Goal: Task Accomplishment & Management: Use online tool/utility

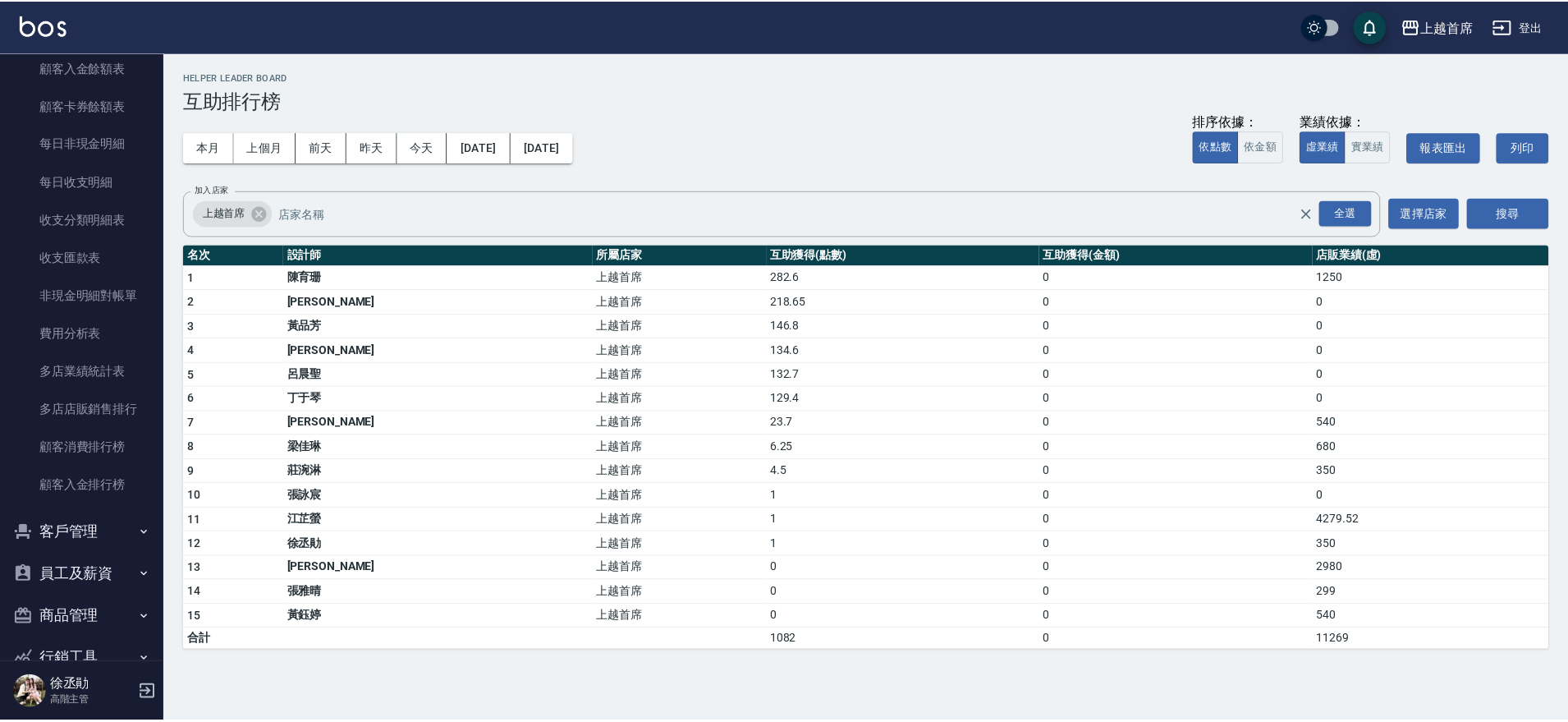
scroll to position [1828, 0]
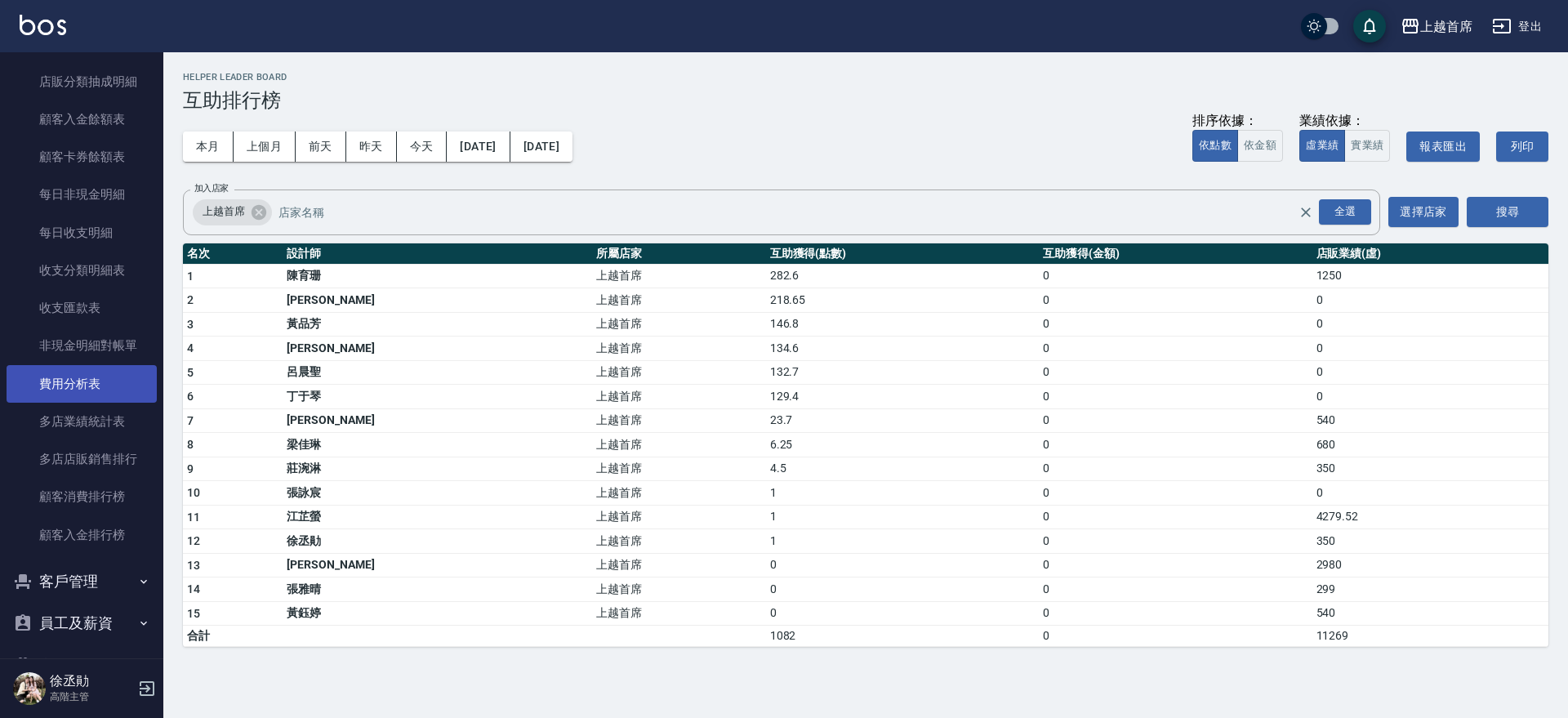
click at [111, 381] on link "費用分析表" at bounding box center [82, 384] width 150 height 37
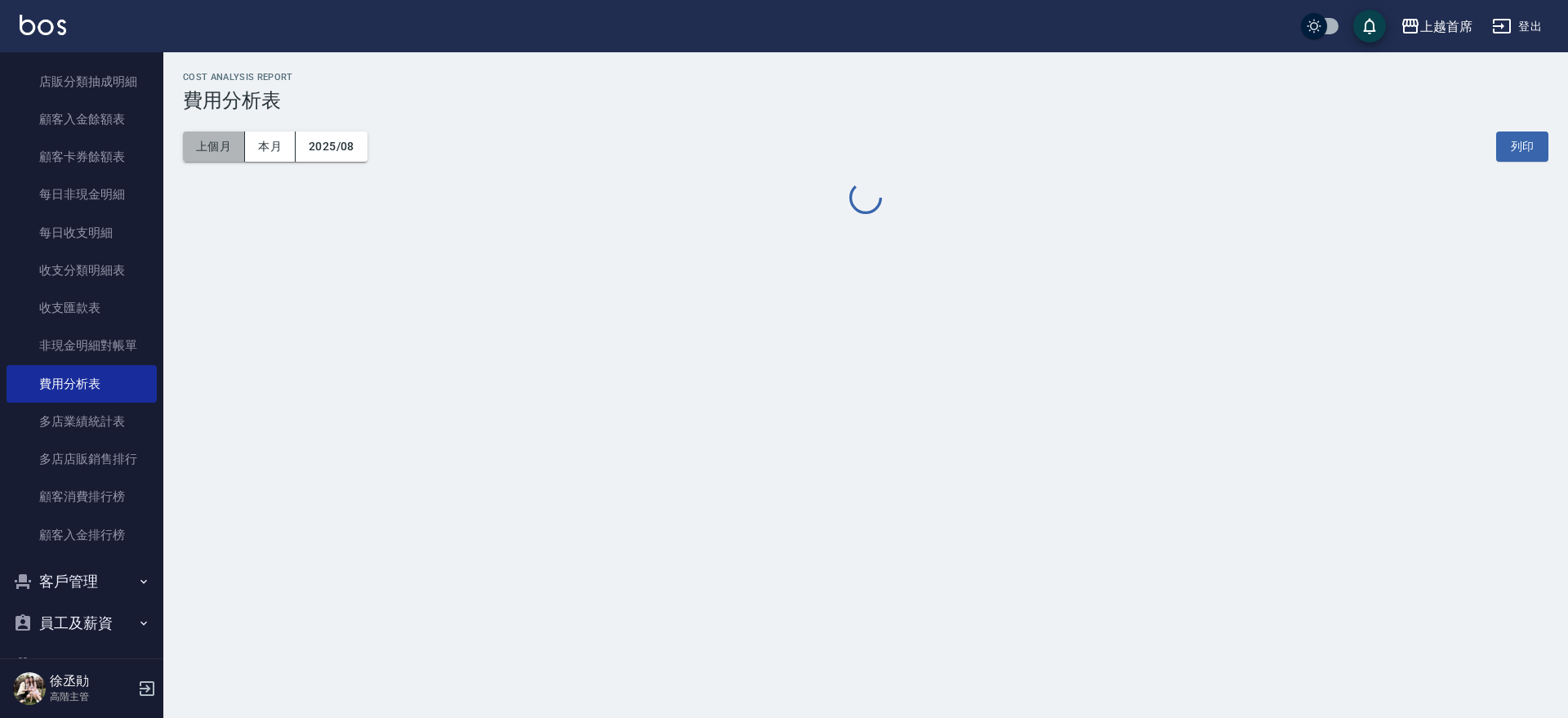
click at [219, 148] on button "上個月" at bounding box center [214, 146] width 62 height 31
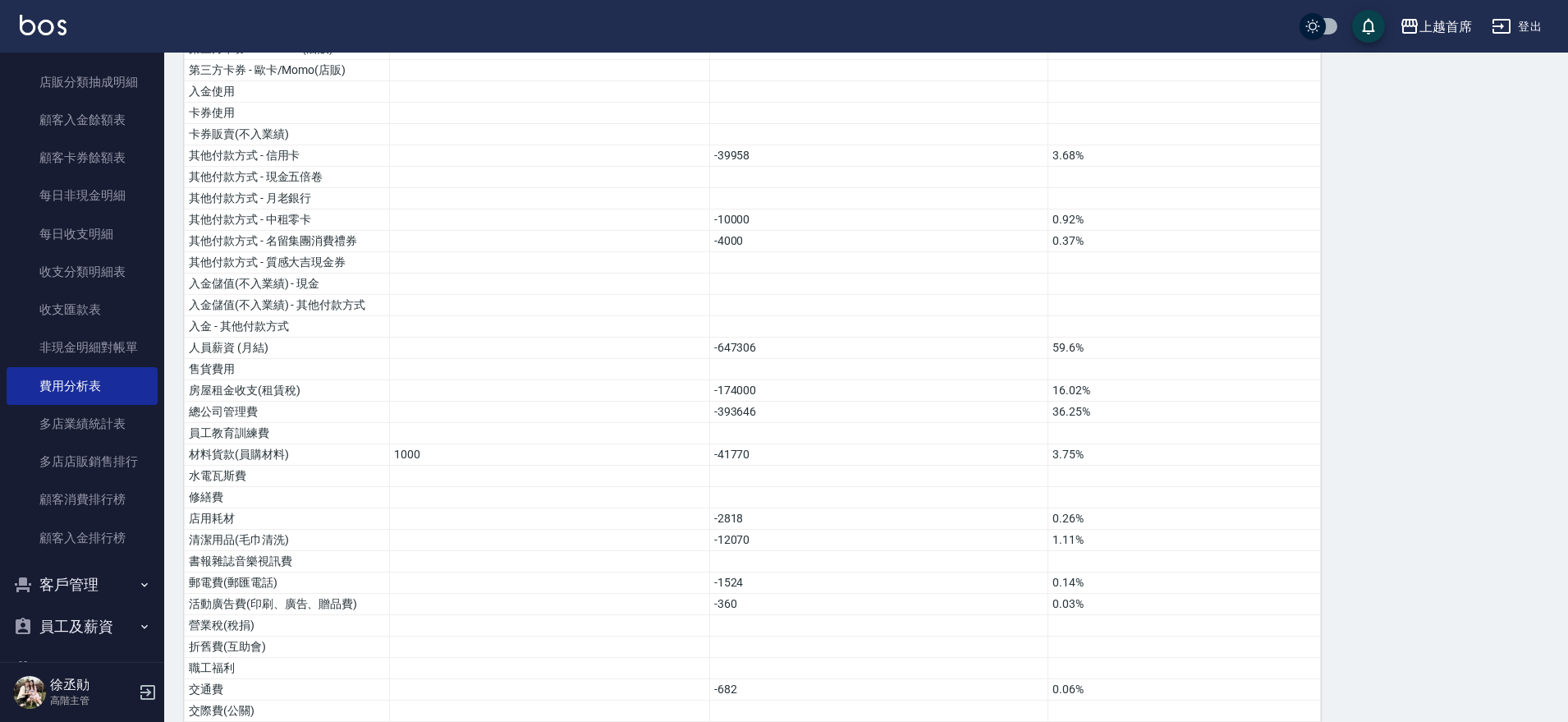
scroll to position [816, 0]
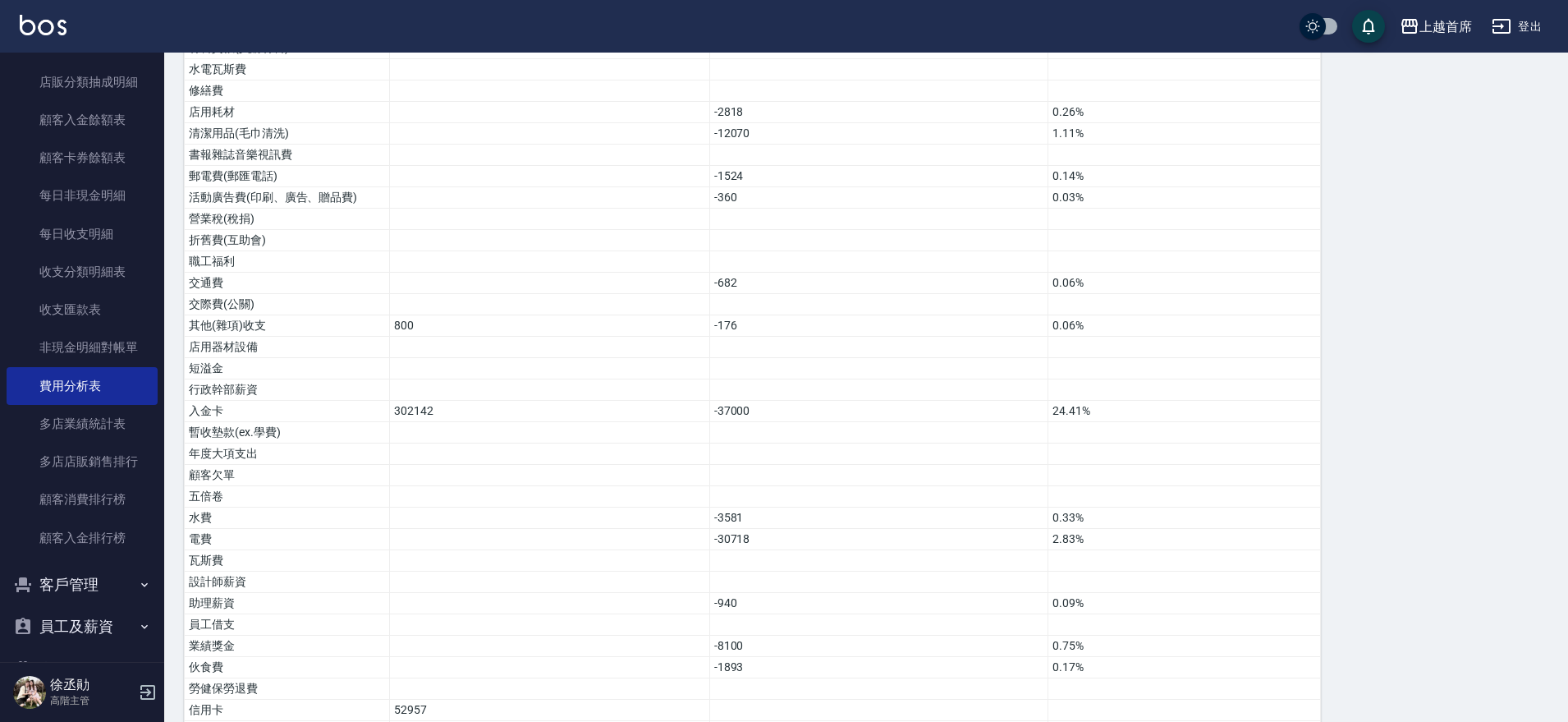
click at [1568, 366] on html "上越首席 登出 櫃檯作業 打帳單 帳單列表 掛單列表 座位開單 營業儀表板 現金收支登錄 高階收支登錄 材料自購登錄 每日結帳 排班表 現場電腦打卡 掃碼打卡…" at bounding box center [784, 4] width 1568 height 1640
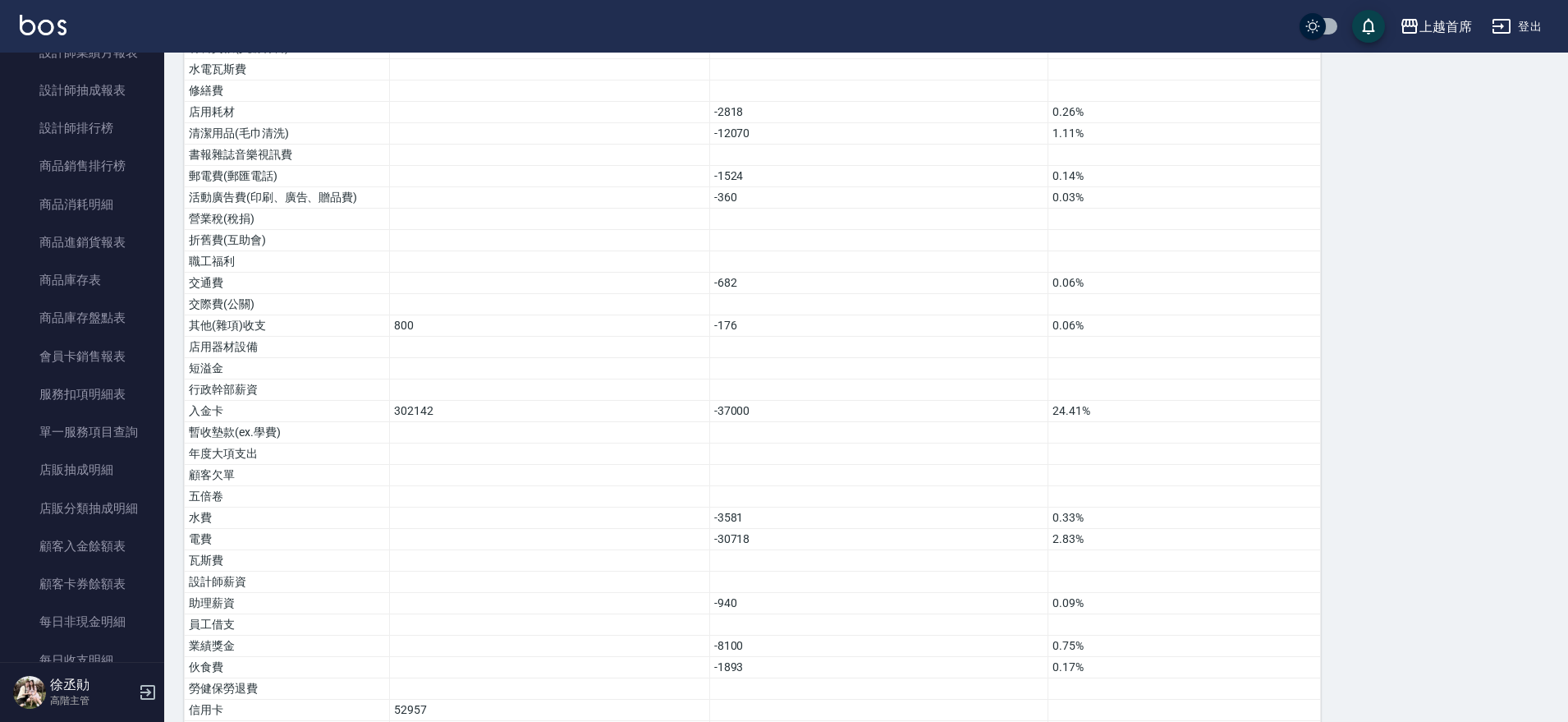
scroll to position [1242, 0]
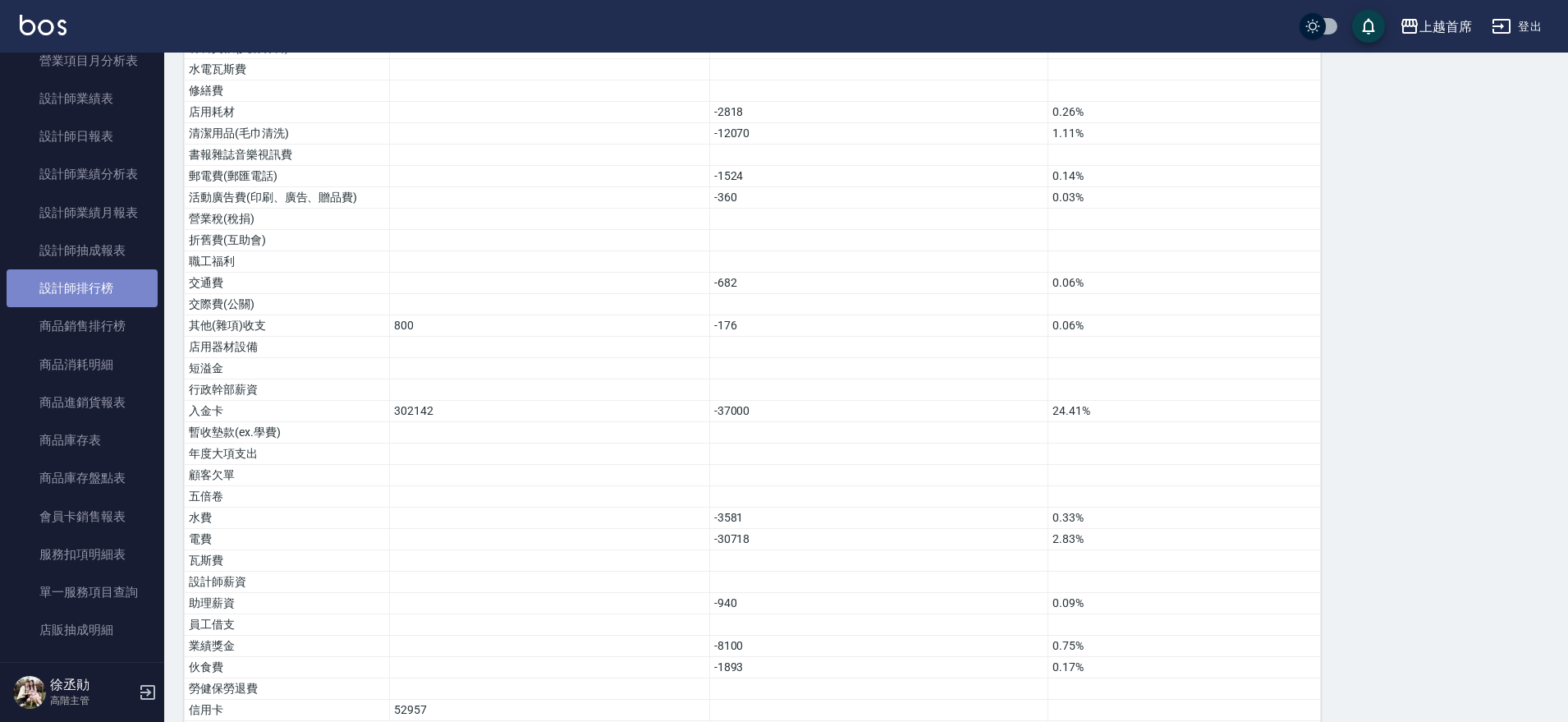
click at [103, 285] on link "設計師排行榜" at bounding box center [82, 289] width 151 height 38
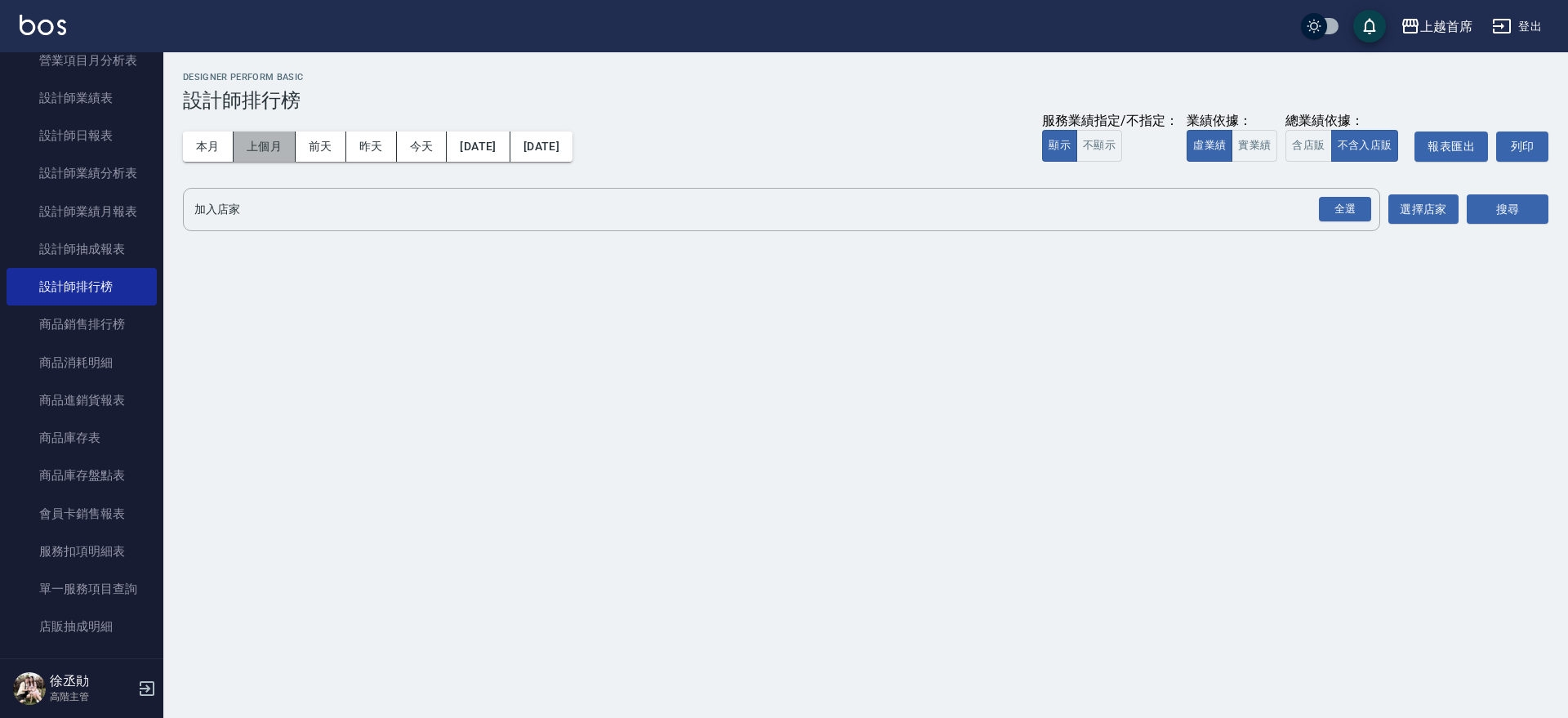
click at [289, 140] on button "上個月" at bounding box center [264, 146] width 62 height 31
click at [1295, 134] on button "含店販" at bounding box center [1309, 146] width 45 height 32
click at [1262, 140] on button "實業績" at bounding box center [1254, 146] width 45 height 32
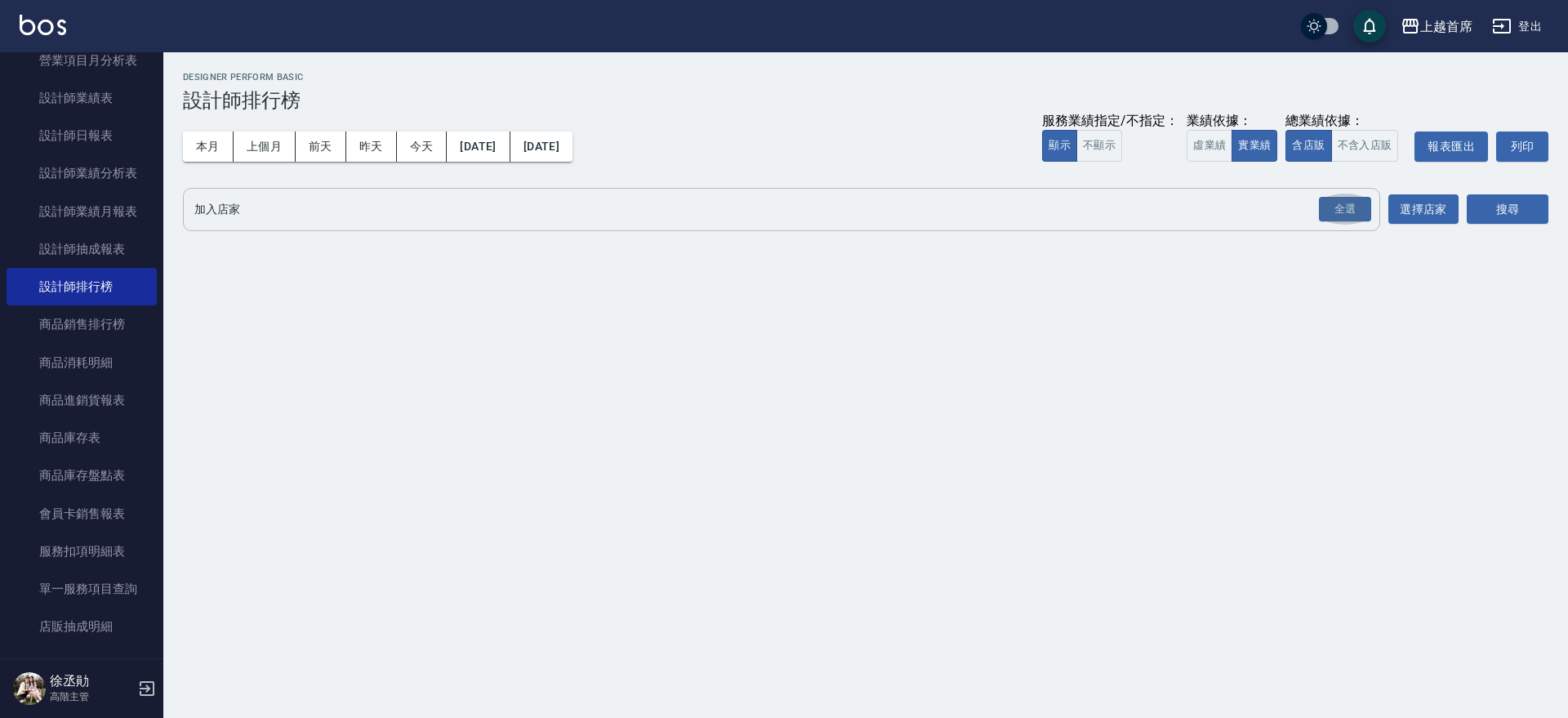
click at [1343, 193] on button "全選" at bounding box center [1346, 209] width 59 height 32
click at [1478, 190] on div "搜尋" at bounding box center [1508, 210] width 82 height 43
click at [1495, 205] on button "搜尋" at bounding box center [1508, 209] width 82 height 31
click at [1426, 204] on button "選擇店家" at bounding box center [1423, 209] width 70 height 31
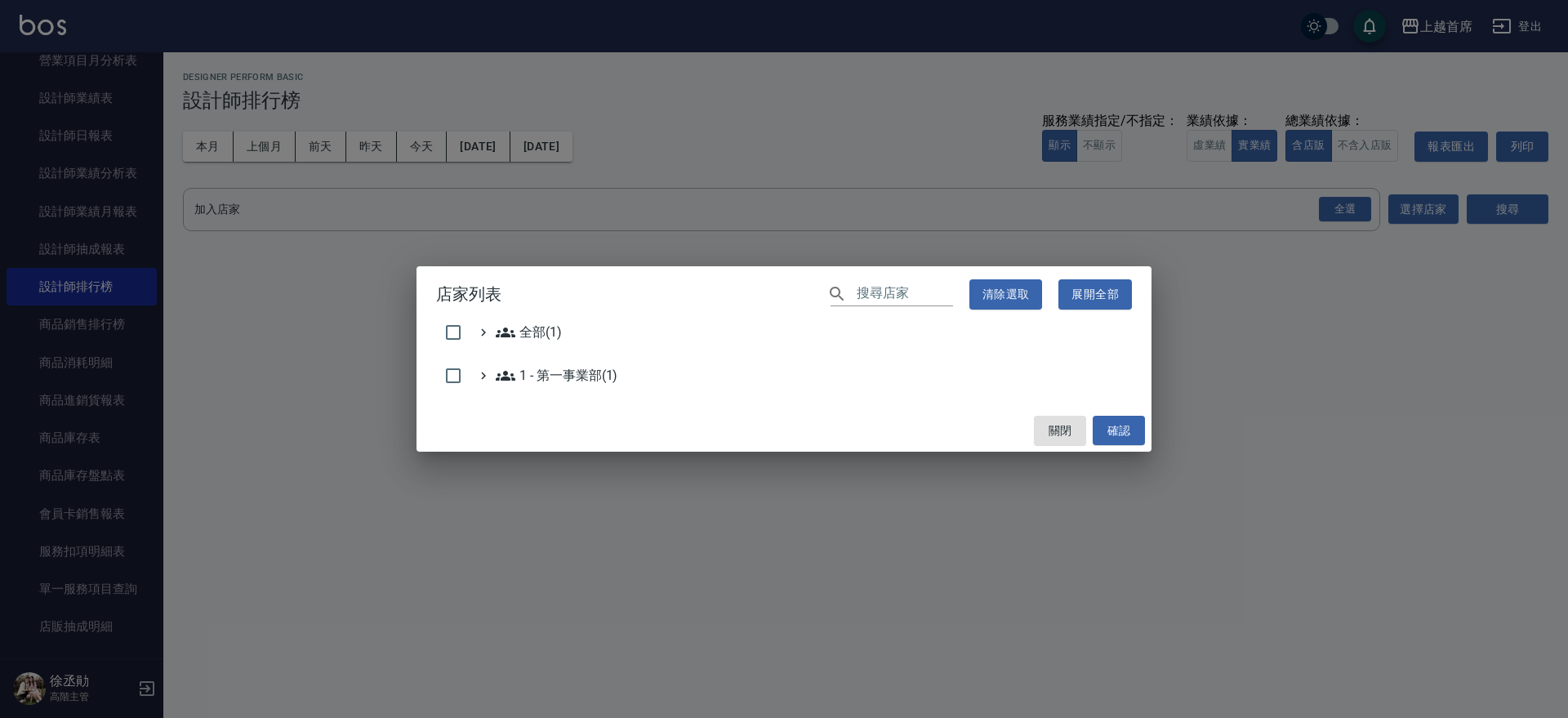
click at [1487, 201] on div "店家列表 ​ 清除選取 展開全部 全部(1) 1 - 第一事業部(1) 關閉 確認" at bounding box center [784, 359] width 1568 height 718
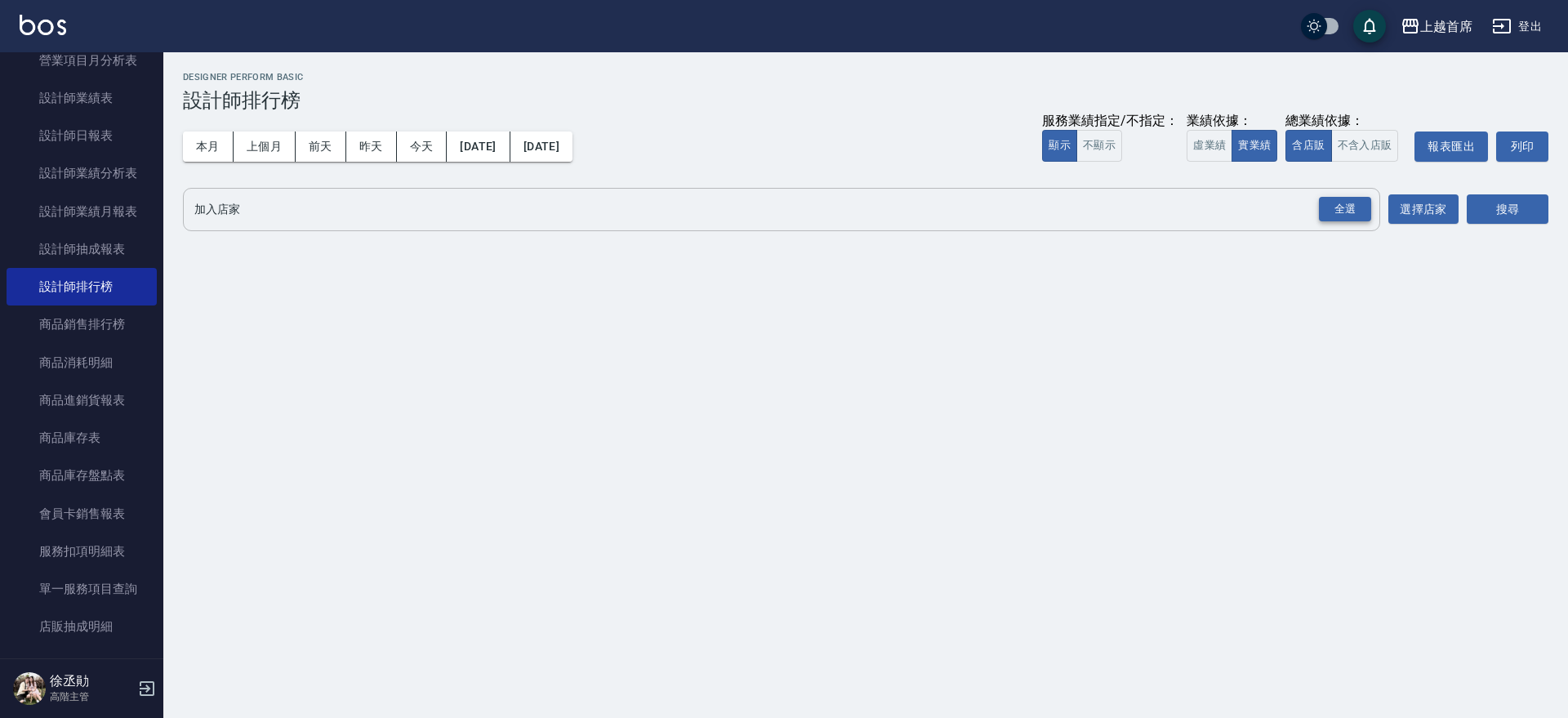
click at [1347, 205] on div "全選" at bounding box center [1345, 210] width 52 height 26
click at [1522, 204] on button "搜尋" at bounding box center [1508, 210] width 82 height 31
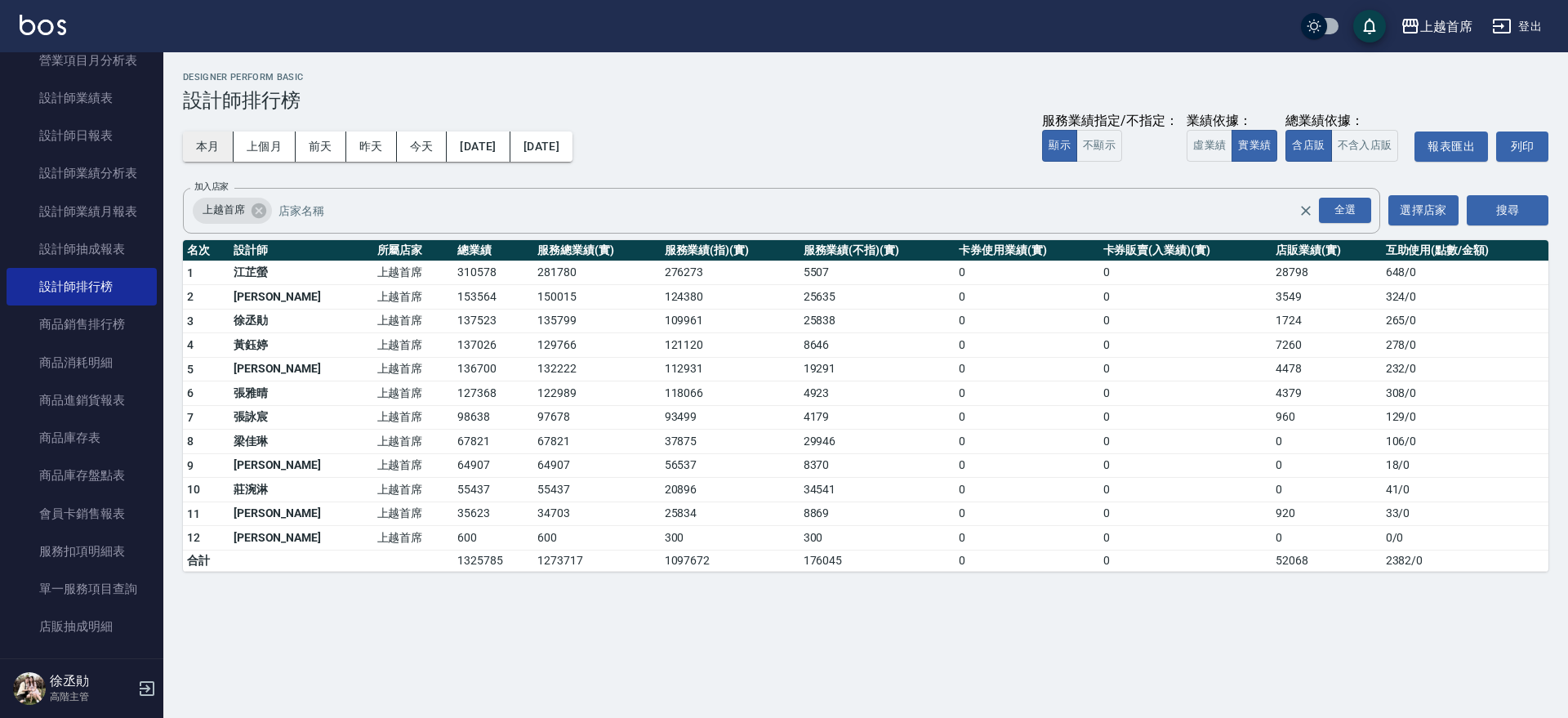
click at [223, 146] on button "本月" at bounding box center [208, 146] width 50 height 31
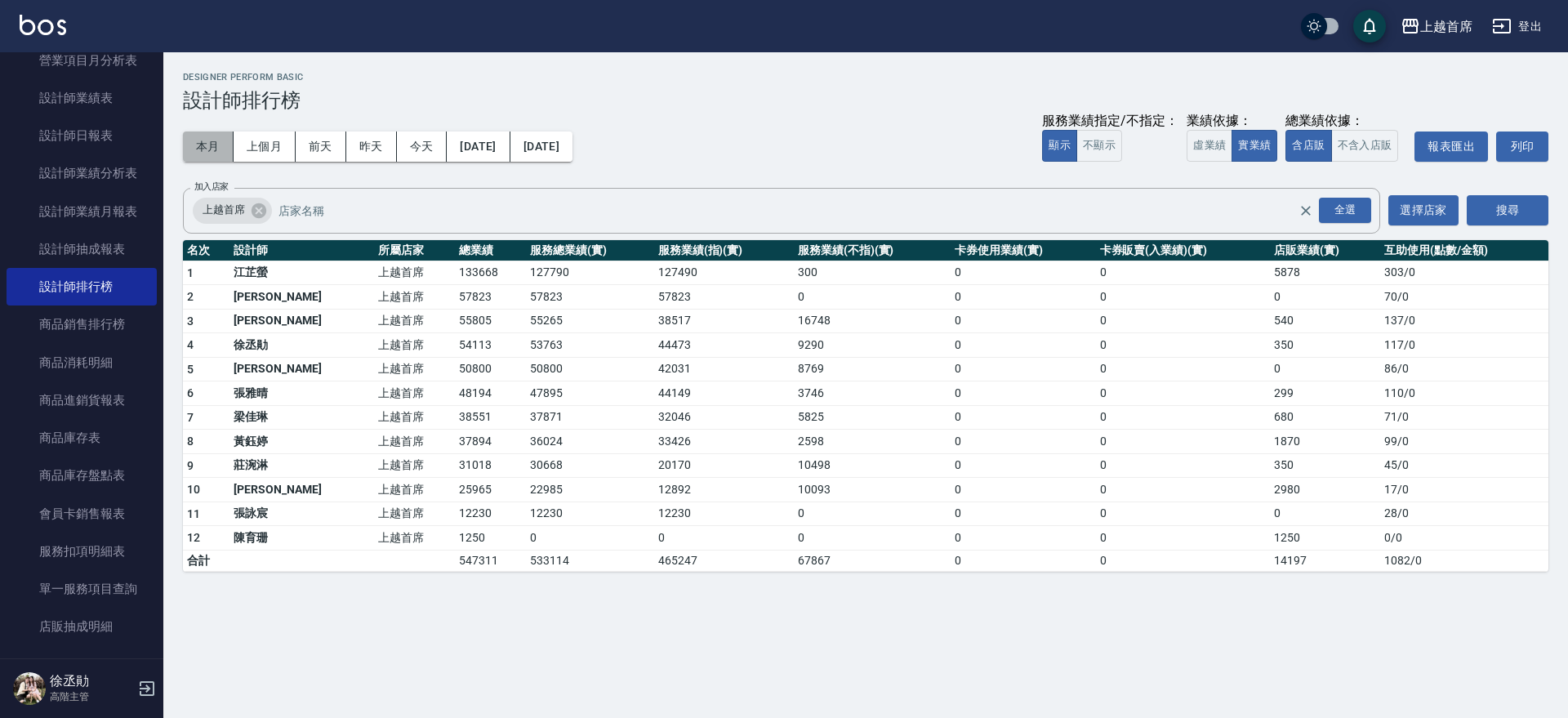
click at [227, 147] on button "本月" at bounding box center [208, 146] width 50 height 31
click at [213, 150] on button "本月" at bounding box center [208, 146] width 50 height 31
click at [277, 149] on button "上個月" at bounding box center [264, 146] width 62 height 31
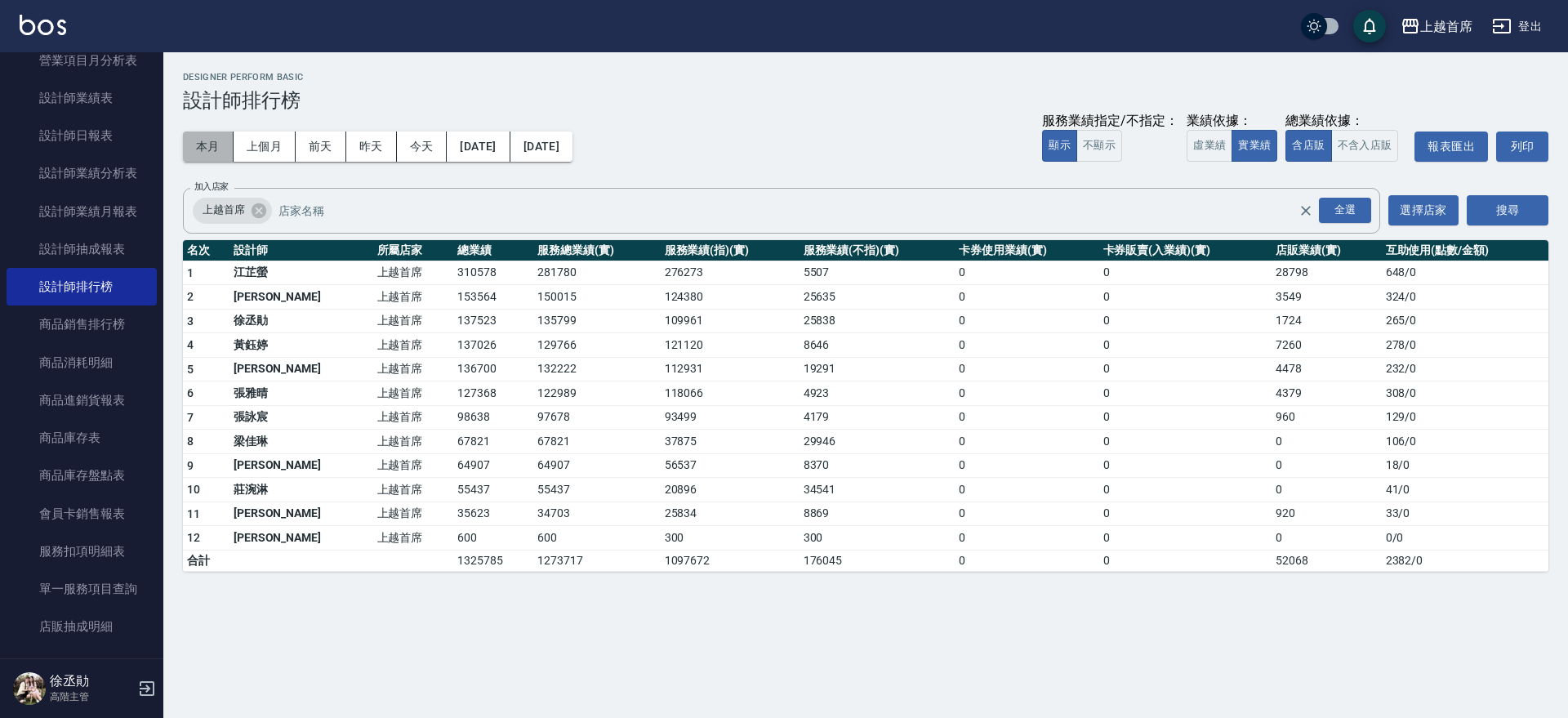
click at [212, 153] on button "本月" at bounding box center [208, 146] width 50 height 31
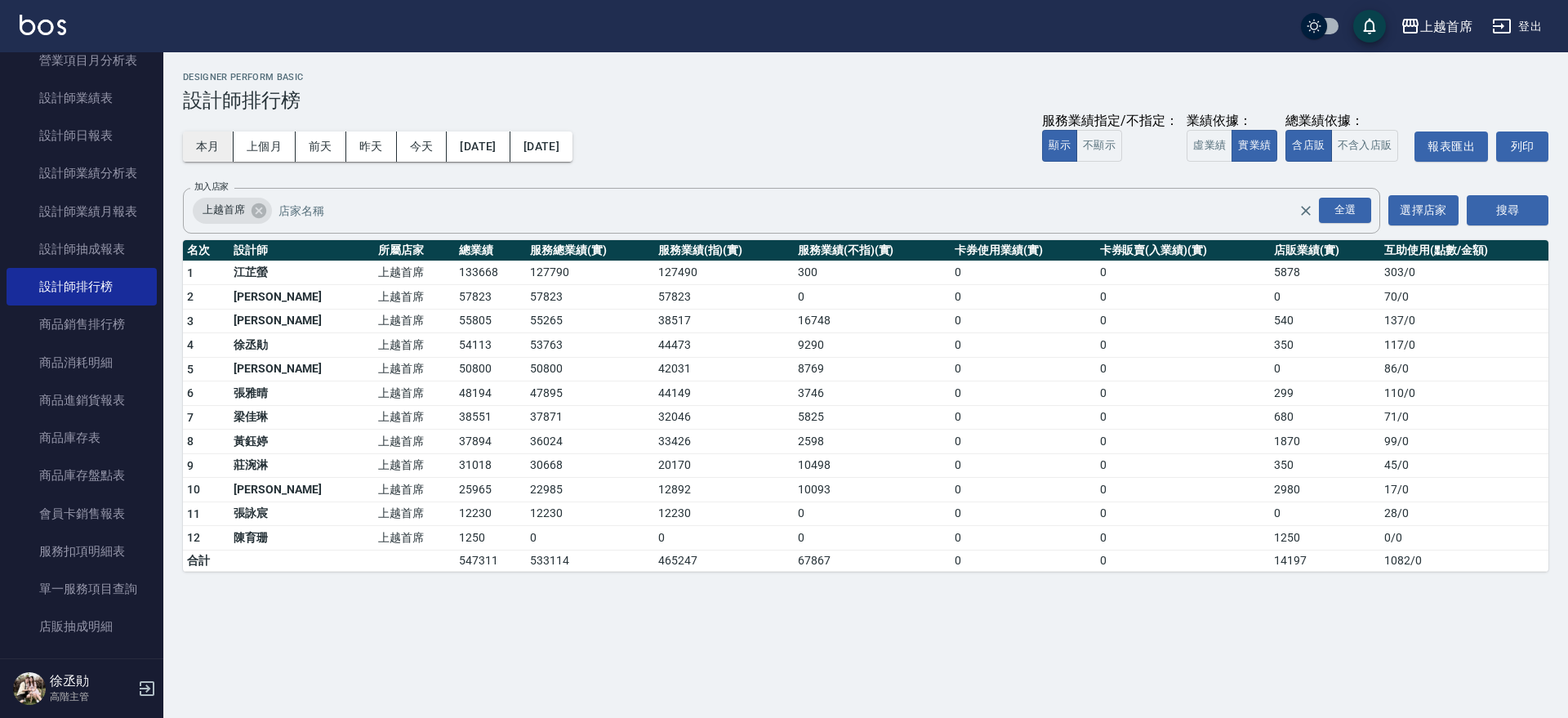
click at [216, 140] on button "本月" at bounding box center [208, 146] width 50 height 31
click at [455, 312] on td "55805" at bounding box center [490, 321] width 71 height 25
drag, startPoint x: 390, startPoint y: 415, endPoint x: 496, endPoint y: 424, distance: 106.4
click at [496, 424] on tr "7 [PERSON_NAME]首席 38551 37871 32046 5825 0 0 680 71 / 0" at bounding box center [866, 417] width 1366 height 25
click at [526, 482] on td "22985" at bounding box center [589, 490] width 127 height 25
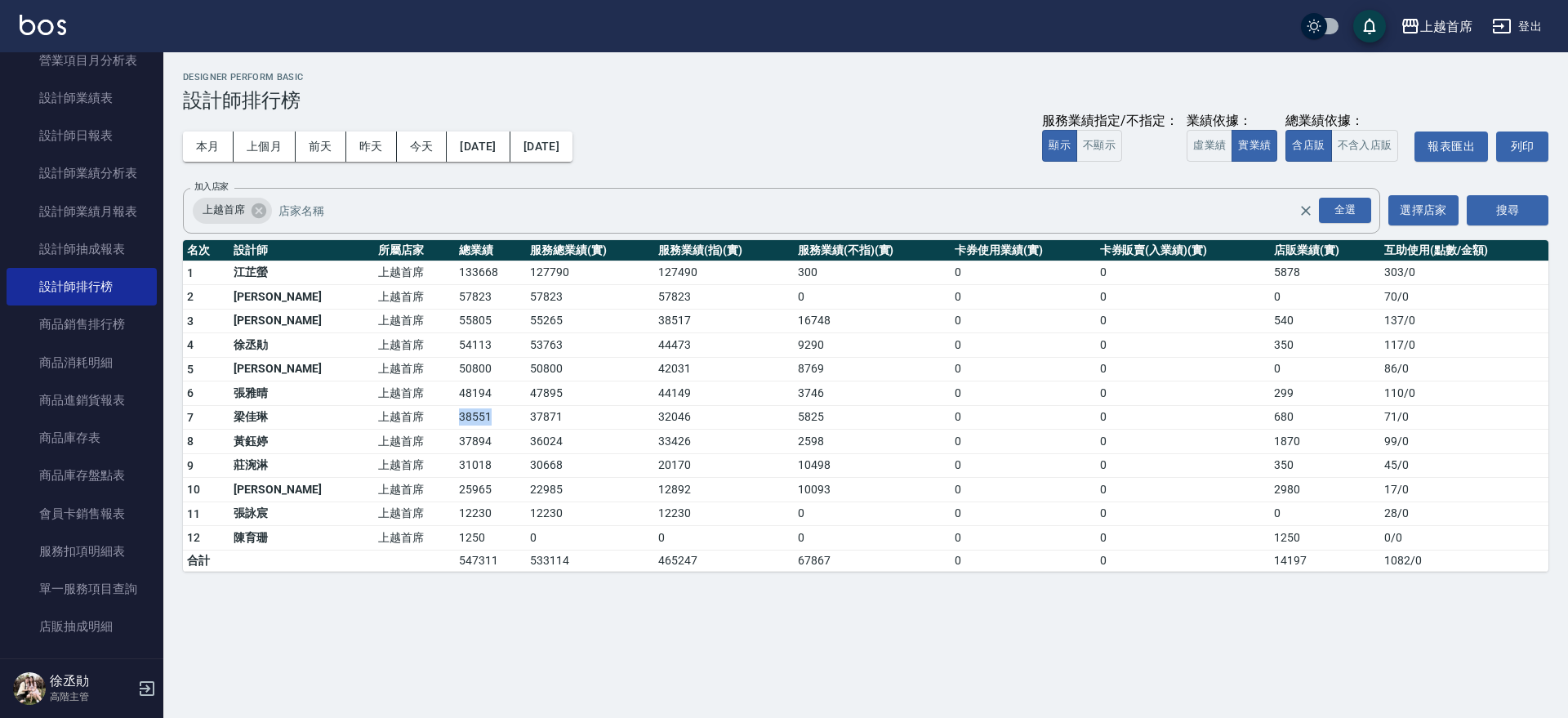
drag, startPoint x: 438, startPoint y: 415, endPoint x: 459, endPoint y: 415, distance: 21.0
click at [459, 415] on tr "7 [PERSON_NAME]首席 38551 37871 32046 5825 0 0 680 71 / 0" at bounding box center [866, 417] width 1366 height 25
click at [455, 416] on td "38551" at bounding box center [490, 417] width 71 height 25
drag, startPoint x: 395, startPoint y: 416, endPoint x: 462, endPoint y: 416, distance: 67.0
click at [462, 416] on tr "7 [PERSON_NAME]首席 38551 37871 32046 5825 0 0 680 71 / 0" at bounding box center [866, 417] width 1366 height 25
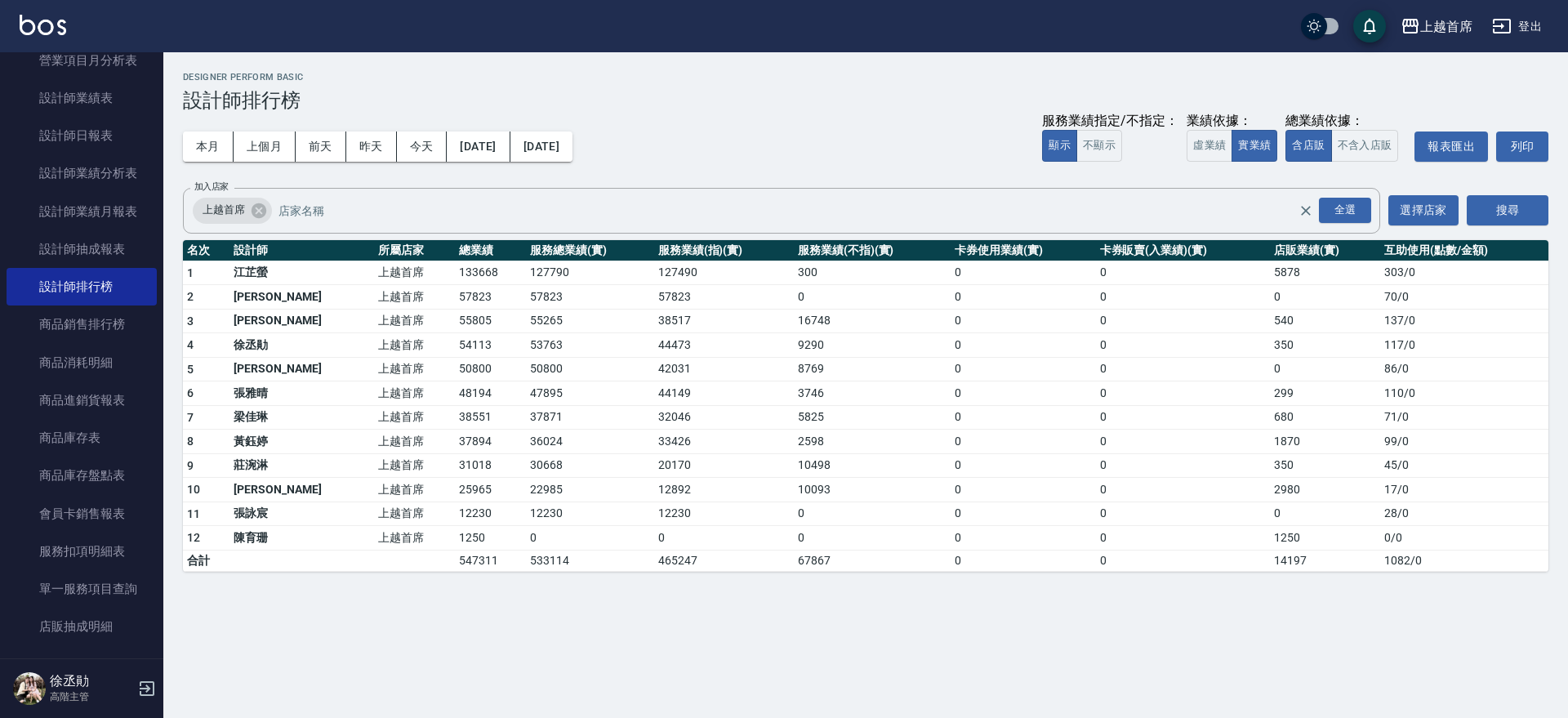
click at [390, 439] on td "上越首席" at bounding box center [414, 442] width 81 height 25
drag, startPoint x: 401, startPoint y: 421, endPoint x: 457, endPoint y: 420, distance: 56.0
click at [457, 420] on tr "7 [PERSON_NAME]首席 38551 37871 32046 5825 0 0 680 71 / 0" at bounding box center [866, 417] width 1366 height 25
click at [457, 420] on td "38551" at bounding box center [490, 417] width 71 height 25
drag, startPoint x: 392, startPoint y: 395, endPoint x: 464, endPoint y: 395, distance: 72.0
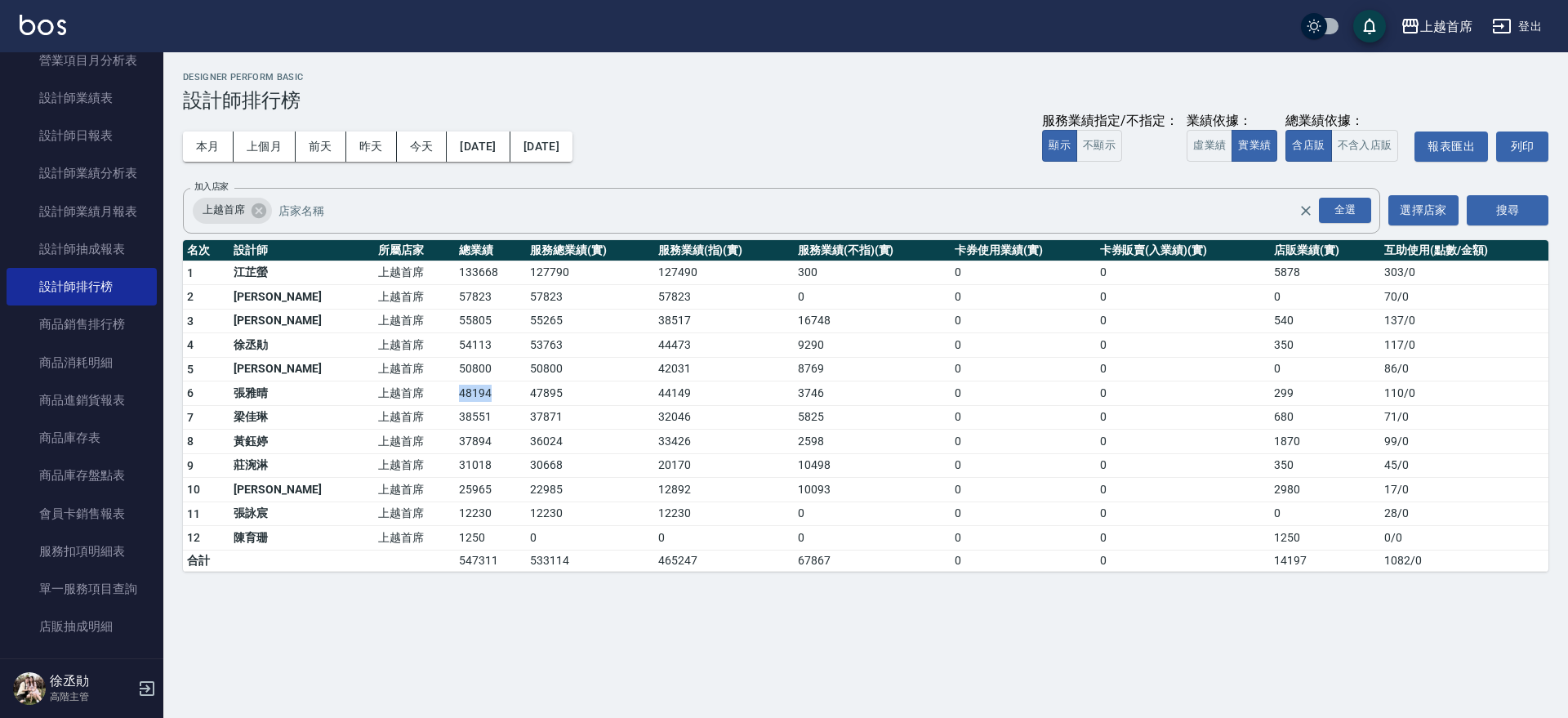
click at [464, 395] on tr "6 [PERSON_NAME]首席 48194 47895 44149 3746 0 0 299 110 / 0" at bounding box center [866, 394] width 1366 height 25
click at [469, 395] on td "48194" at bounding box center [490, 394] width 71 height 25
click at [468, 424] on td "38551" at bounding box center [490, 417] width 71 height 25
drag, startPoint x: 450, startPoint y: 431, endPoint x: 493, endPoint y: 431, distance: 43.0
click at [493, 431] on tr "8 [PERSON_NAME]首席 37894 36024 33426 2598 0 0 1870 99 / 0" at bounding box center [866, 442] width 1366 height 25
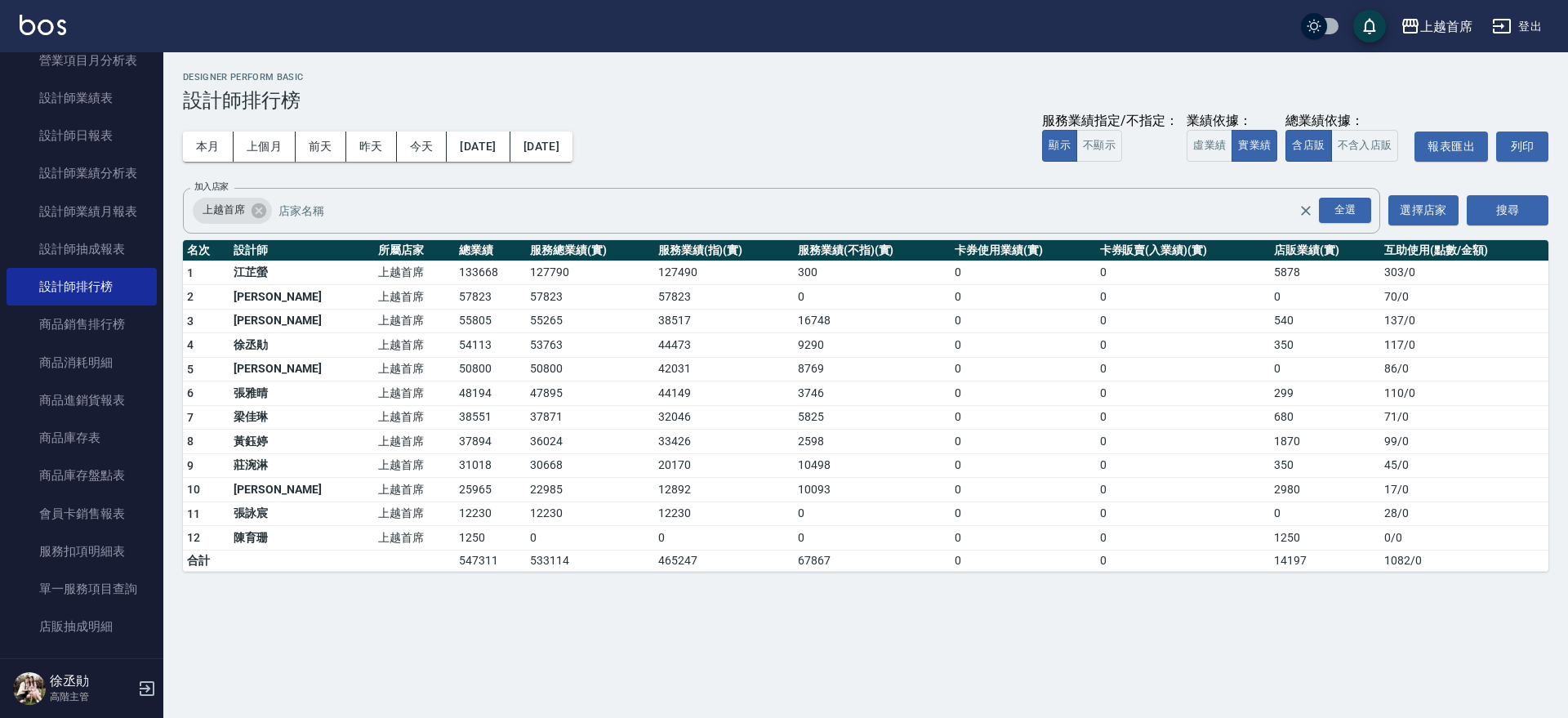
click at [480, 414] on td "38551" at bounding box center [490, 417] width 71 height 25
drag, startPoint x: 463, startPoint y: 407, endPoint x: 388, endPoint y: 414, distance: 75.3
click at [388, 414] on tr "7 [PERSON_NAME]首席 38551 37871 32046 5825 0 0 680 71 / 0" at bounding box center [866, 417] width 1366 height 25
click at [374, 436] on td "上越首席" at bounding box center [414, 442] width 81 height 25
drag, startPoint x: 408, startPoint y: 418, endPoint x: 488, endPoint y: 425, distance: 80.3
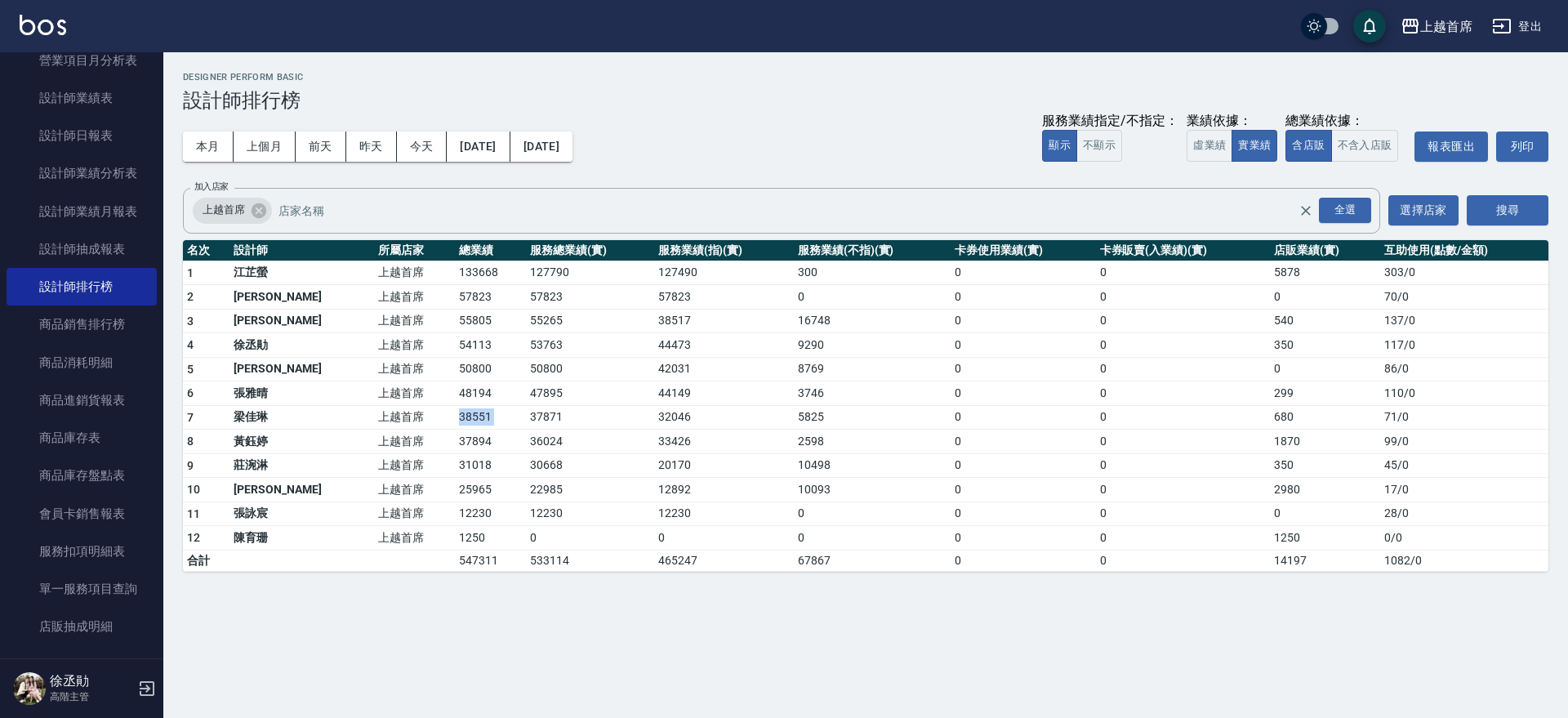
click at [488, 424] on tr "7 [PERSON_NAME]首席 38551 37871 32046 5825 0 0 680 71 / 0" at bounding box center [866, 417] width 1366 height 25
click at [526, 426] on td "37871" at bounding box center [589, 417] width 127 height 25
drag, startPoint x: 324, startPoint y: 416, endPoint x: 448, endPoint y: 426, distance: 124.4
click at [448, 426] on tr "7 [PERSON_NAME]首席 38551 37871 32046 5825 0 0 680 71 / 0" at bounding box center [866, 417] width 1366 height 25
click at [455, 426] on td "38551" at bounding box center [490, 417] width 71 height 25
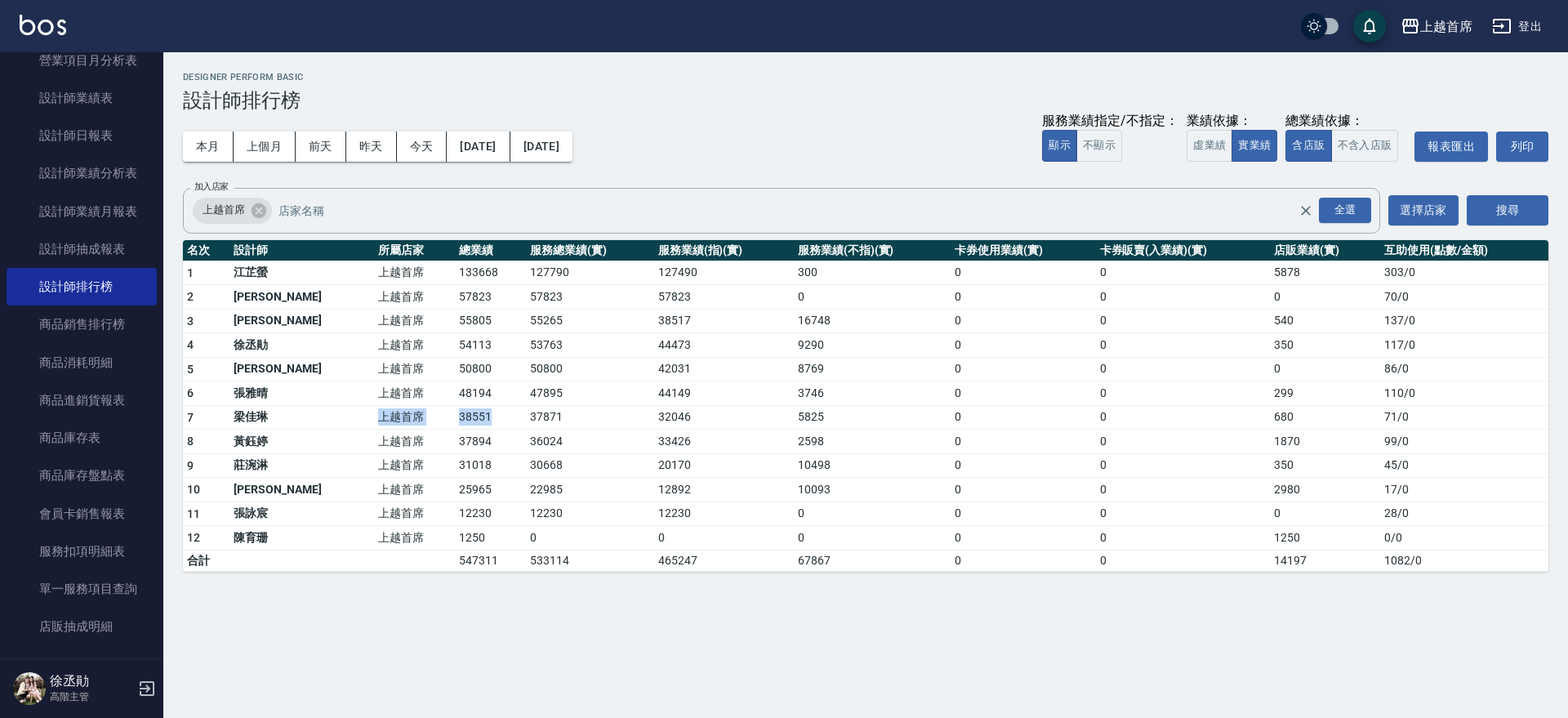
drag, startPoint x: 323, startPoint y: 412, endPoint x: 484, endPoint y: 418, distance: 161.1
click at [484, 418] on tr "7 [PERSON_NAME]首席 38551 37871 32046 5825 0 0 680 71 / 0" at bounding box center [866, 417] width 1366 height 25
click at [526, 418] on td "37871" at bounding box center [589, 417] width 127 height 25
drag, startPoint x: 382, startPoint y: 413, endPoint x: 585, endPoint y: 424, distance: 203.3
click at [585, 424] on tr "7 [PERSON_NAME]首席 38551 37871 32046 5825 0 0 680 71 / 0" at bounding box center [866, 417] width 1366 height 25
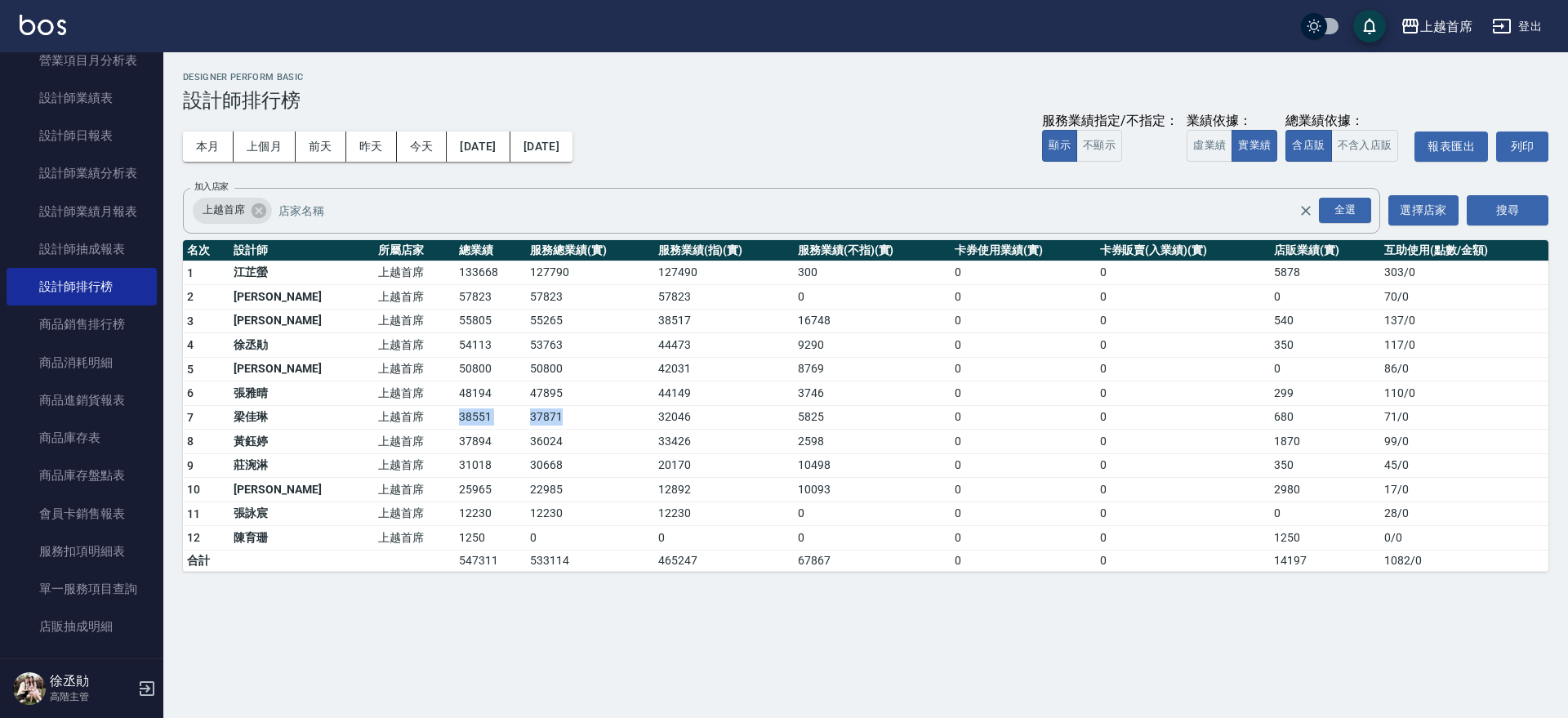
click at [587, 421] on td "37871" at bounding box center [589, 417] width 127 height 25
drag, startPoint x: 152, startPoint y: 229, endPoint x: 161, endPoint y: 224, distance: 10.3
click at [160, 225] on nav "櫃檯作業 打帳單 帳單列表 掛單列表 座位開單 營業儀表板 現金收支登錄 高階收支登錄 材料自購登錄 每日結帳 排班表 現場電腦打卡 掃碼打卡 預約管理 預約…" at bounding box center [82, 355] width 164 height 607
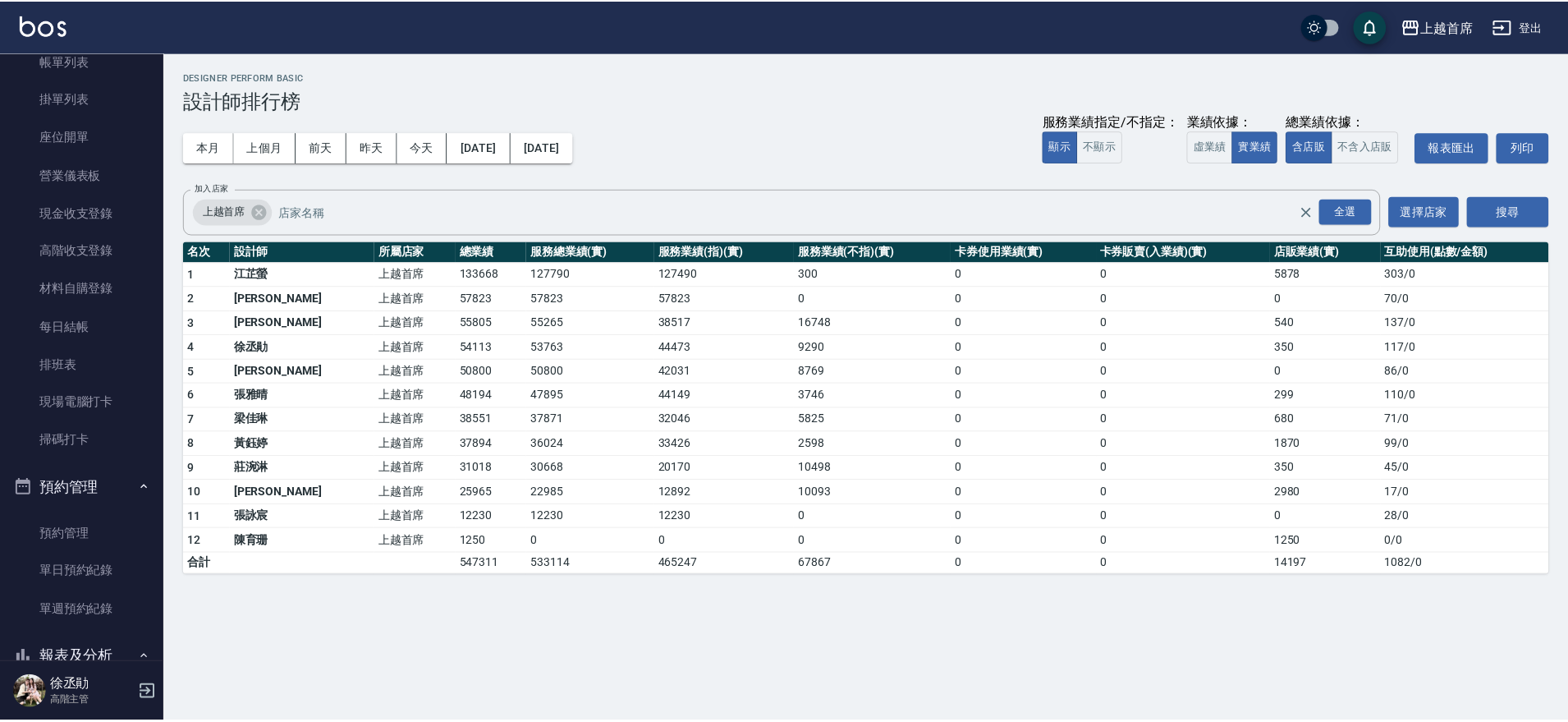
scroll to position [0, 0]
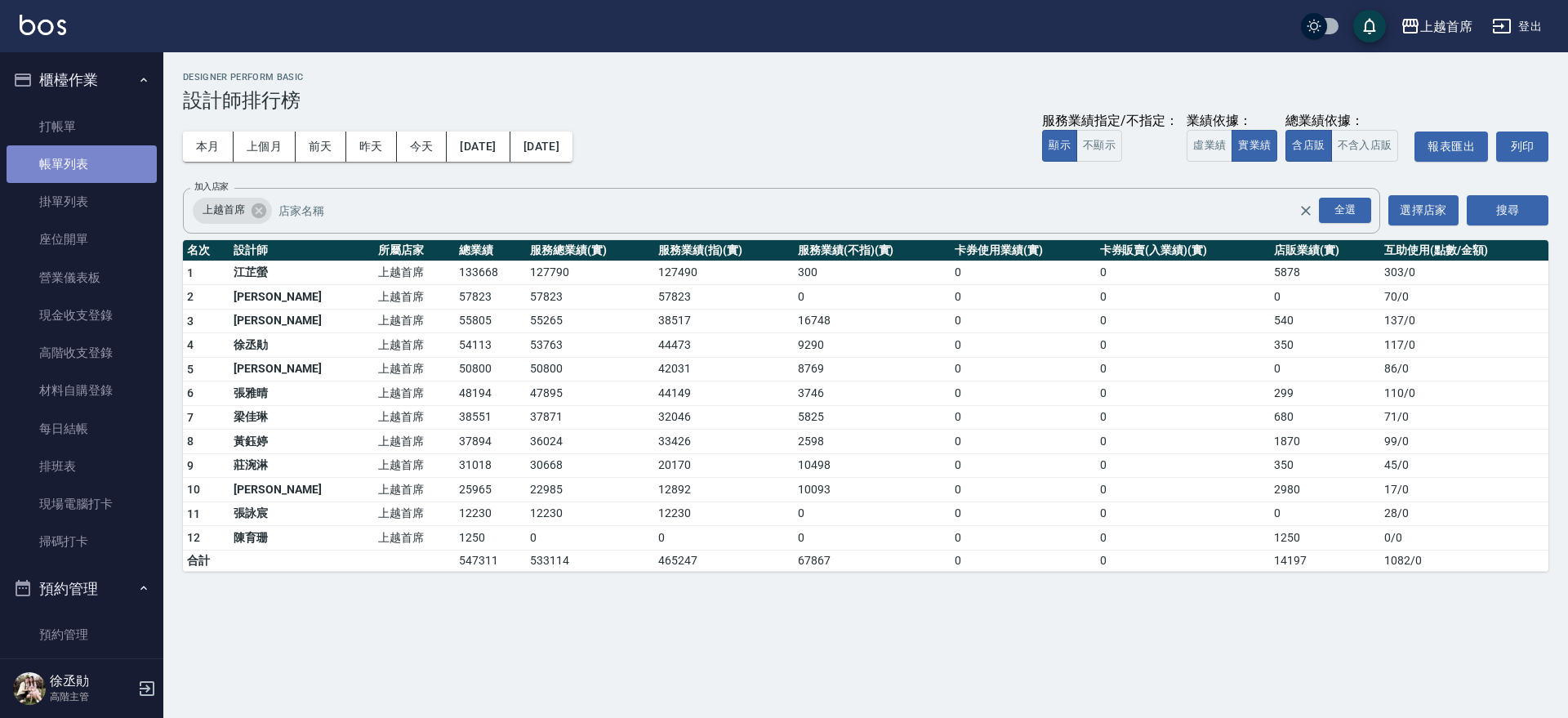
click at [95, 157] on link "帳單列表" at bounding box center [82, 164] width 150 height 37
click at [95, 156] on link "帳單列表" at bounding box center [82, 164] width 150 height 37
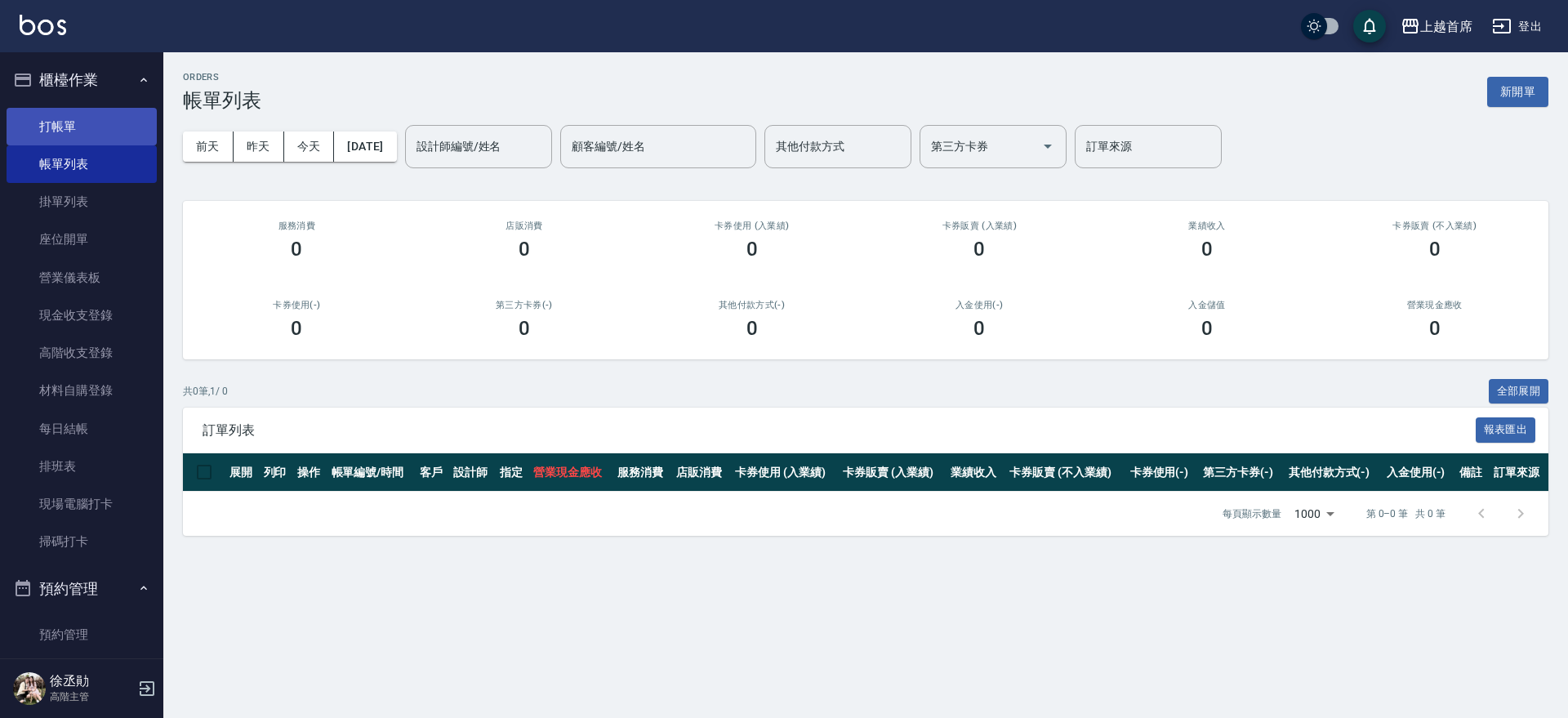
click at [106, 132] on link "打帳單" at bounding box center [82, 126] width 150 height 37
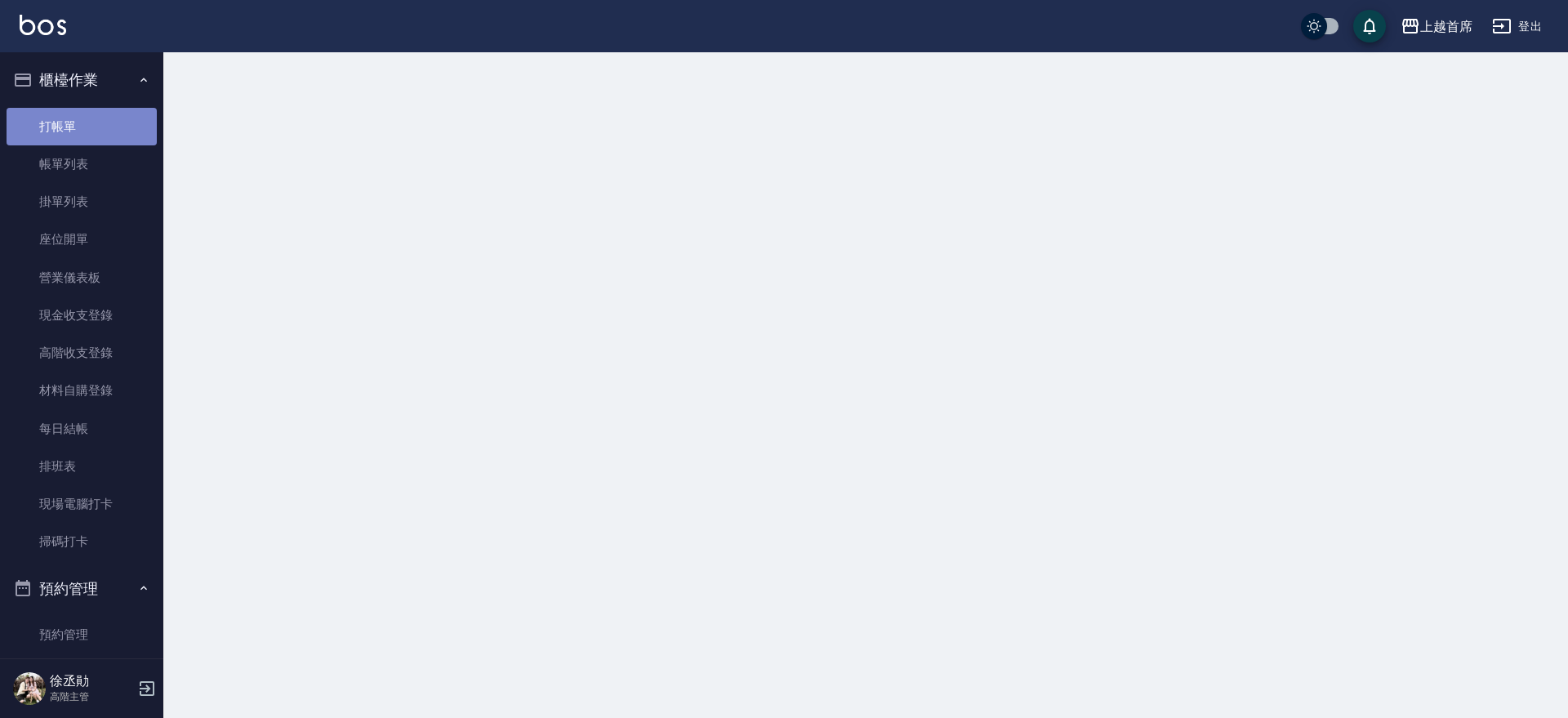
click at [106, 132] on link "打帳單" at bounding box center [82, 126] width 150 height 37
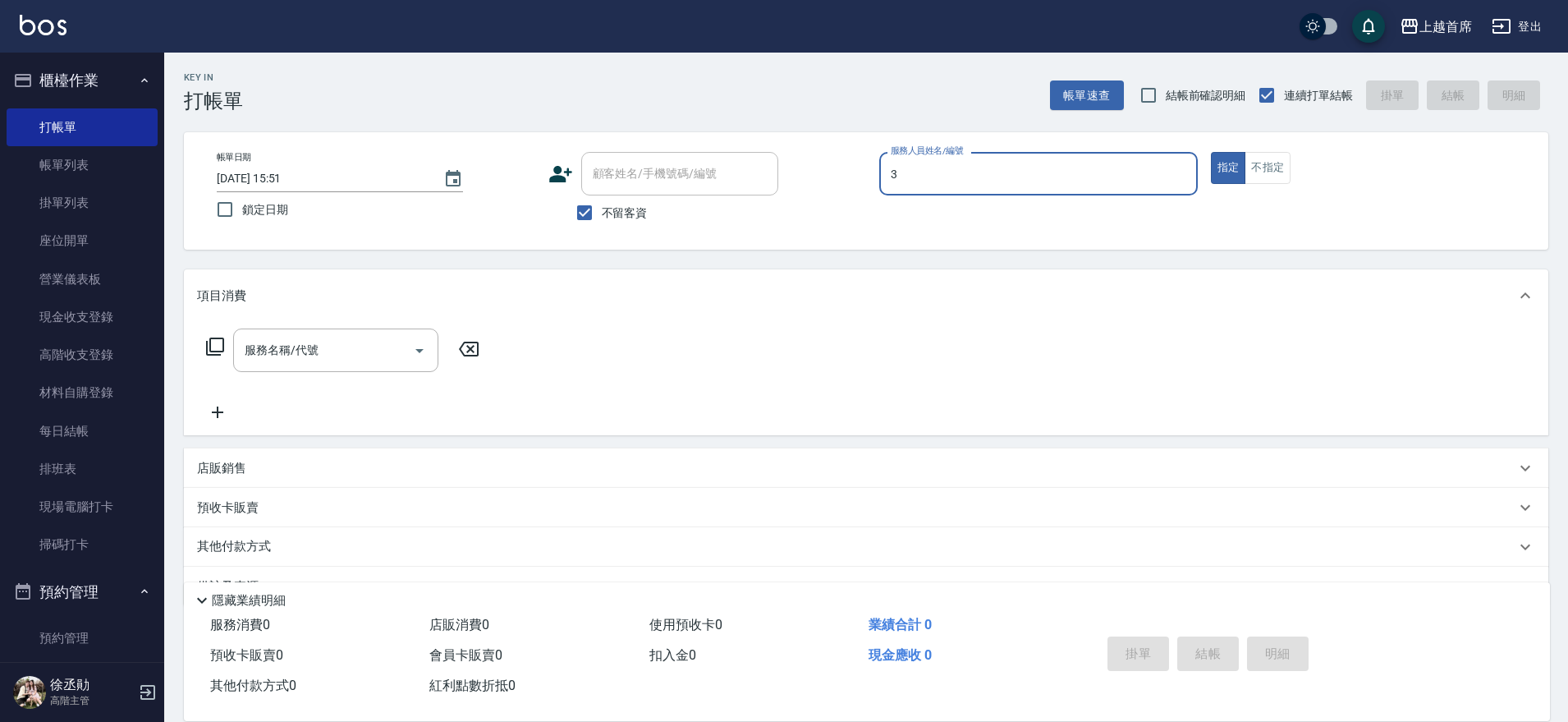
type input "[PERSON_NAME]-3"
type button "true"
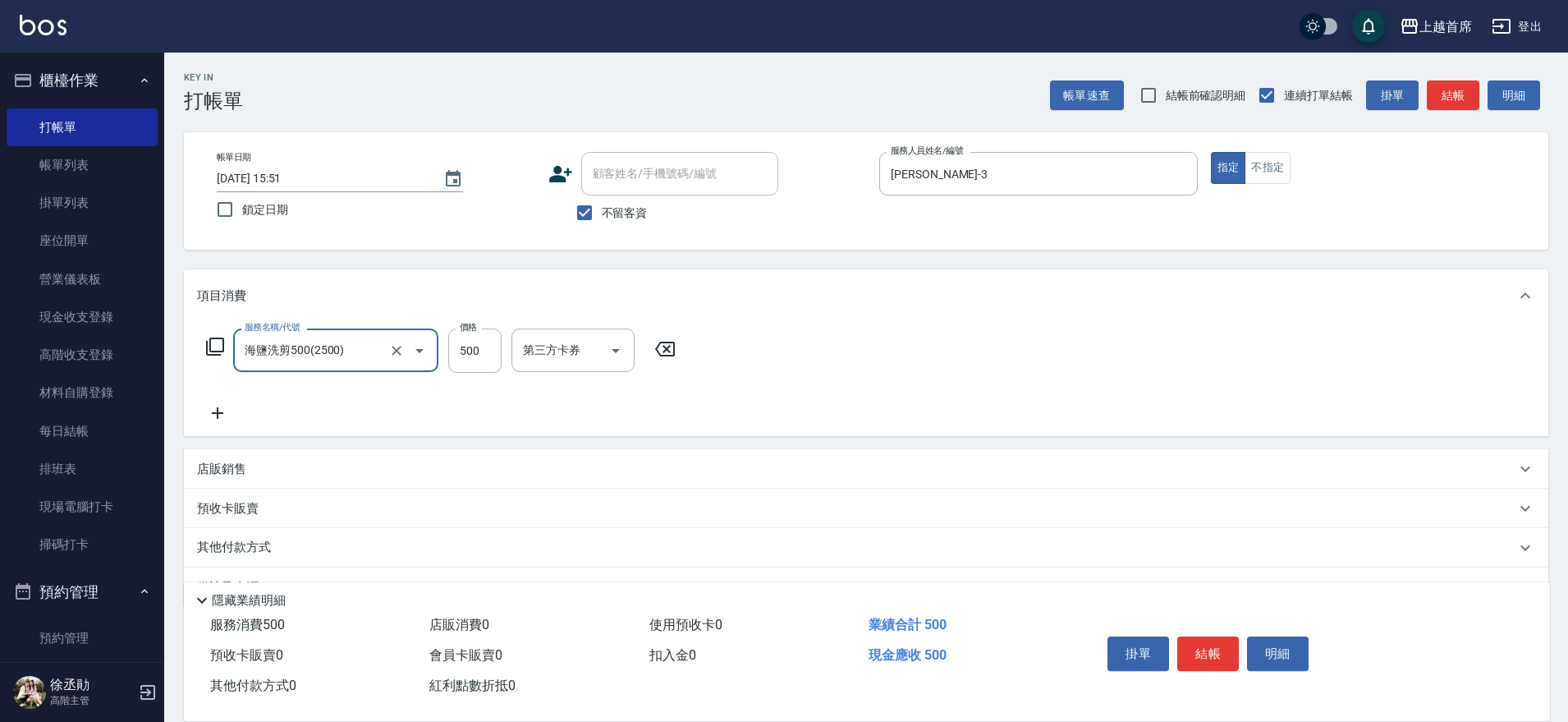
type input "海鹽洗剪500(2500)"
type input "[PERSON_NAME]-24"
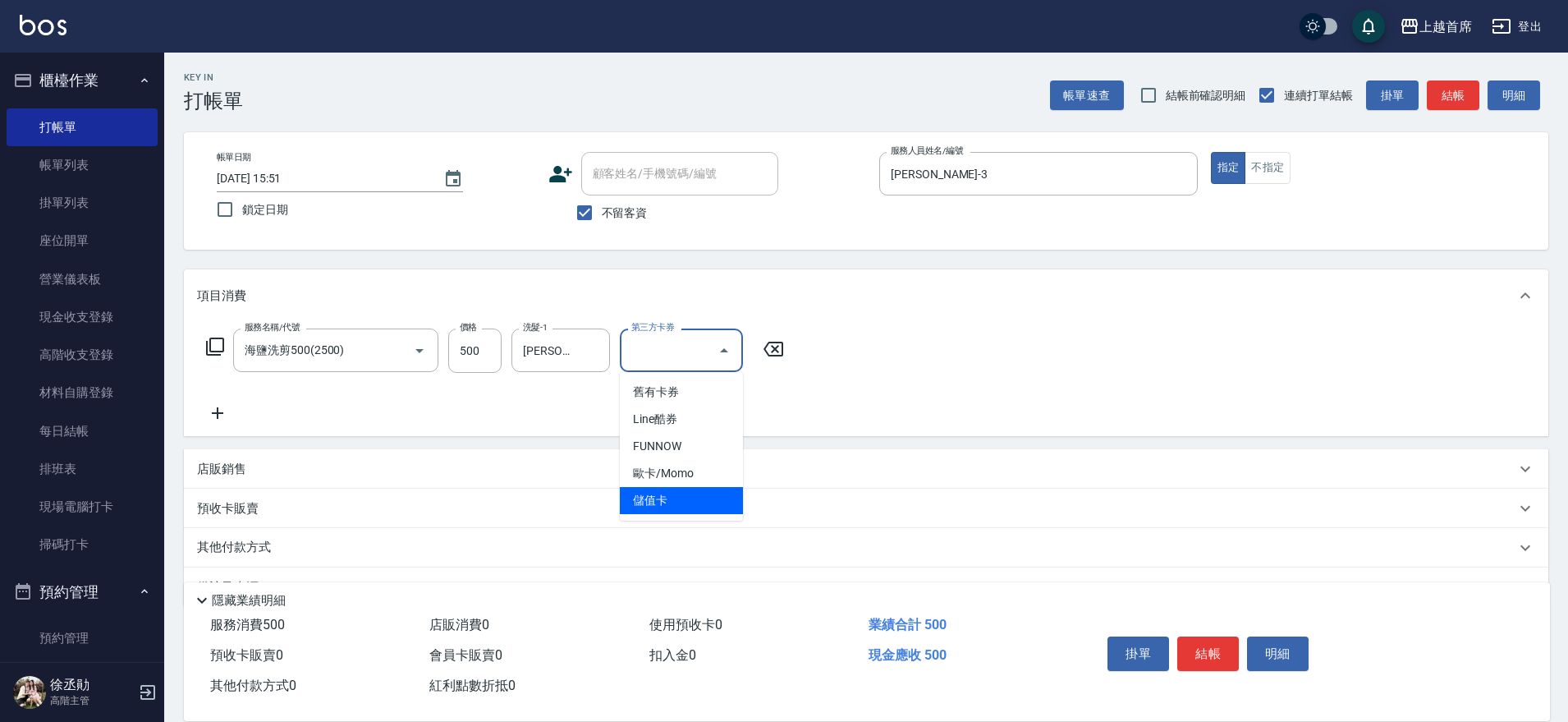
type input "儲值卡"
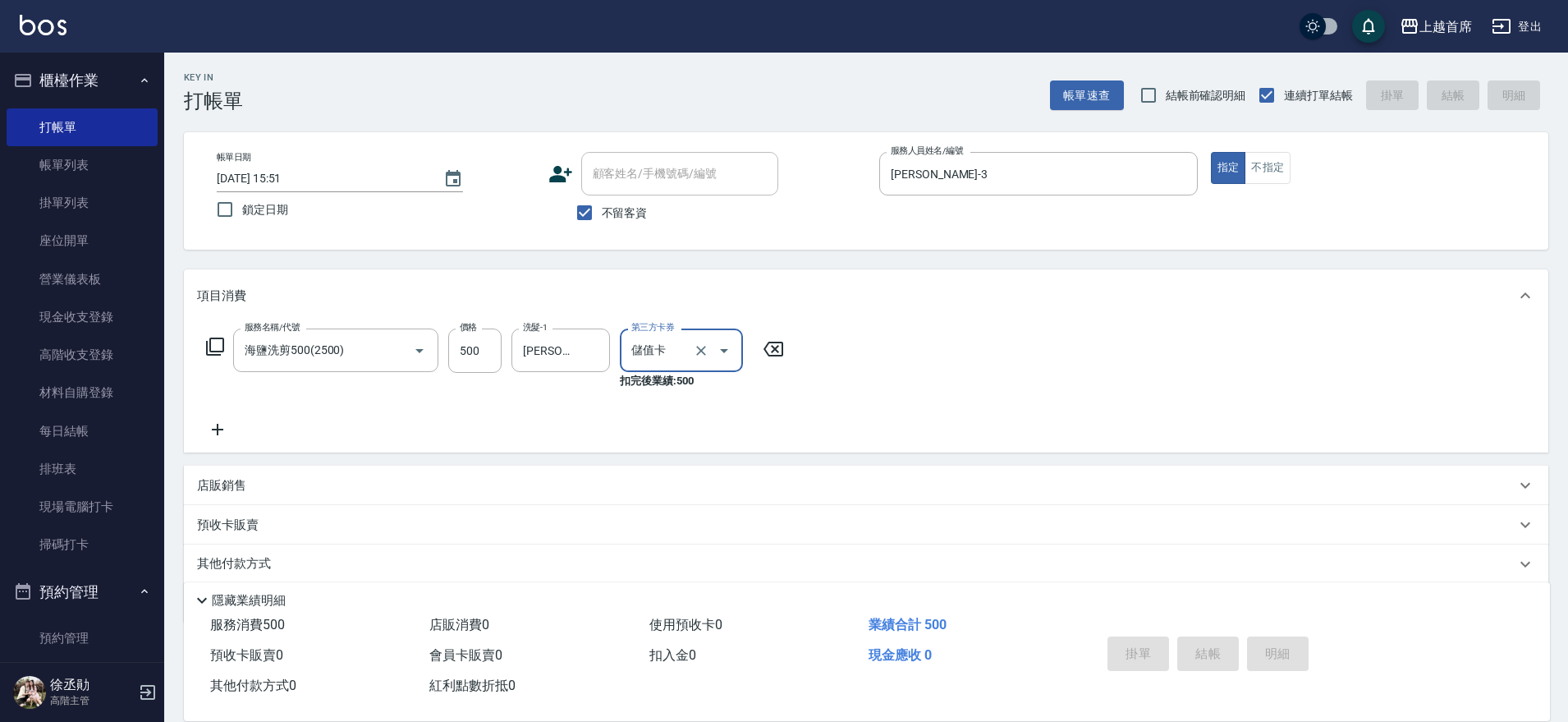
type input "[DATE] 15:53"
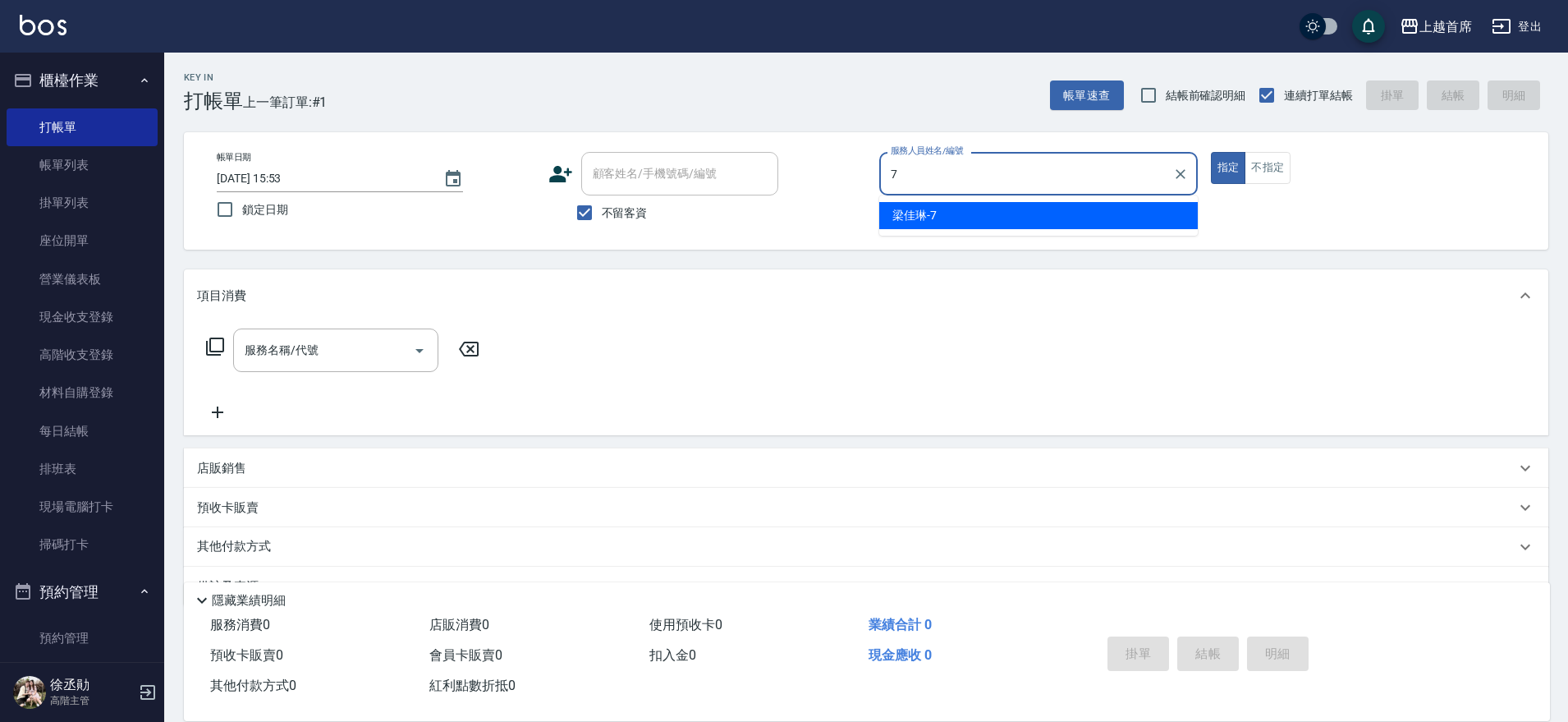
type input "[PERSON_NAME]-7"
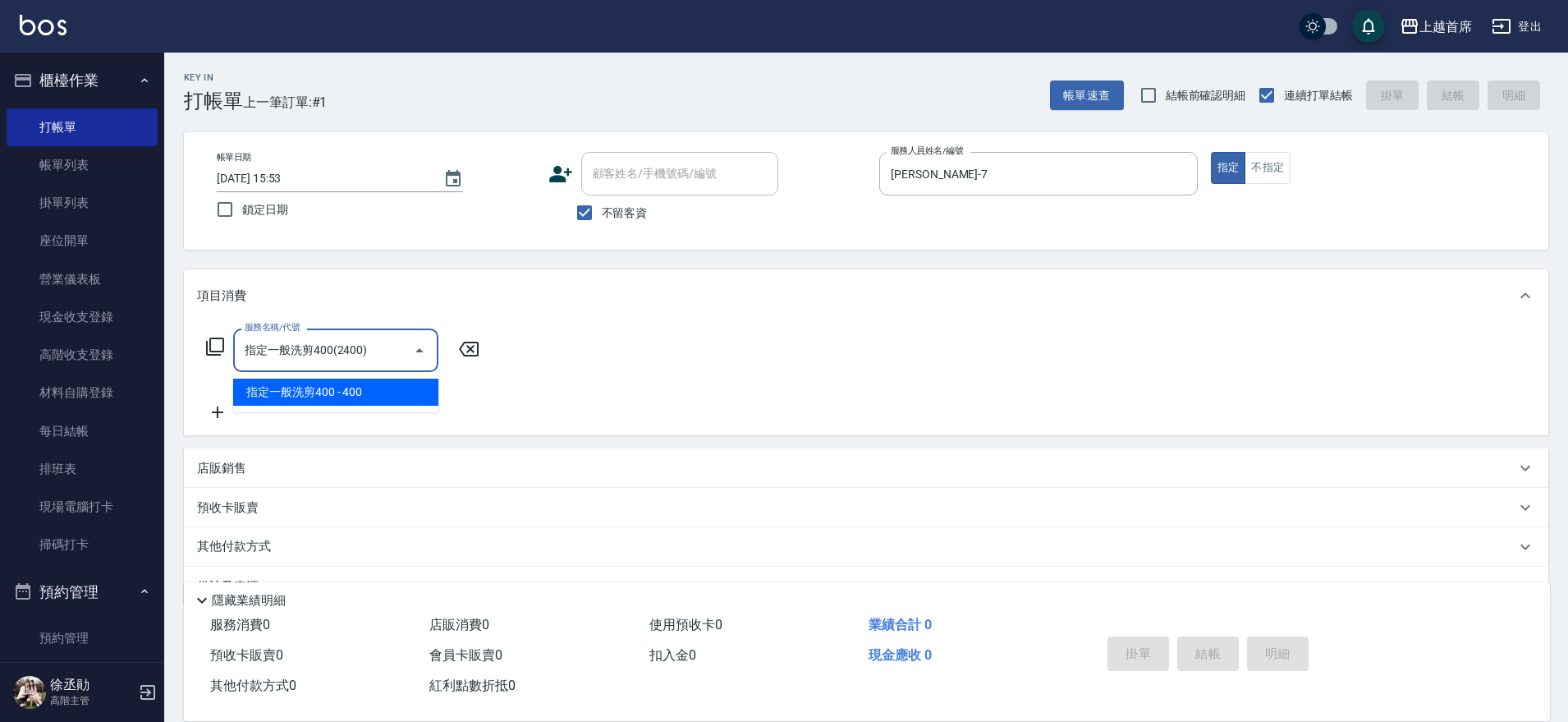
type input "指定一般洗剪400(2400)"
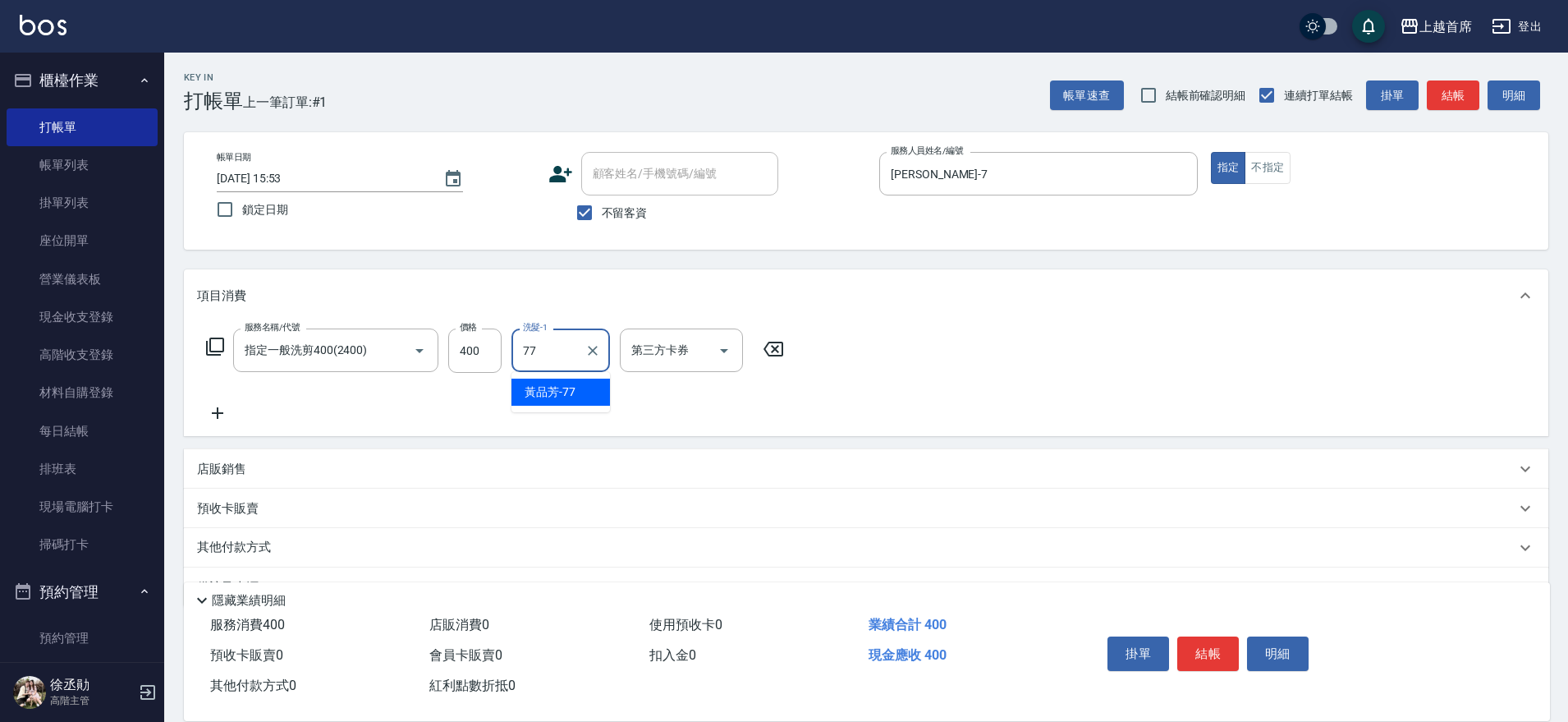
type input "[PERSON_NAME]-77"
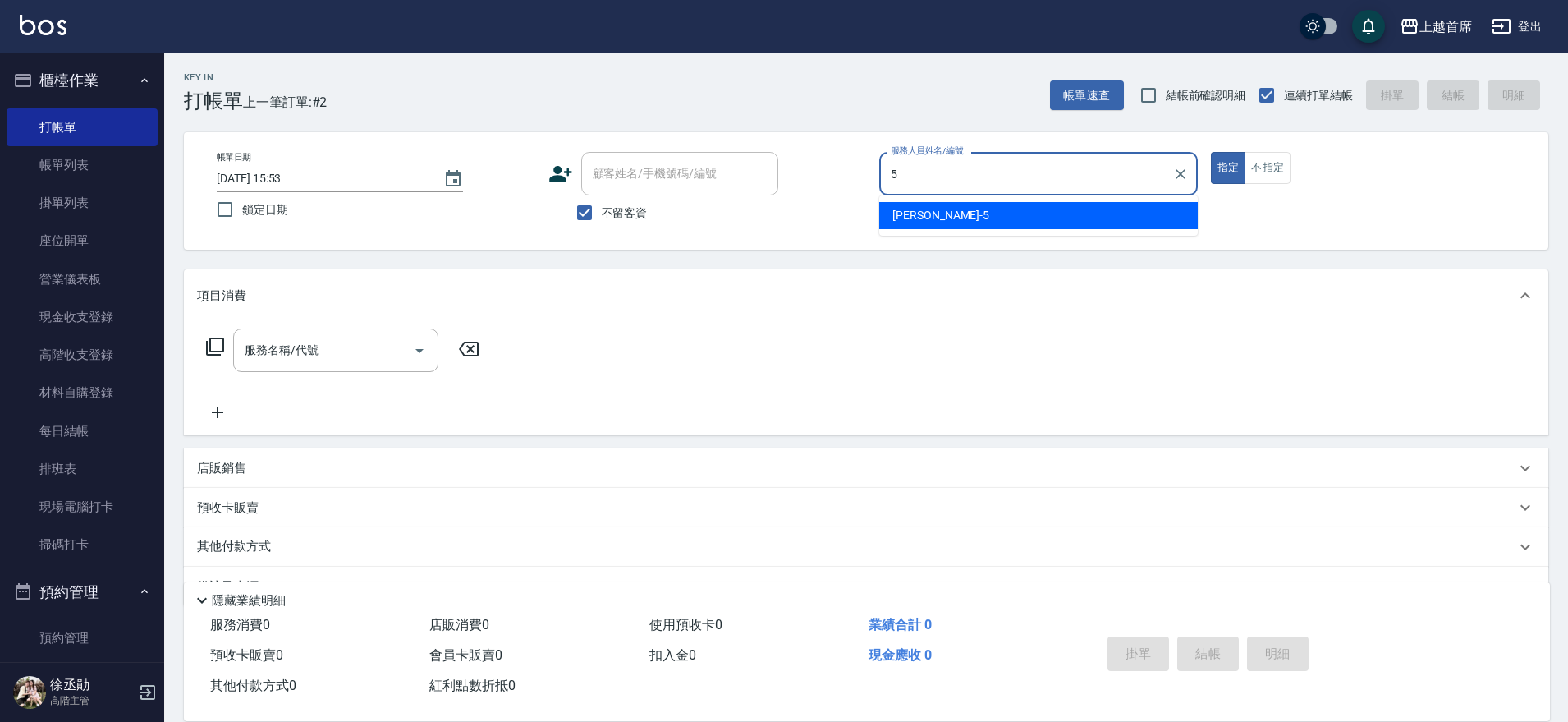
type input "[PERSON_NAME]-5"
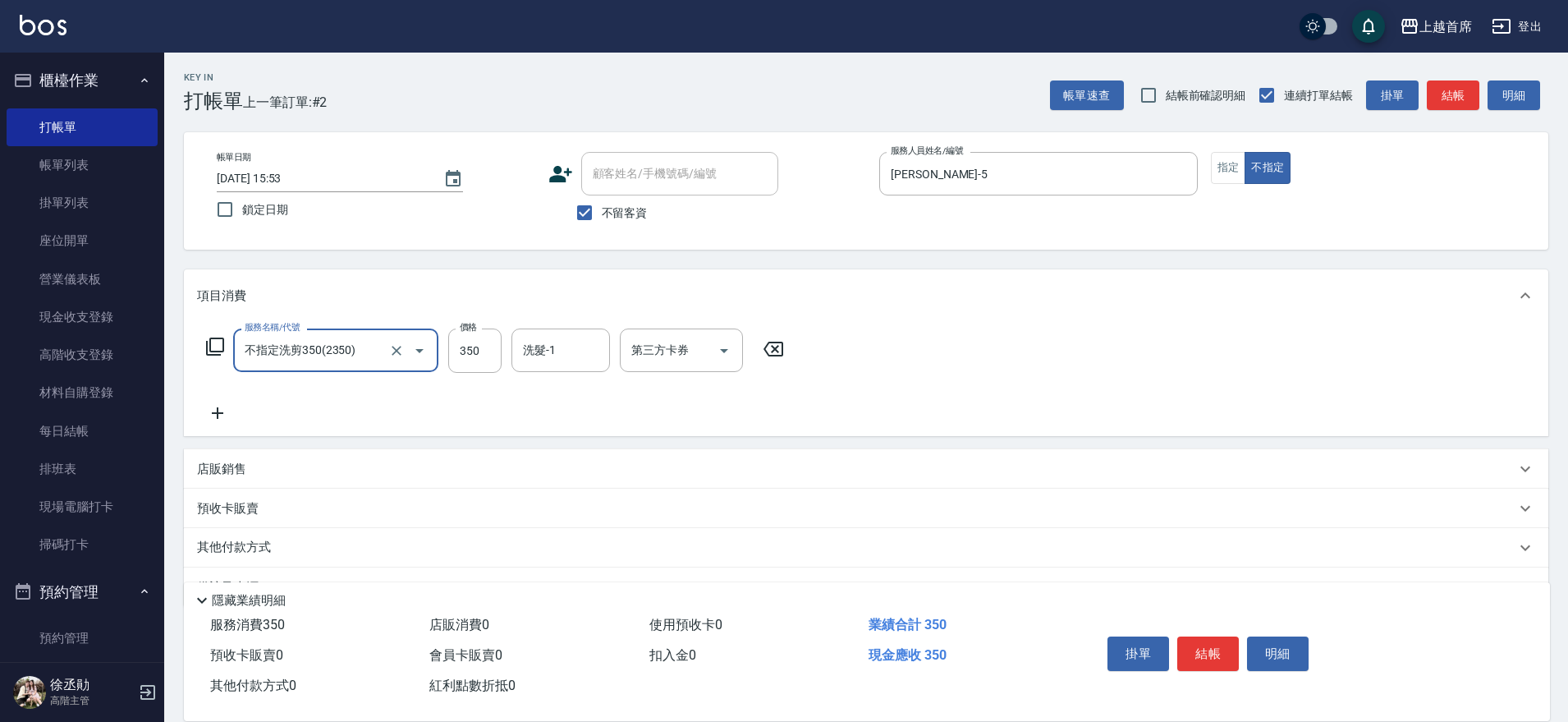
type input "不指定洗剪350(2350)"
type input "[PERSON_NAME]-23"
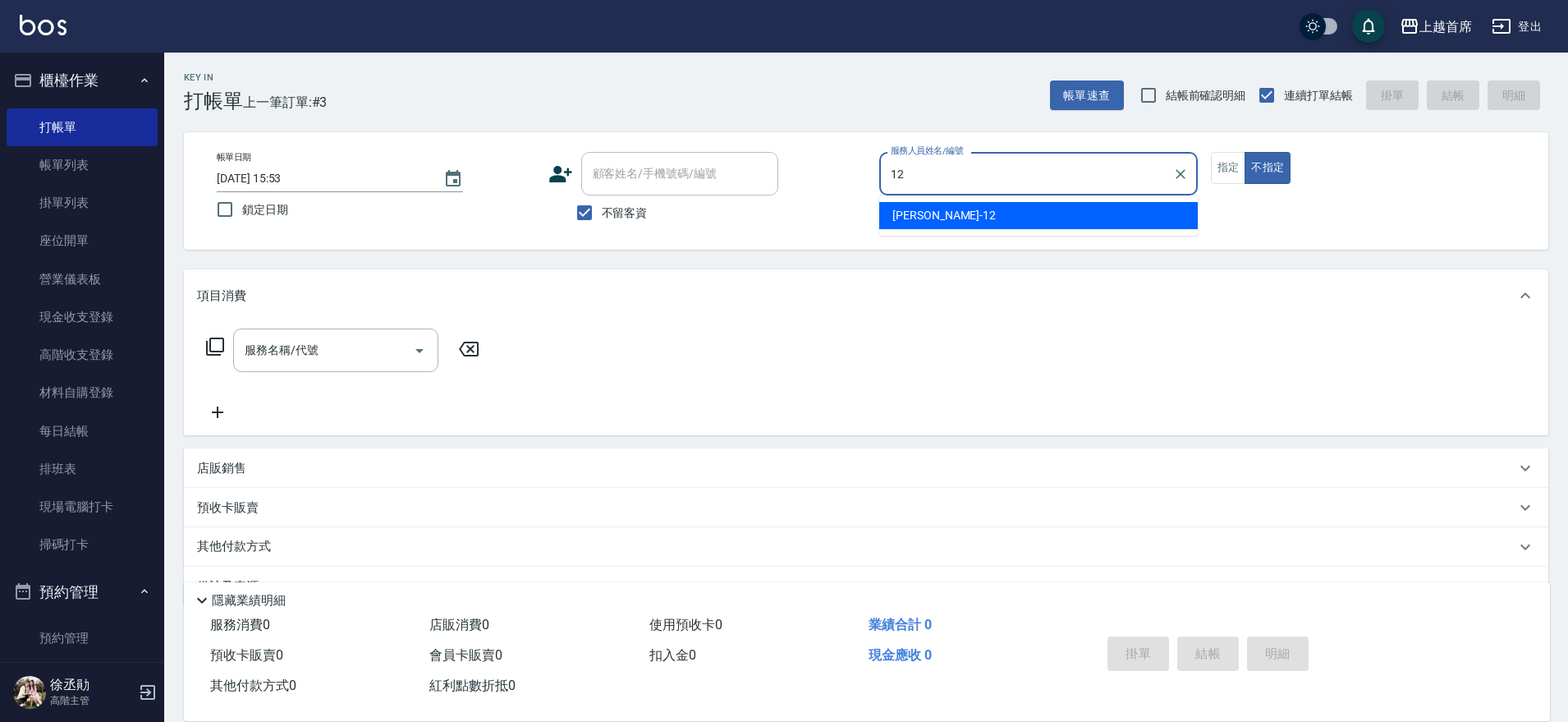
type input "[PERSON_NAME]-12"
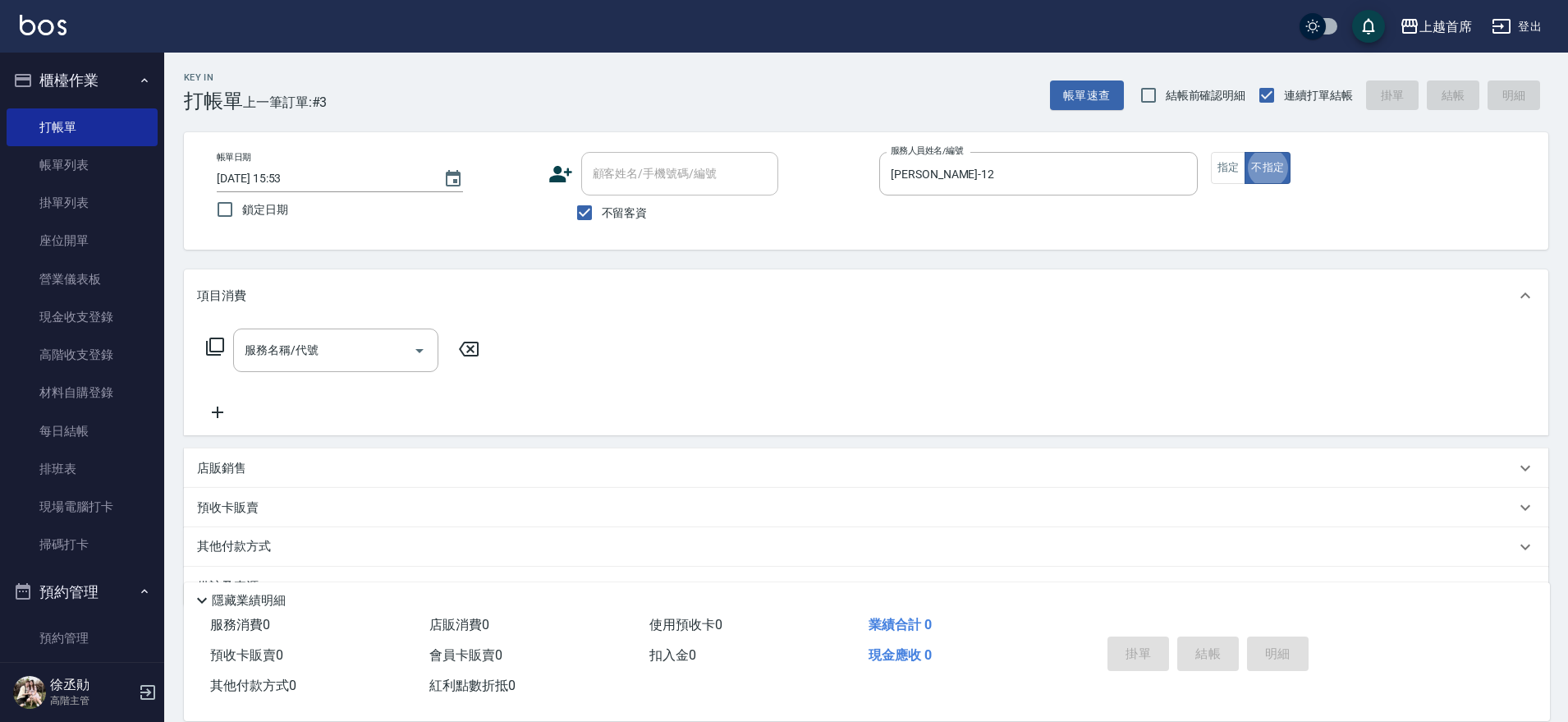
type button "false"
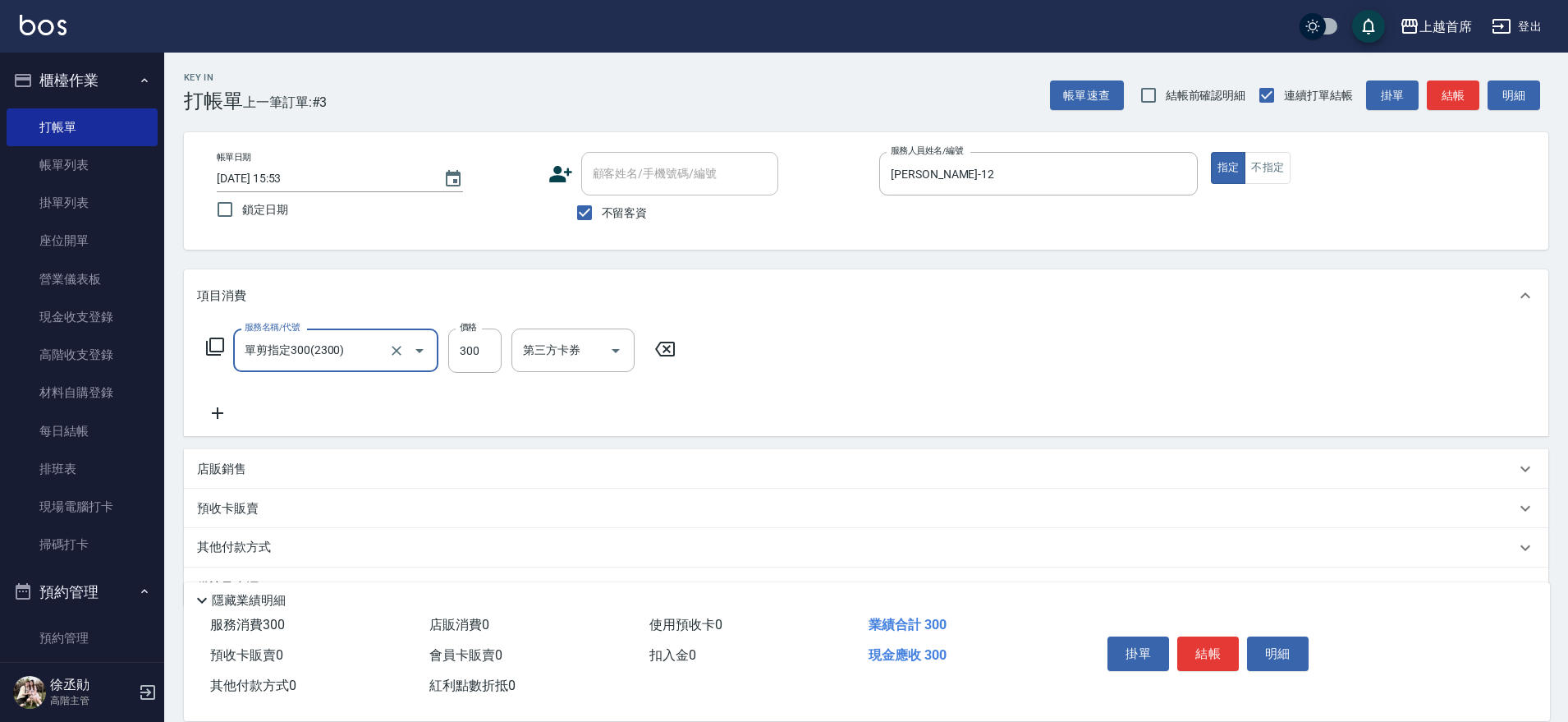
type input "單剪指定300(2300)"
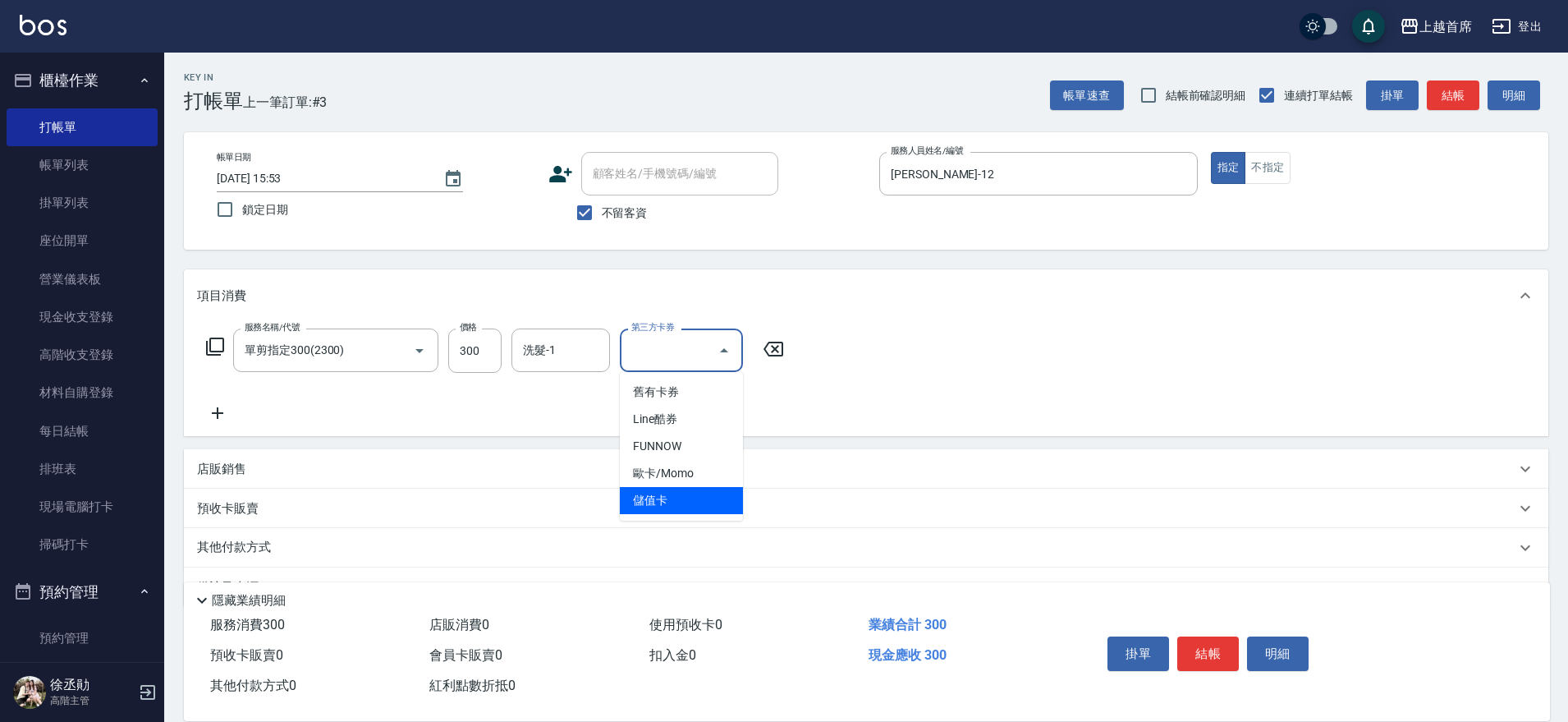
type input "儲值卡"
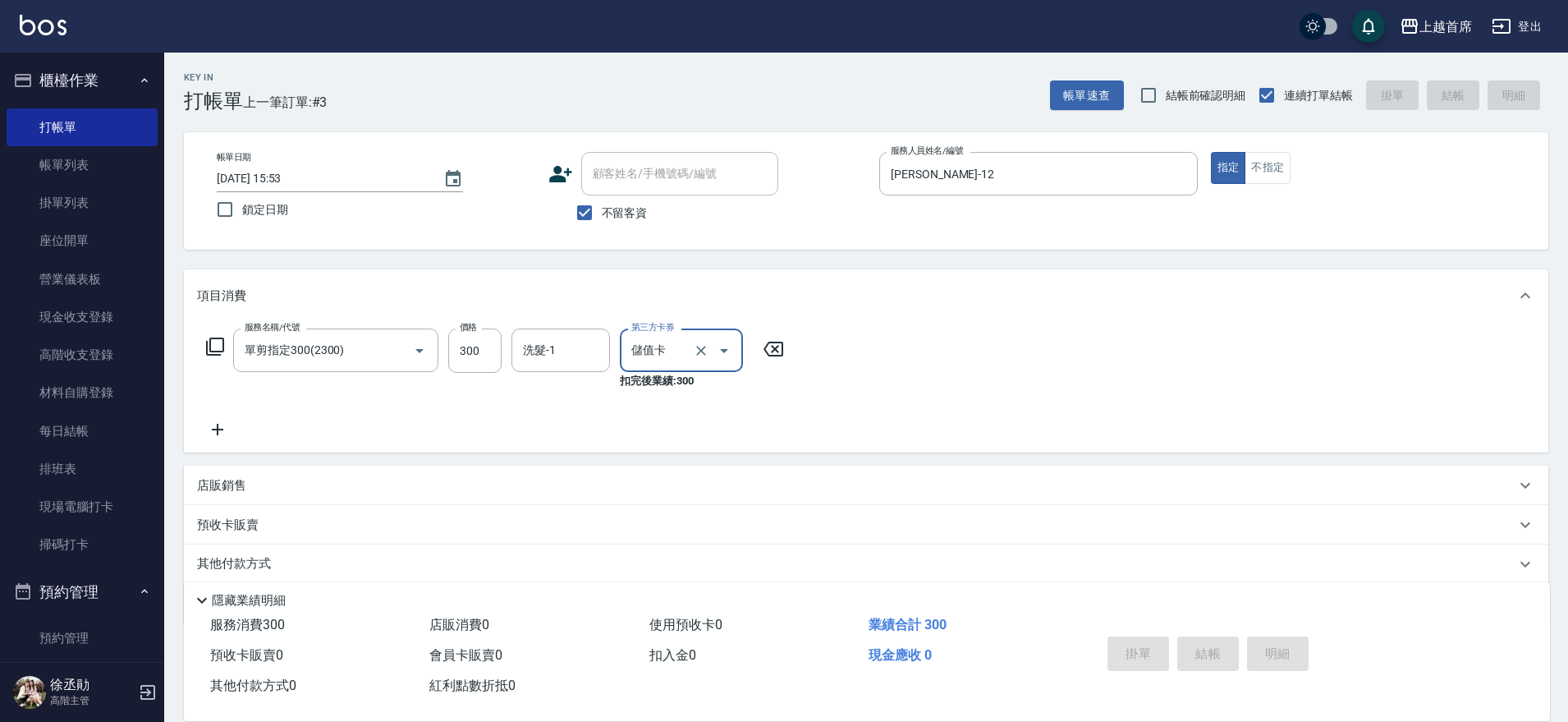
type input "[DATE] 15:55"
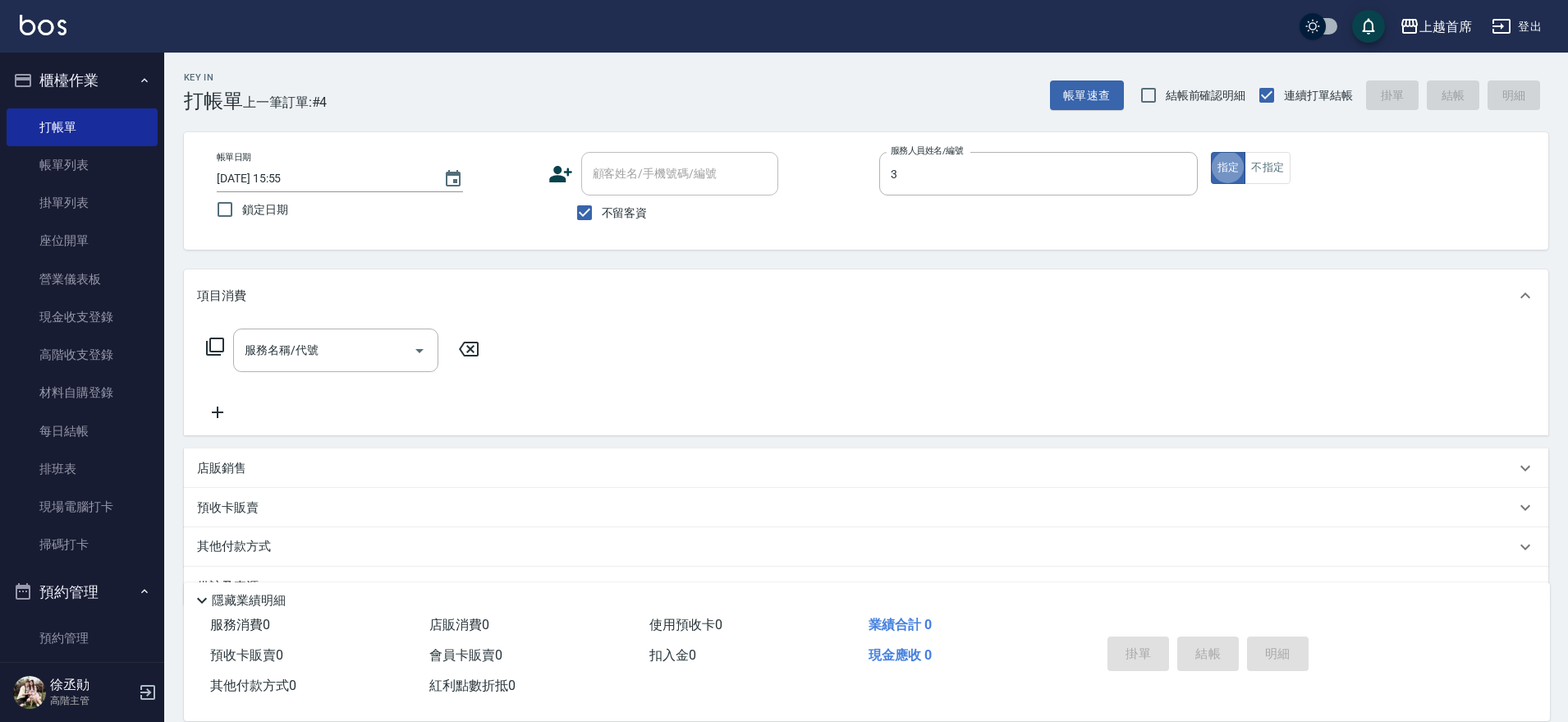
type input "[PERSON_NAME]-3"
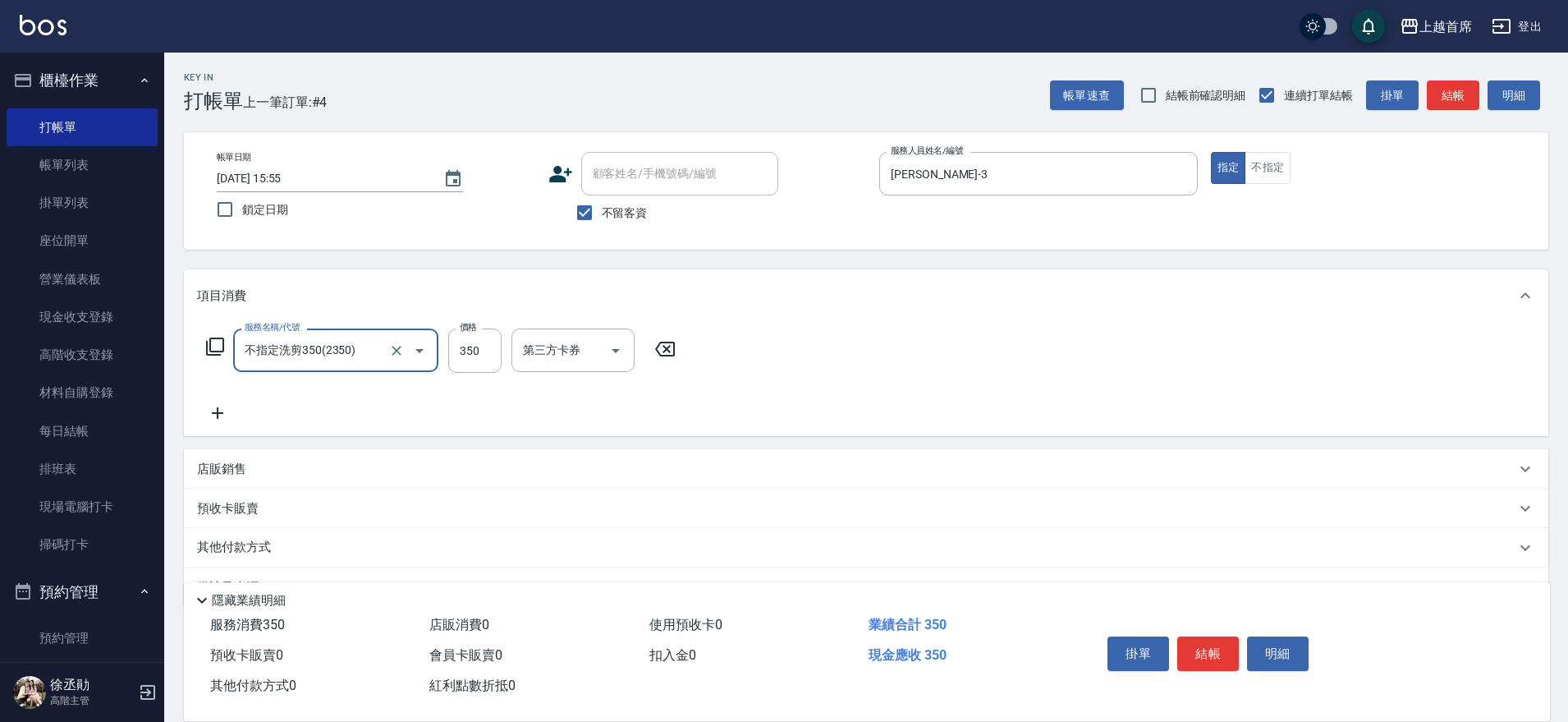
type input "不指定洗剪350(2350)"
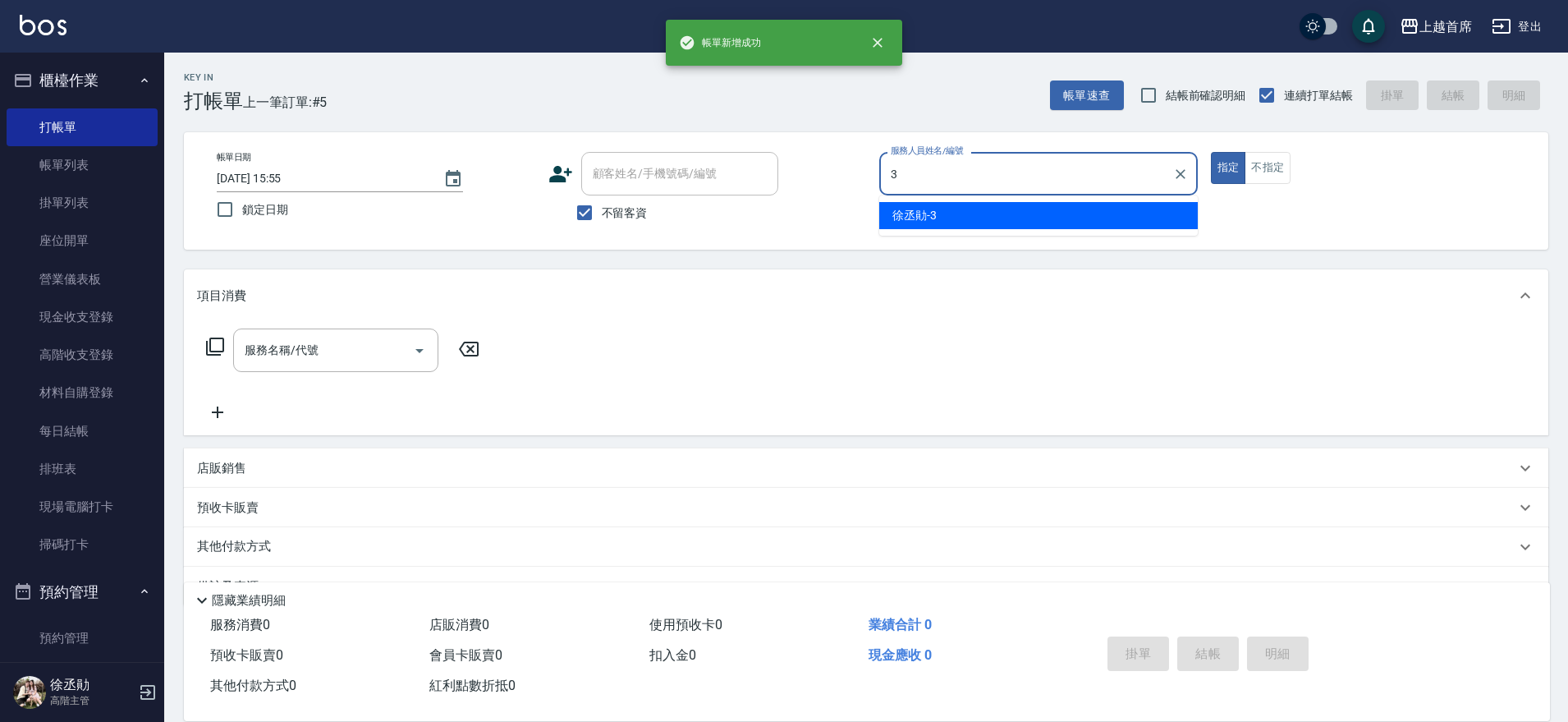
type input "[PERSON_NAME]-3"
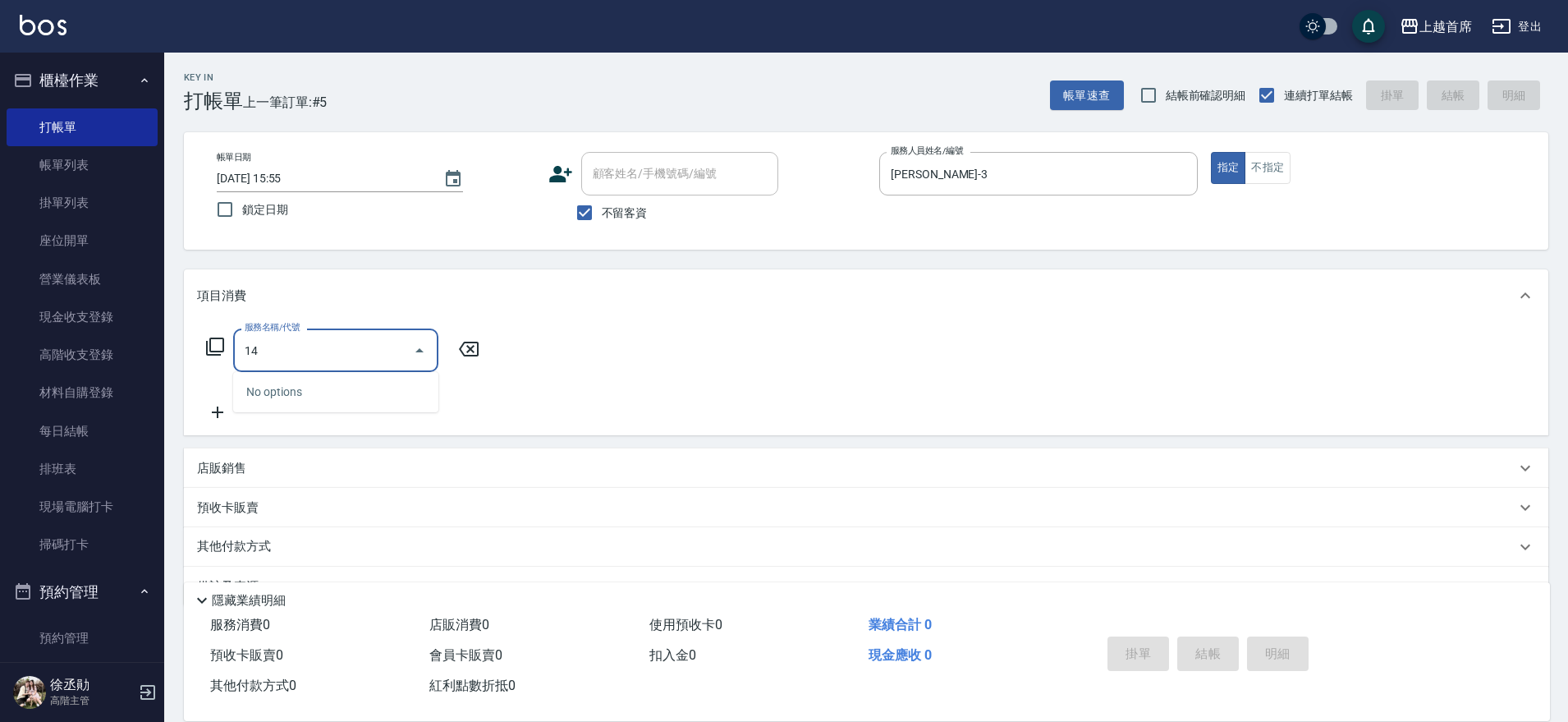
type input "1"
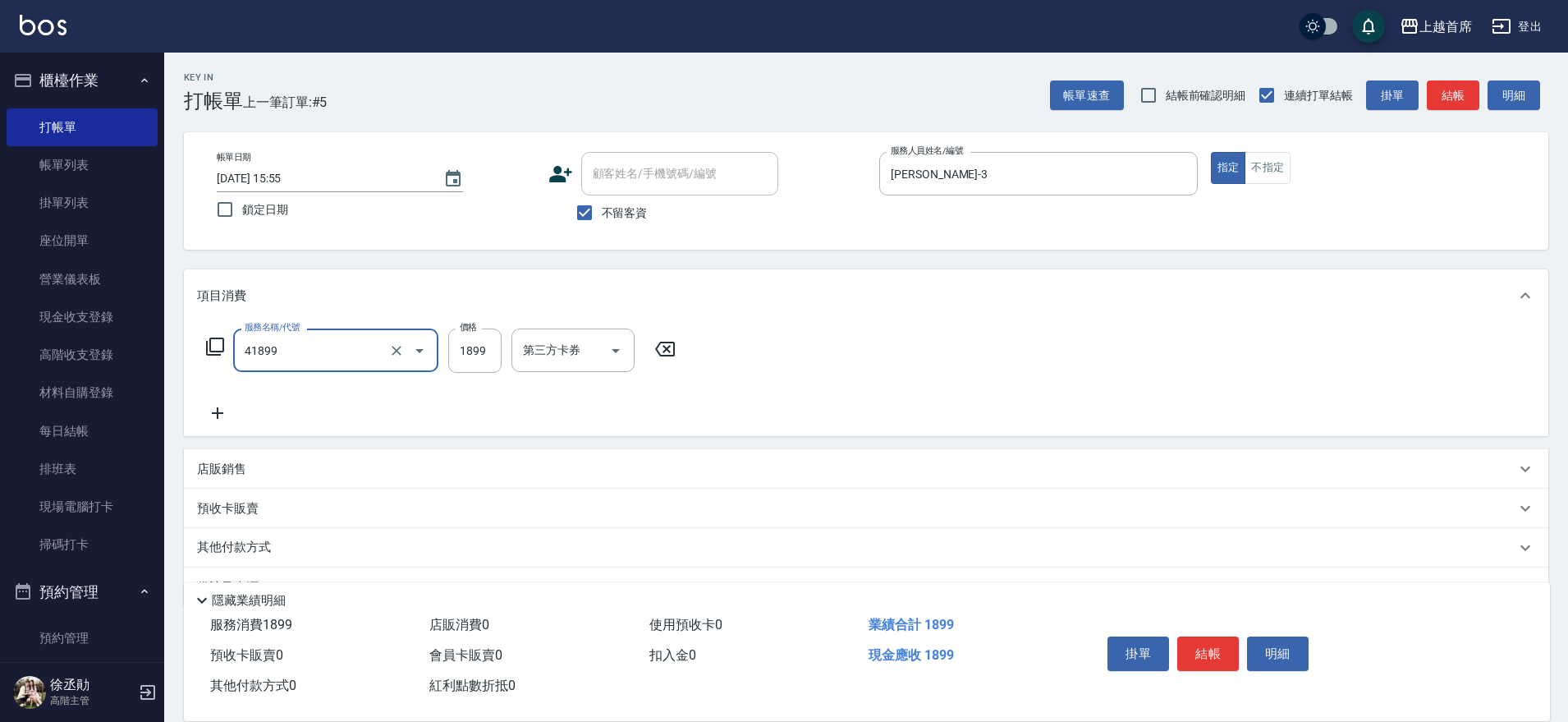
type input "染髮D餐(41899)"
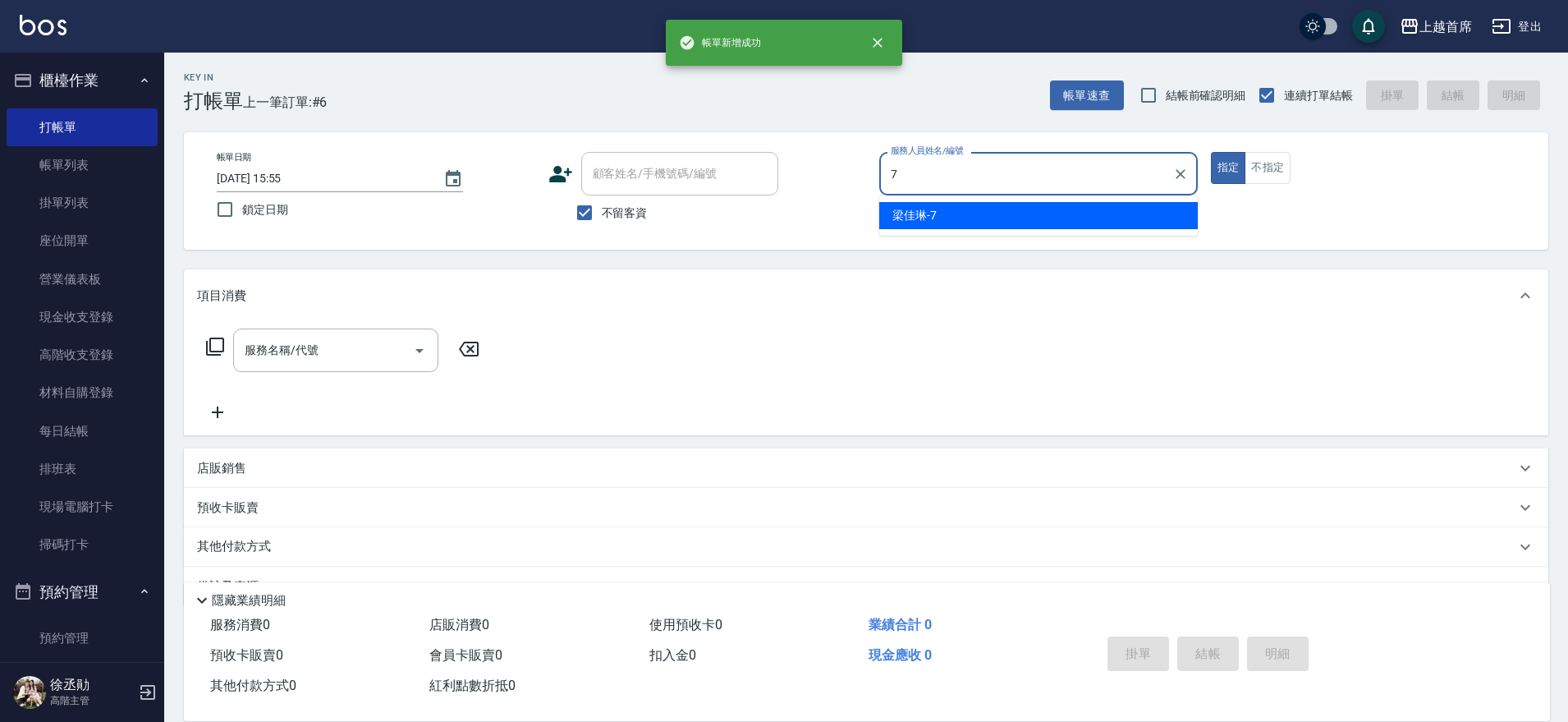
type input "[PERSON_NAME]-7"
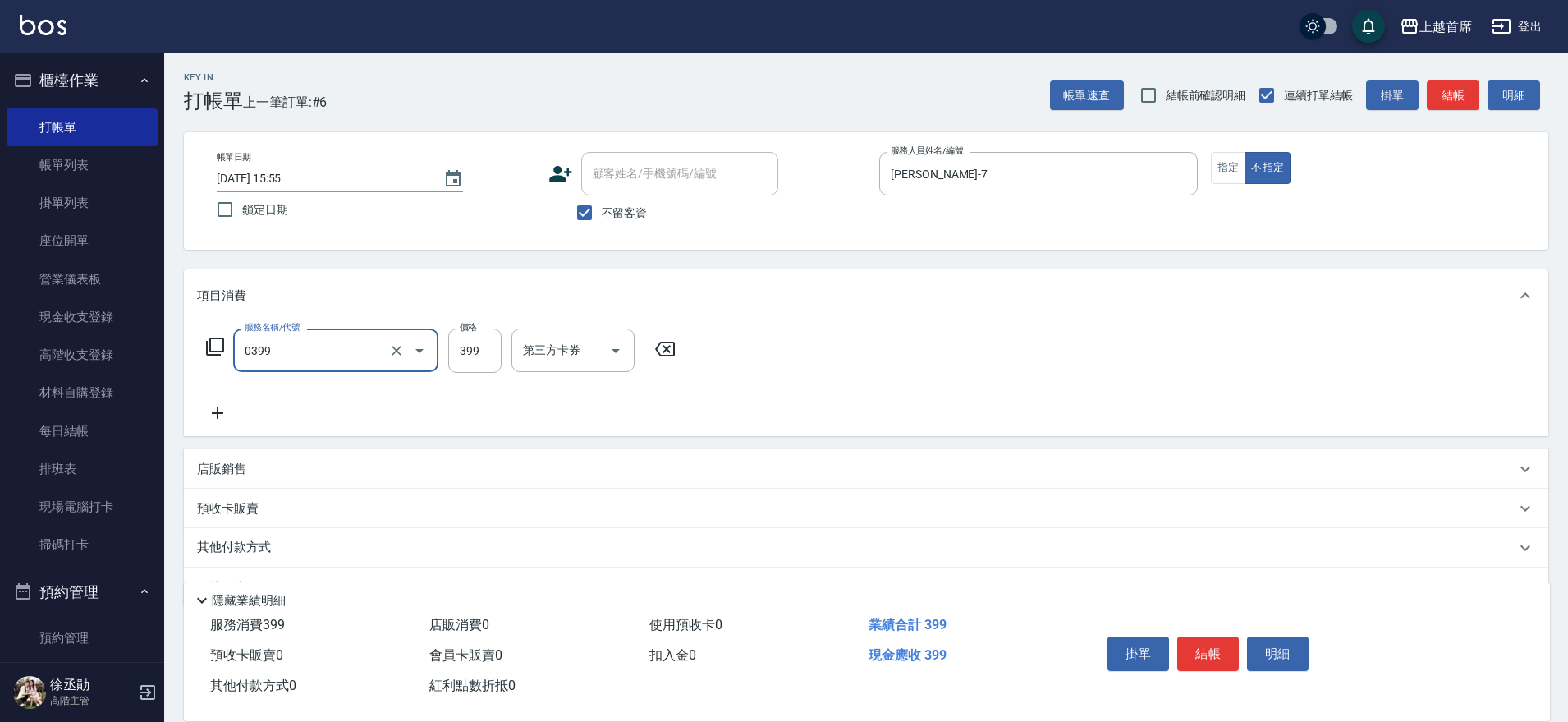
type input "海鹽洗髮(0399)"
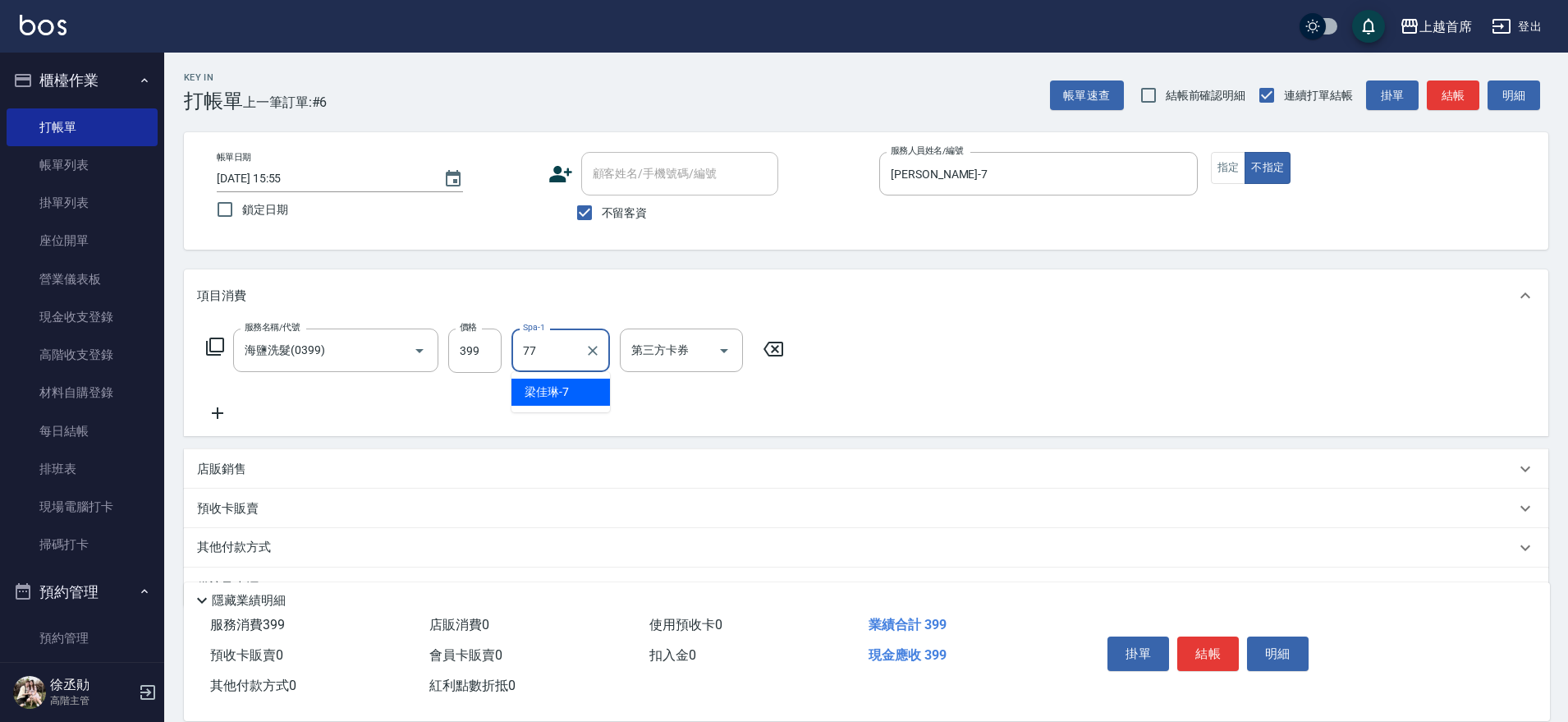
type input "[PERSON_NAME]-77"
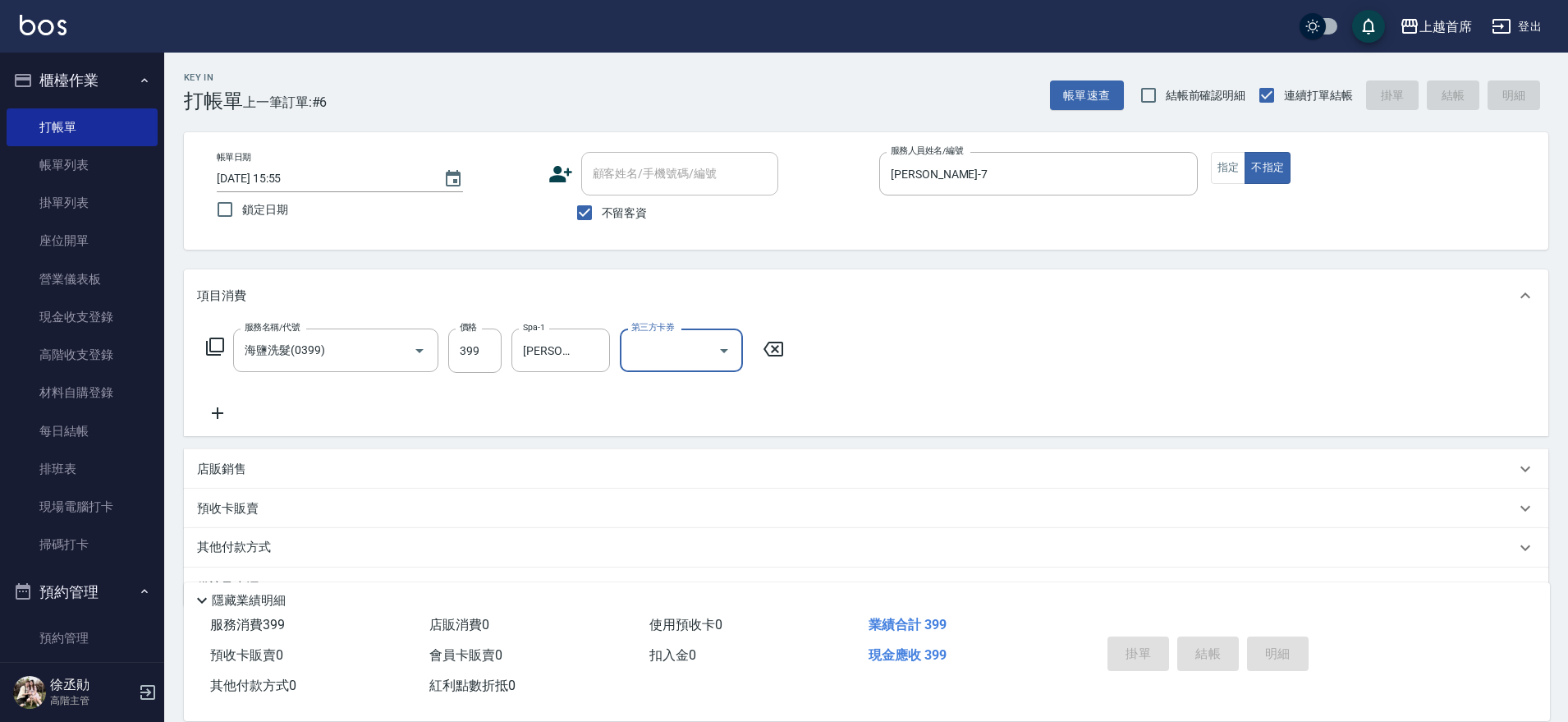
type input "[DATE] 15:56"
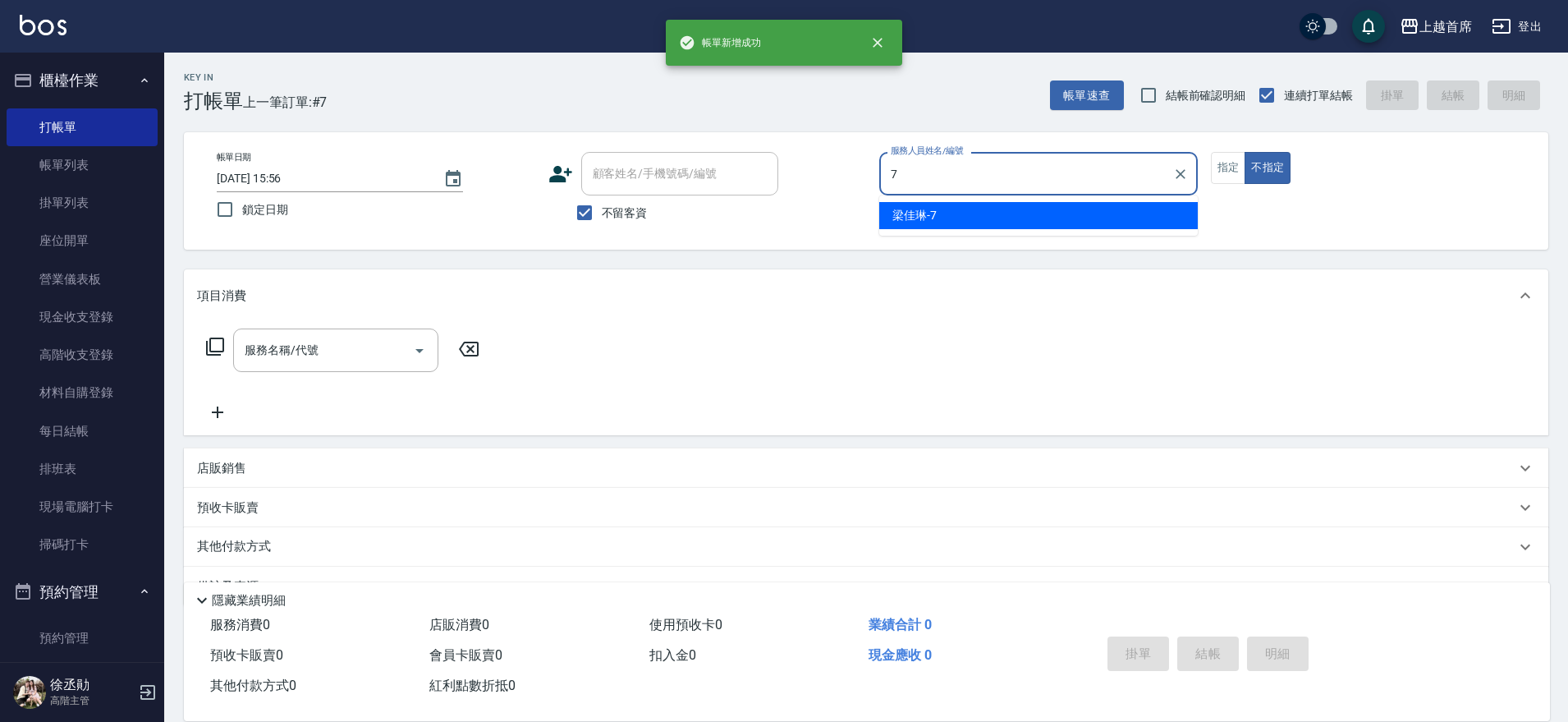
type input "[PERSON_NAME]-7"
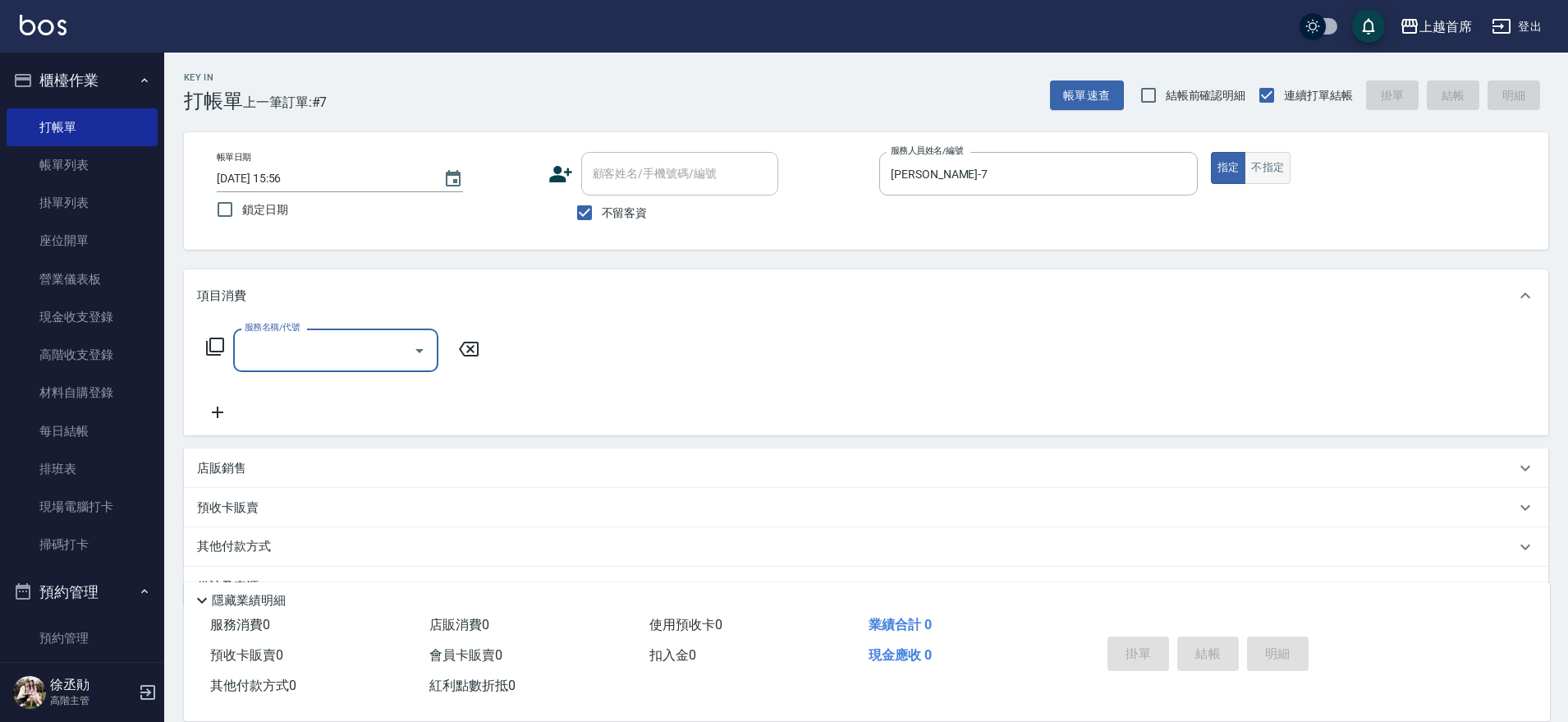
click at [1263, 166] on button "不指定" at bounding box center [1268, 168] width 46 height 32
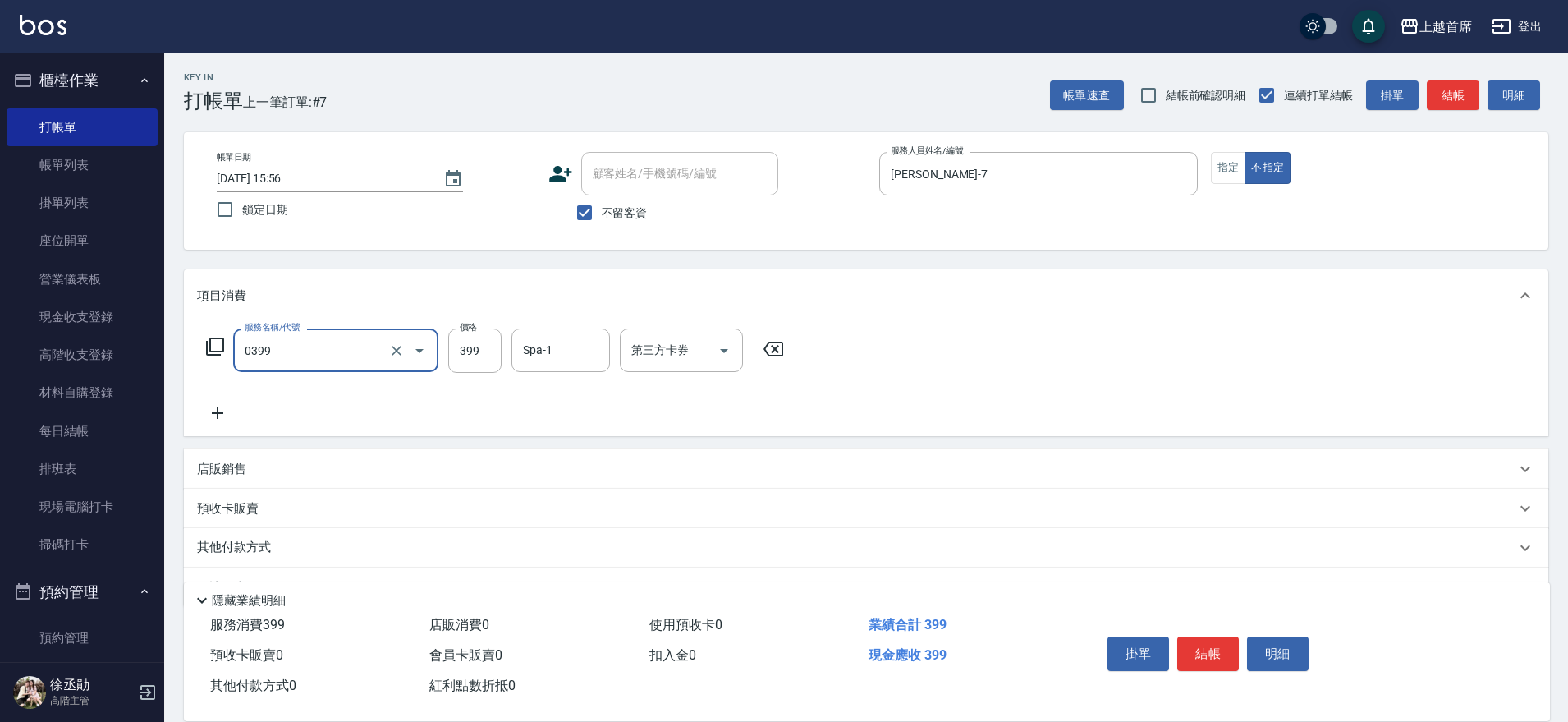
type input "海鹽洗髮(0399)"
type input "[PERSON_NAME]-23"
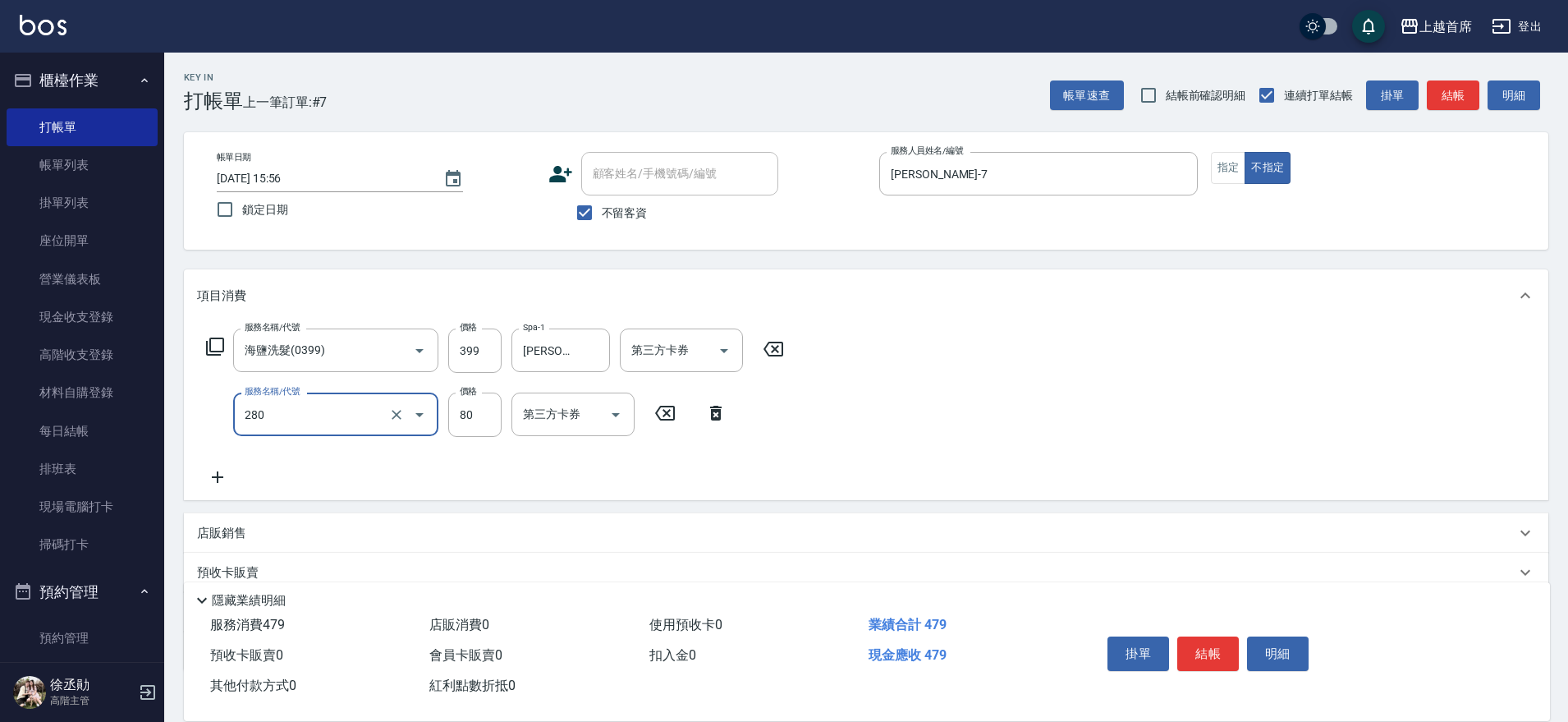
type input "剪瀏海(280)"
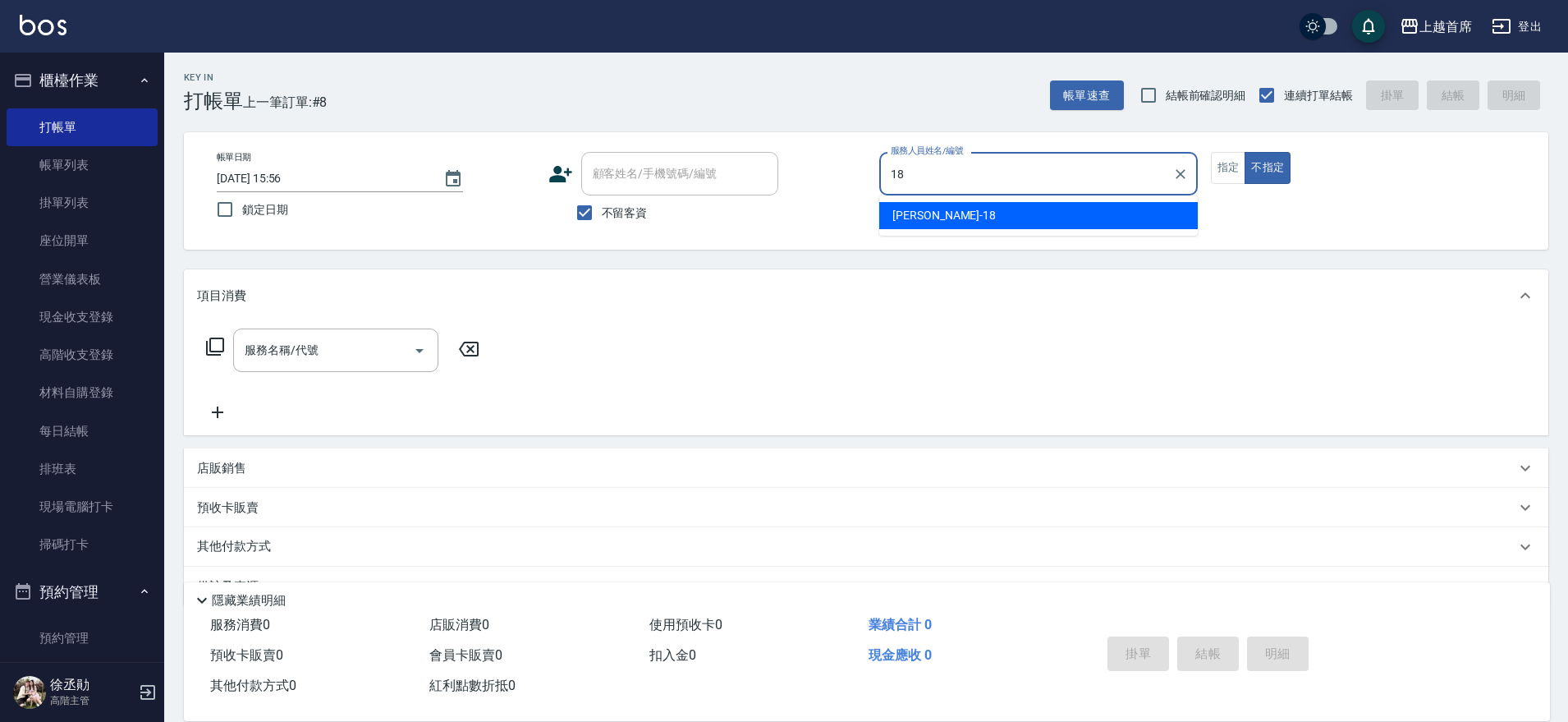
type input "Linda-18"
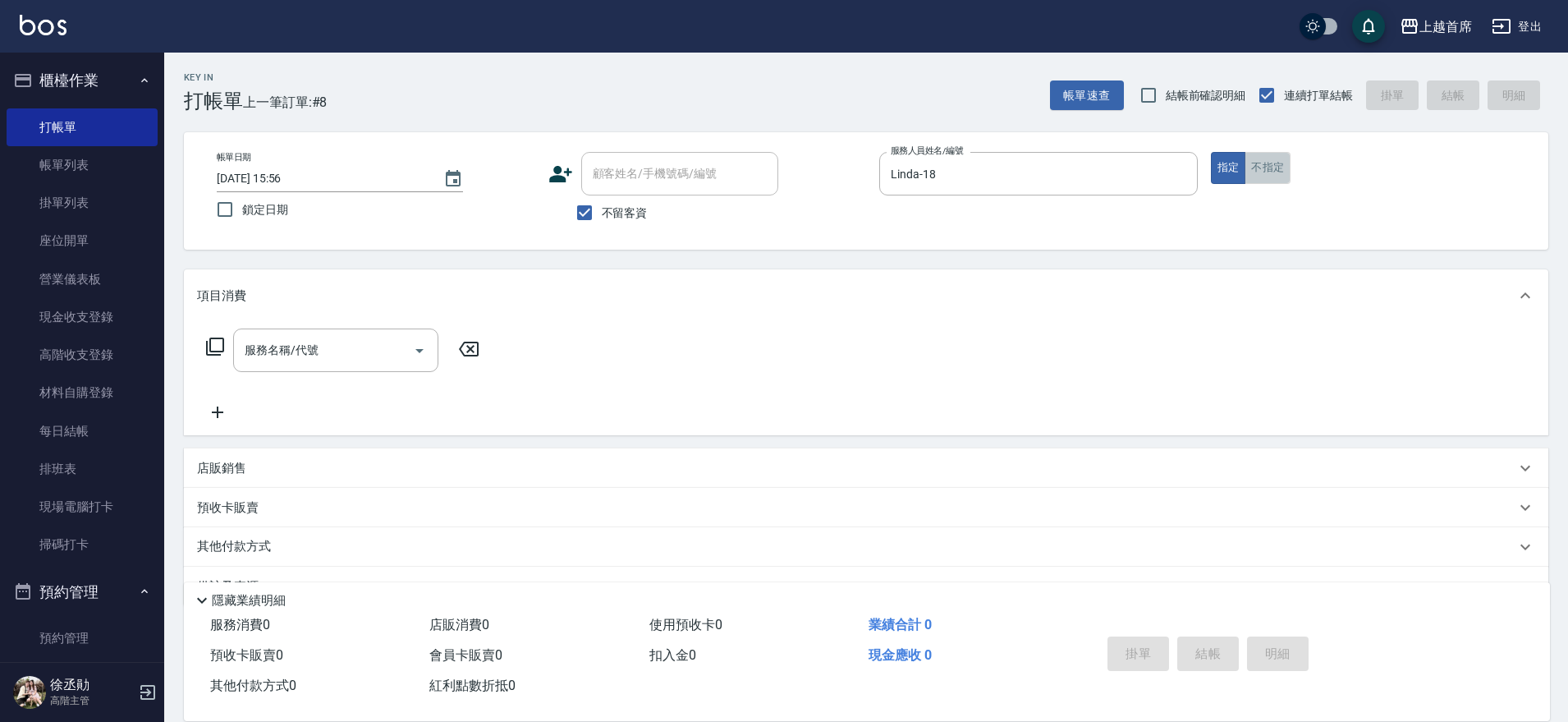
click at [1261, 182] on button "不指定" at bounding box center [1268, 168] width 46 height 32
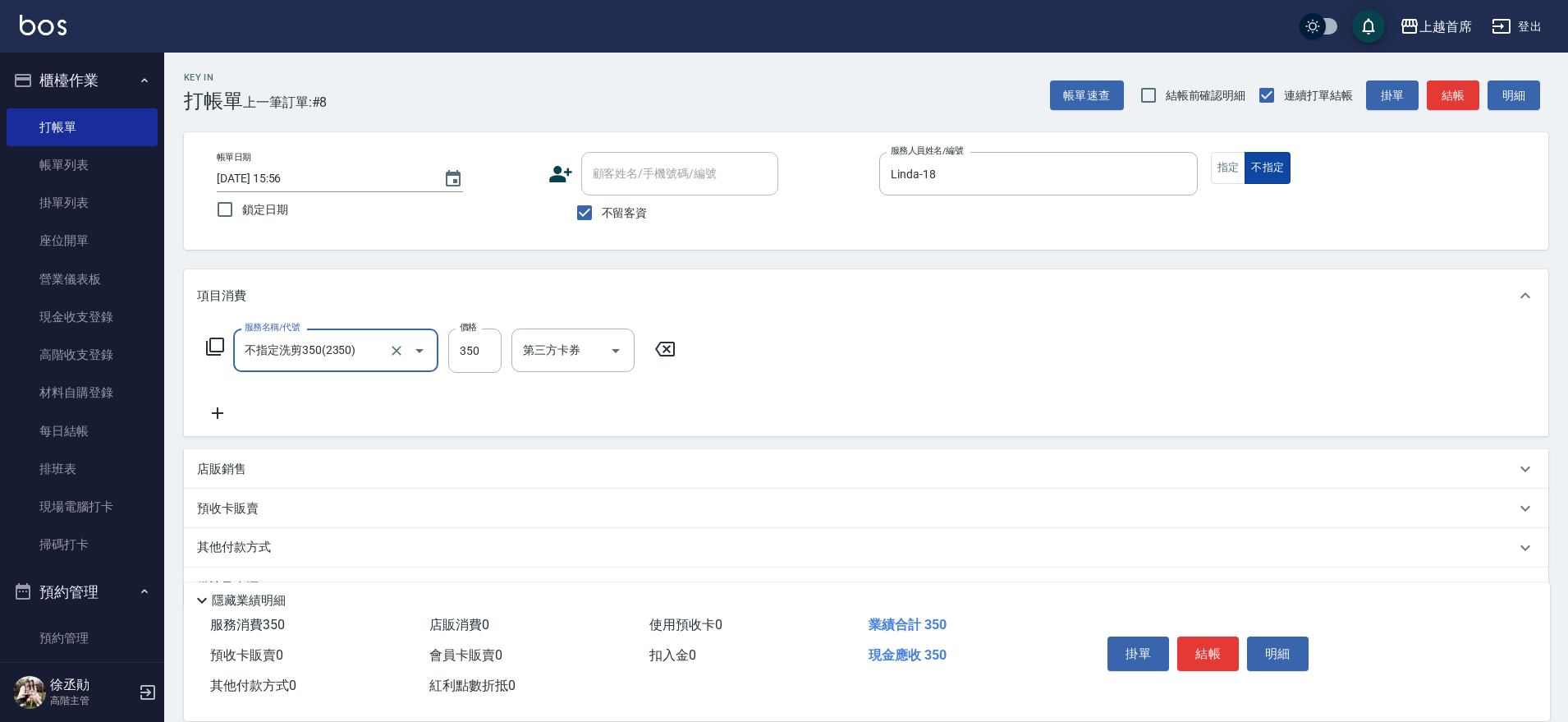
type input "不指定洗剪350(2350)"
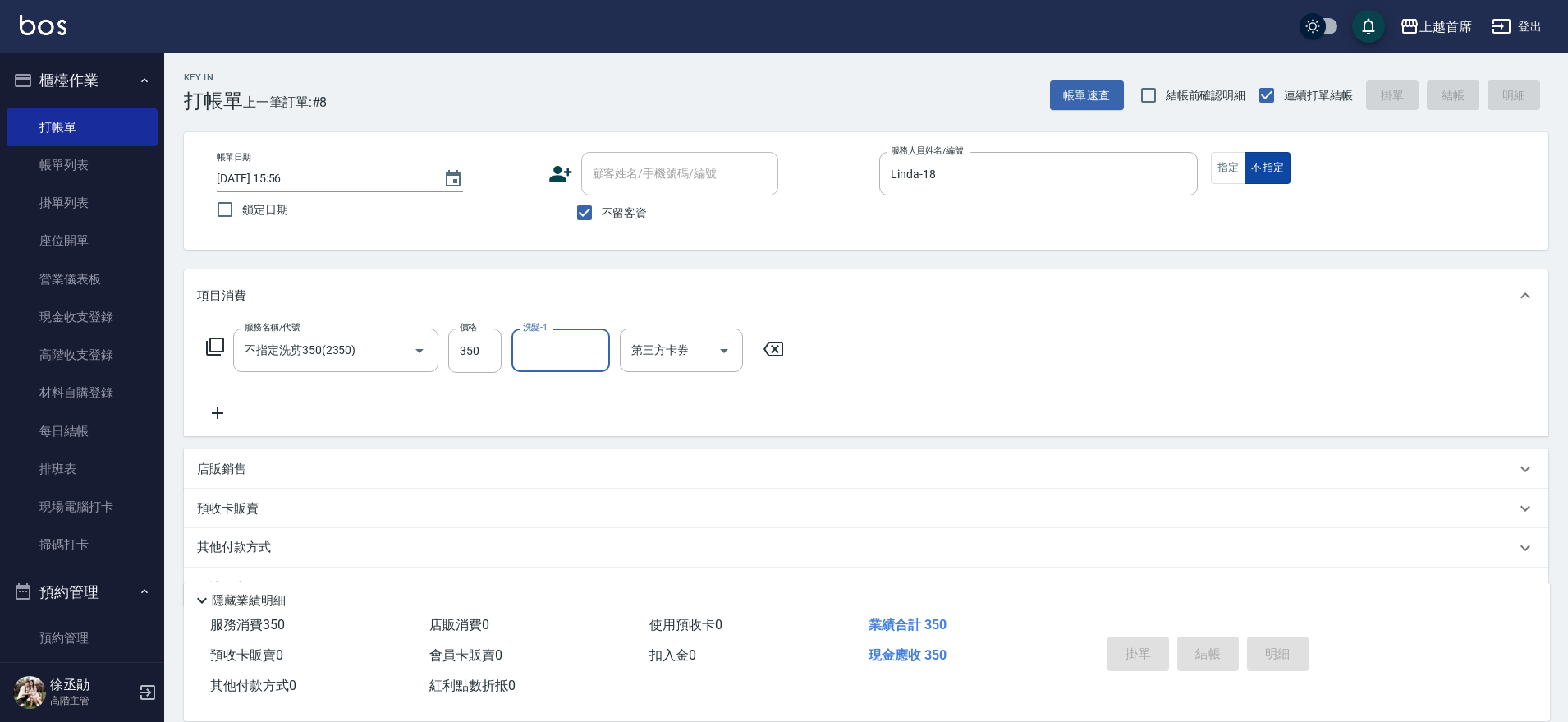
type input "[DATE] 15:57"
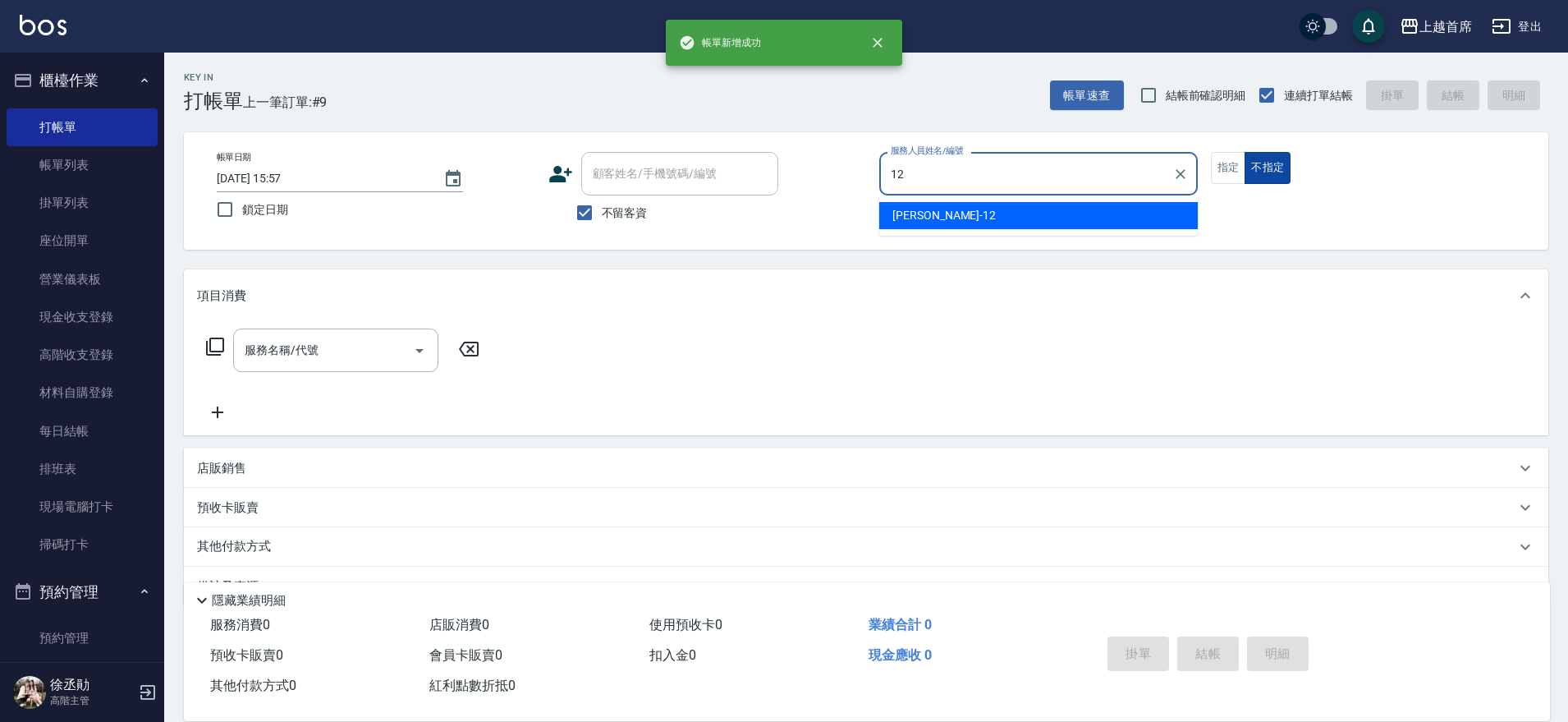
type input "[PERSON_NAME]-12"
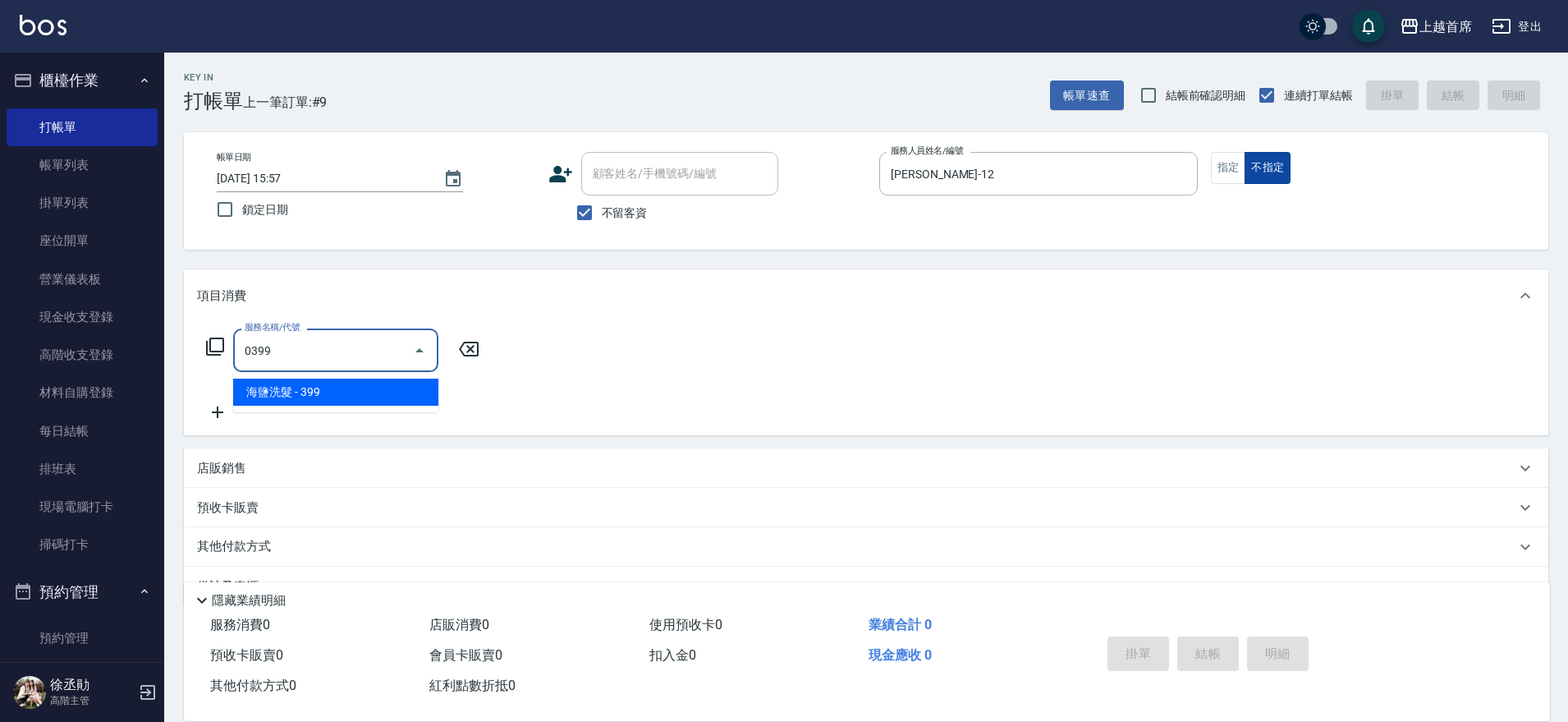
type input "海鹽洗髮(0399)"
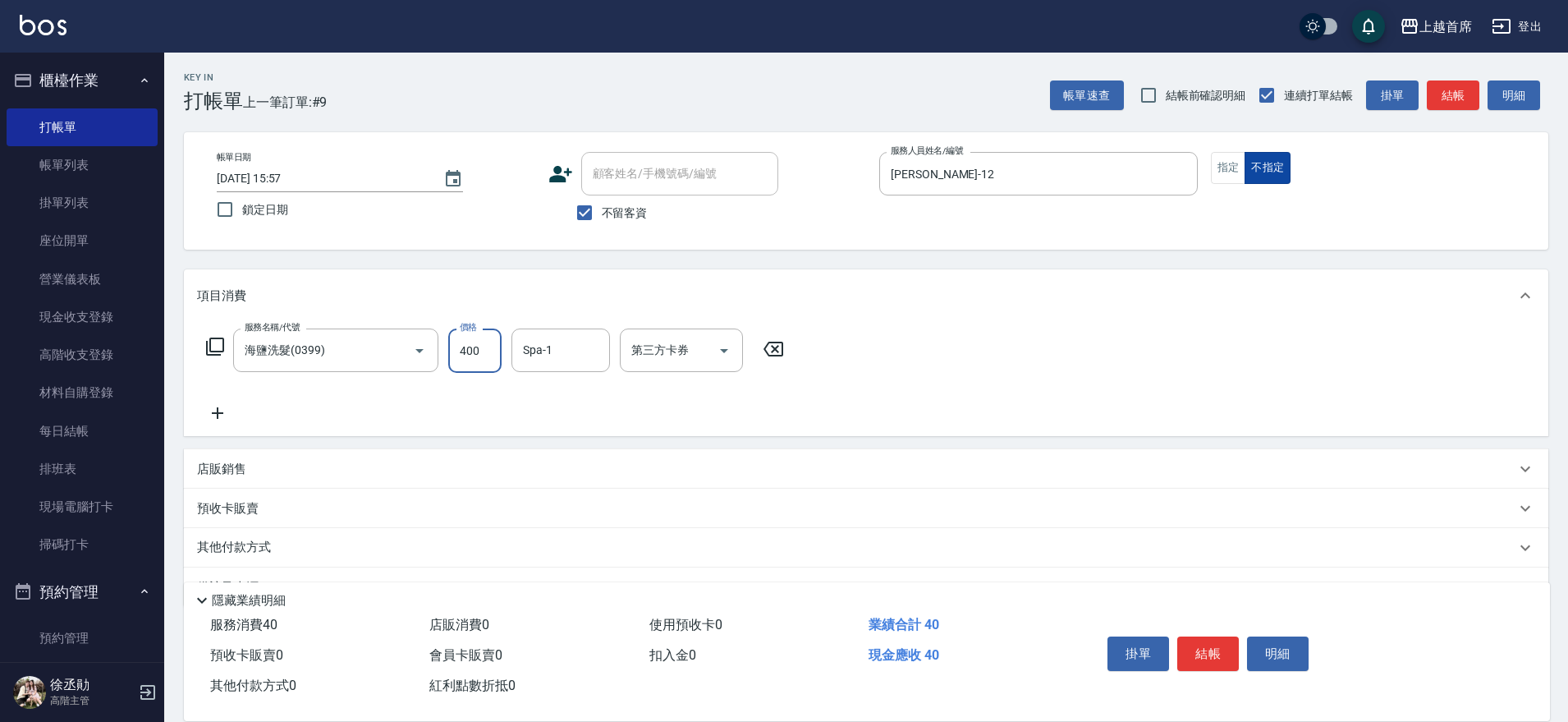
type input "400"
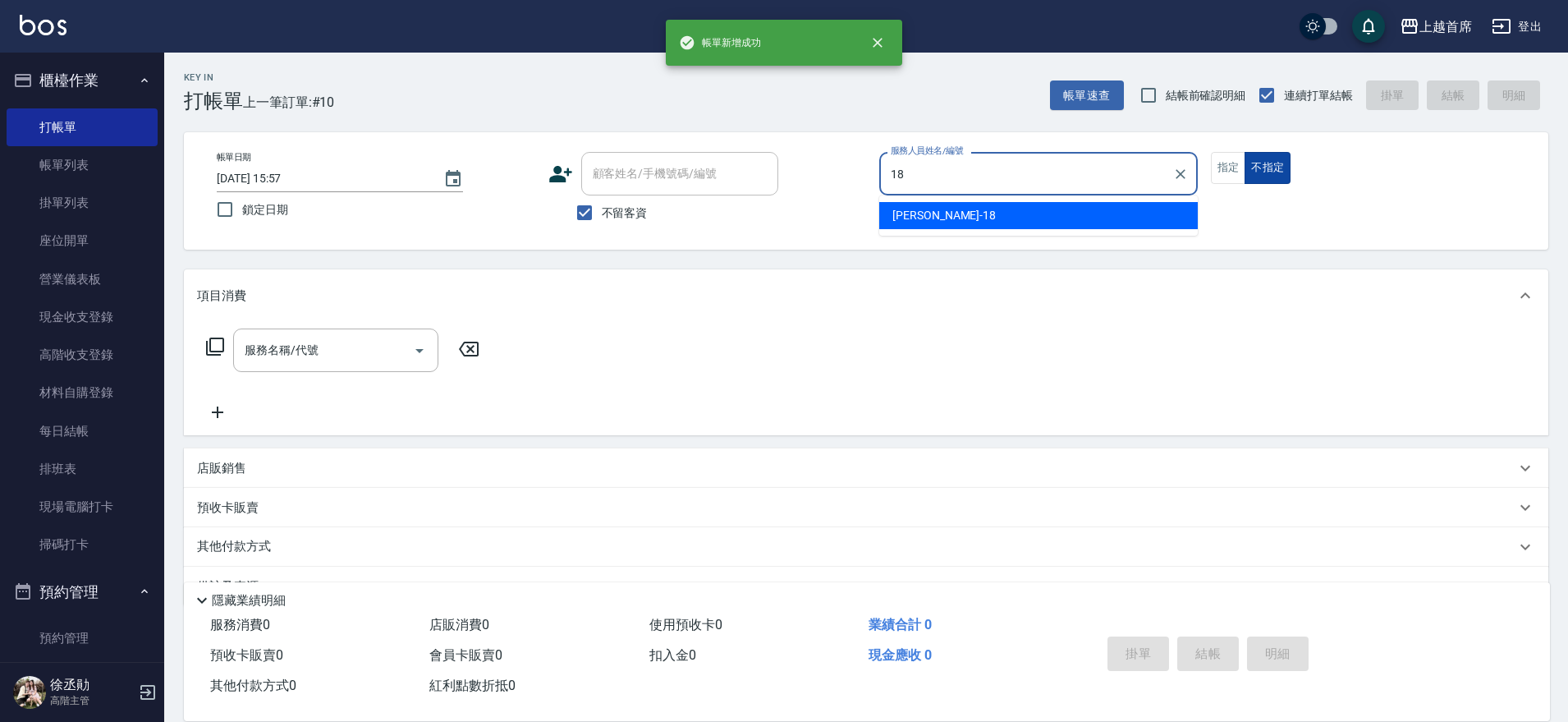
type input "Linda-18"
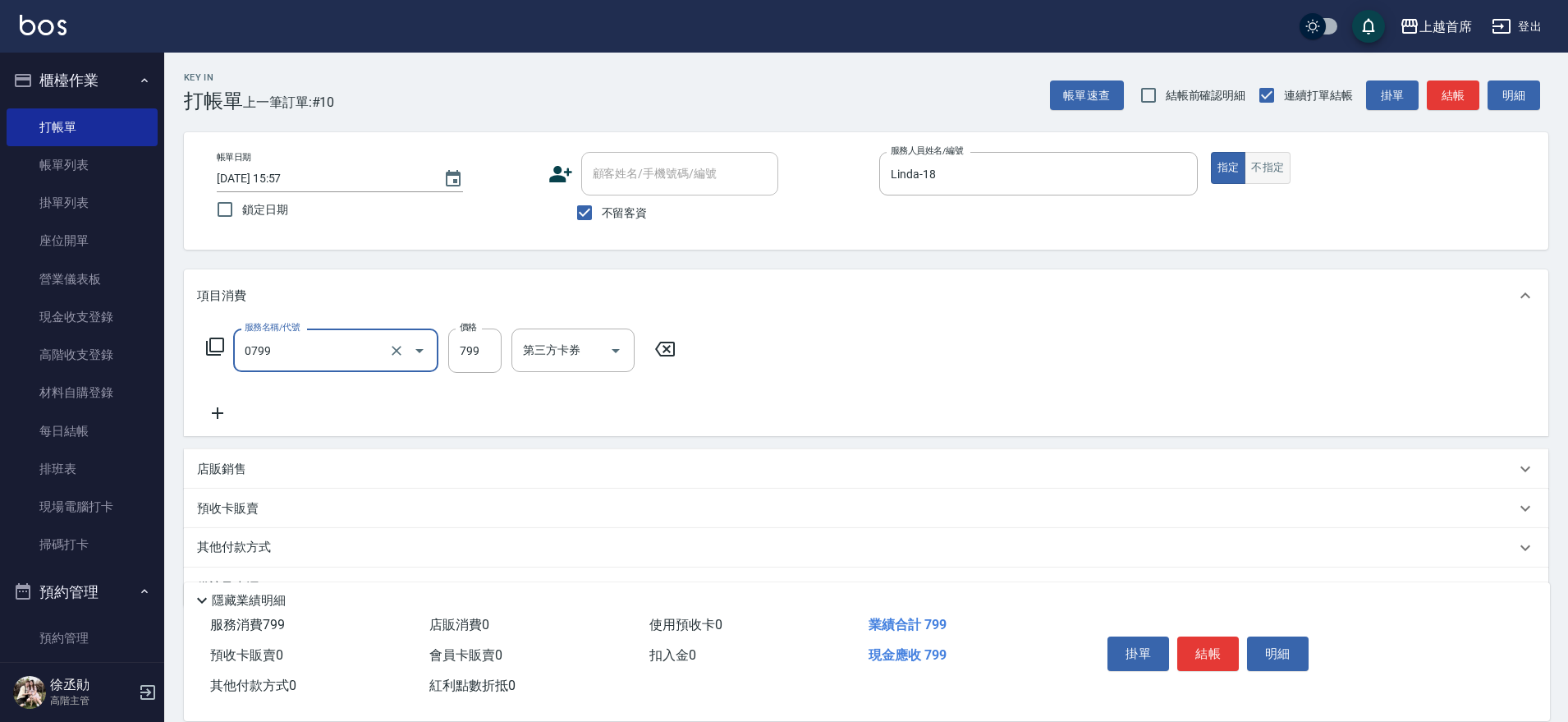
type input "精油799(0799)"
type input "800"
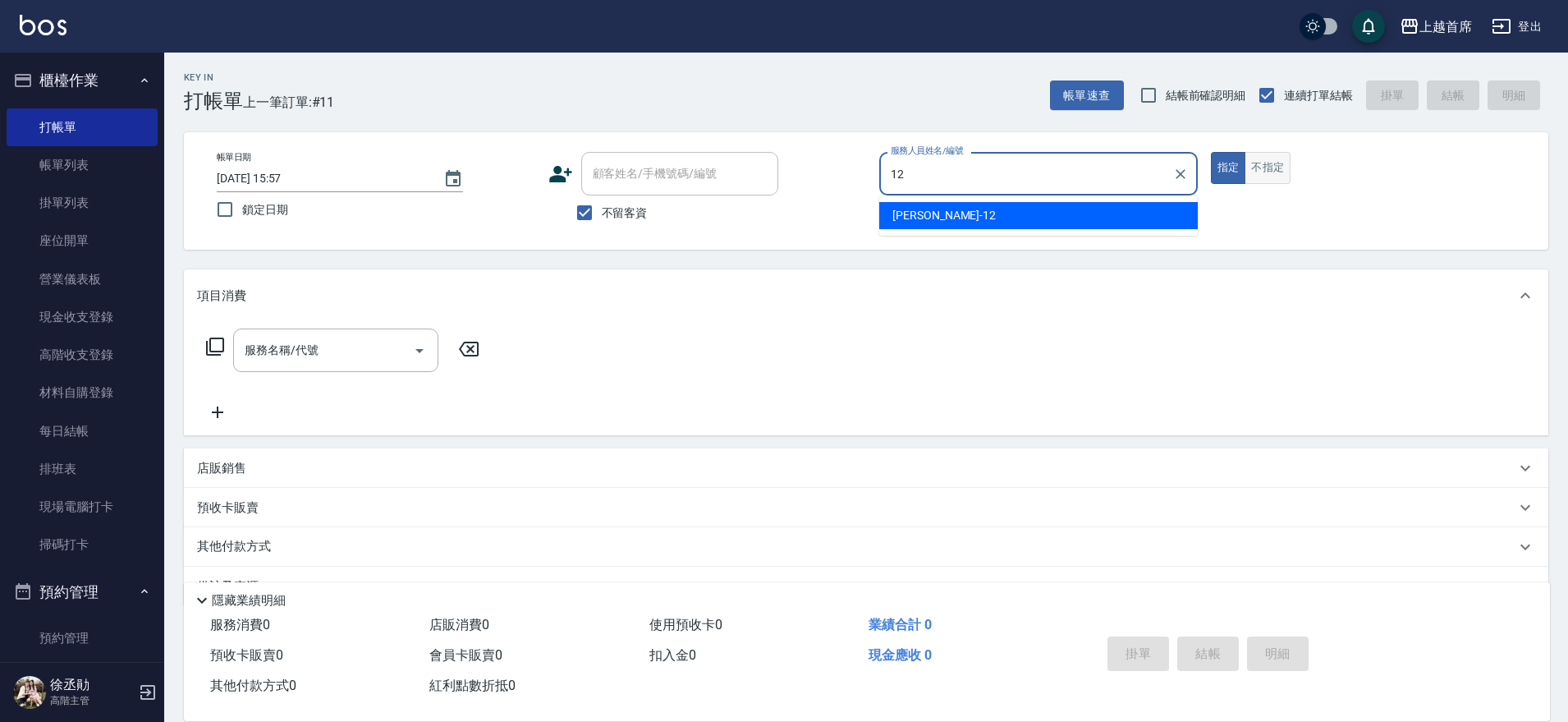
type input "[PERSON_NAME]-12"
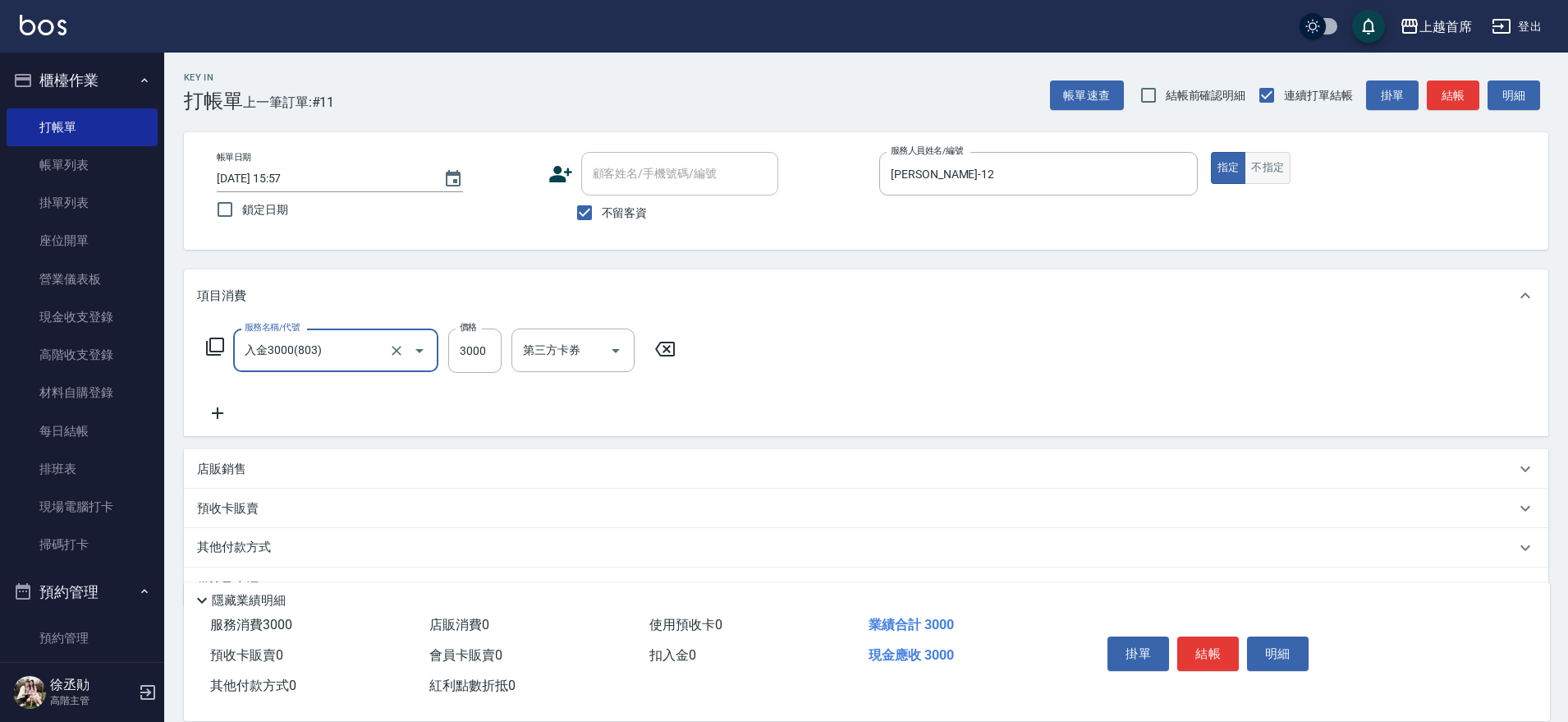
type input "入金3000(803)"
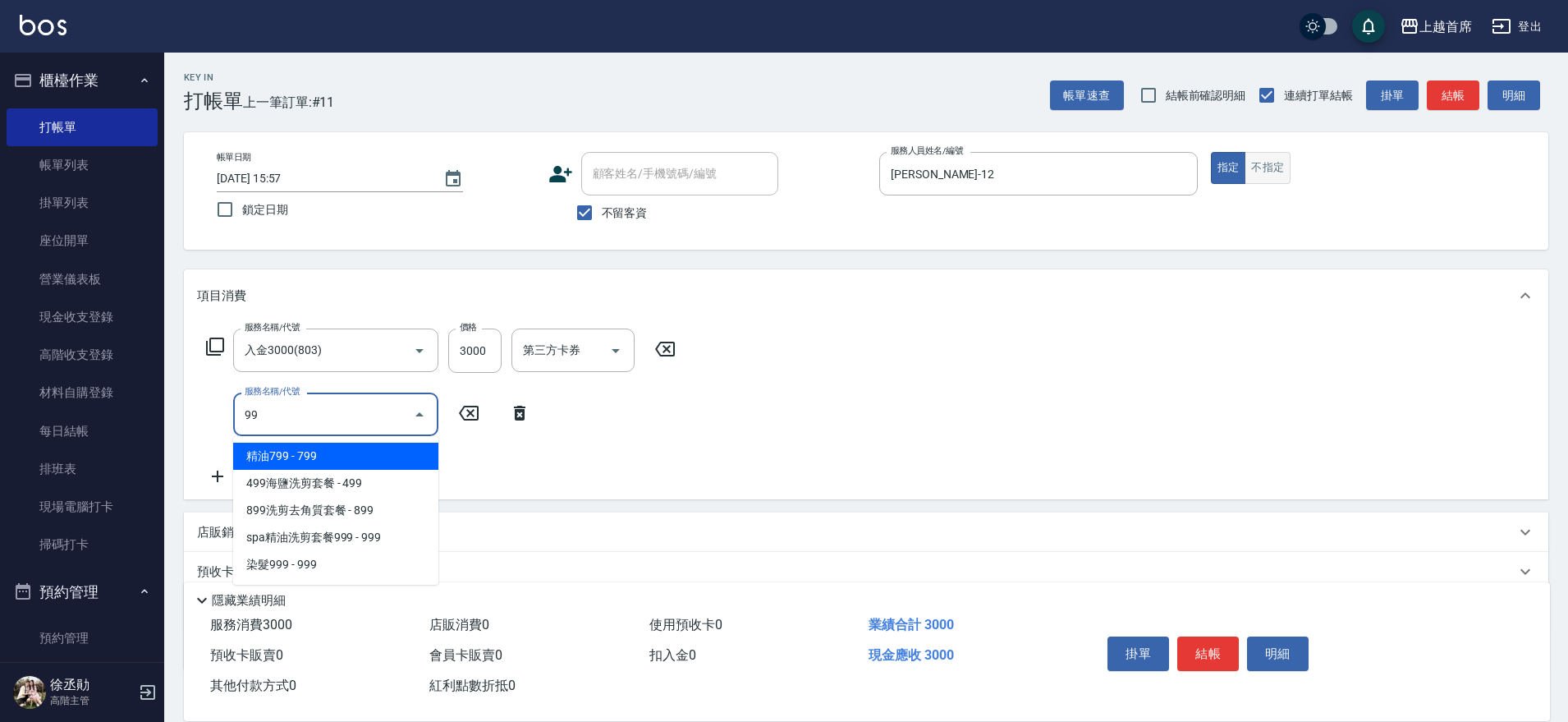
type input "9"
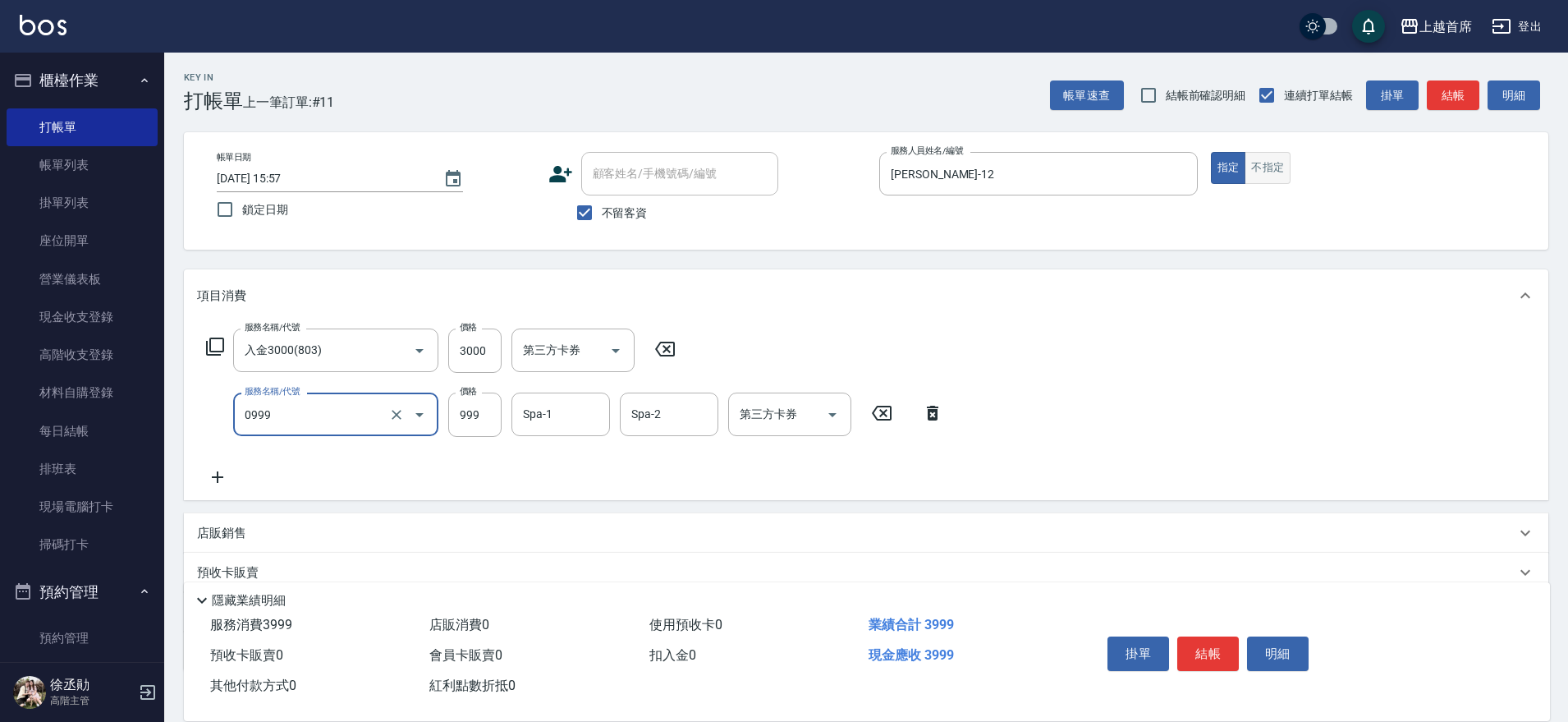
type input "REVIVRE(0999)"
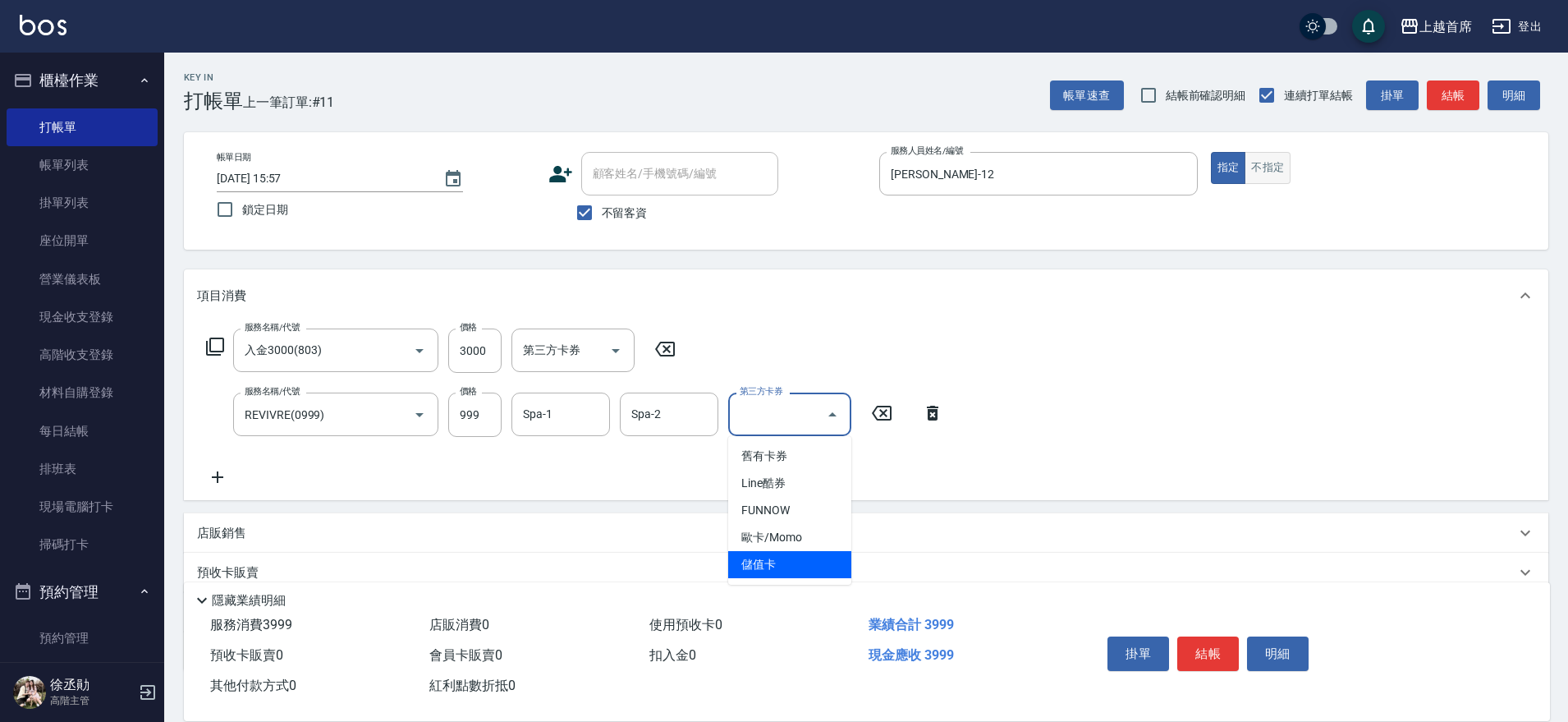
type input "儲值卡"
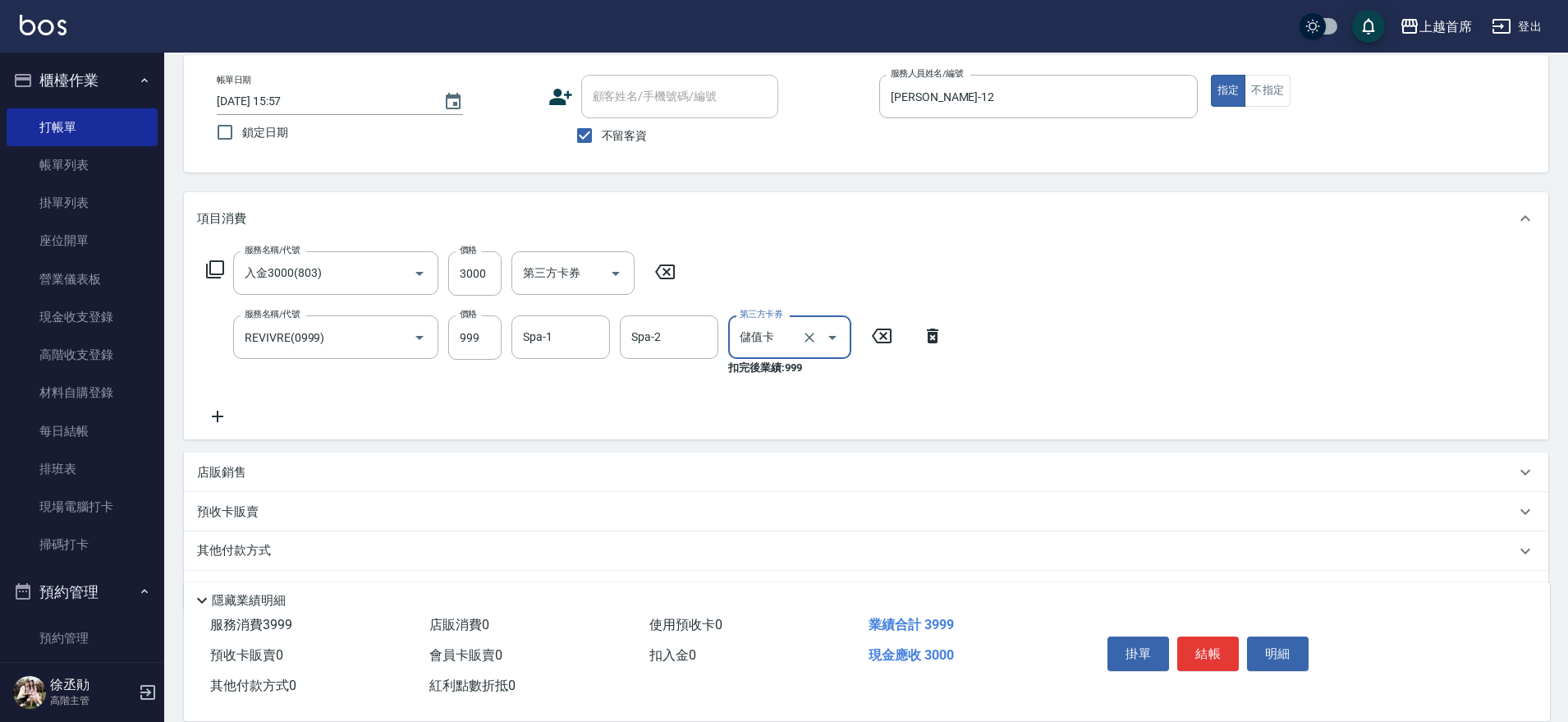
scroll to position [123, 0]
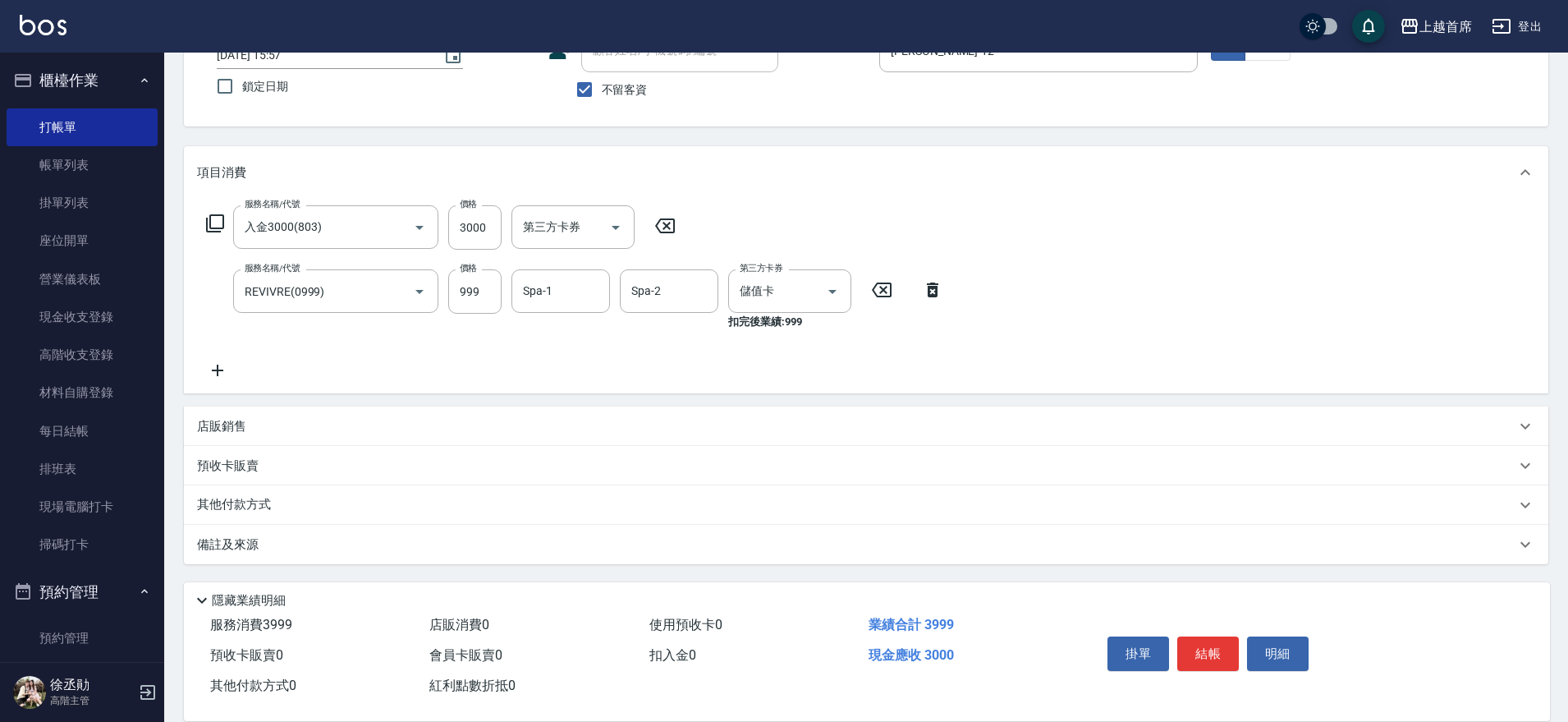
click at [270, 476] on div "預收卡販賣" at bounding box center [866, 466] width 1365 height 40
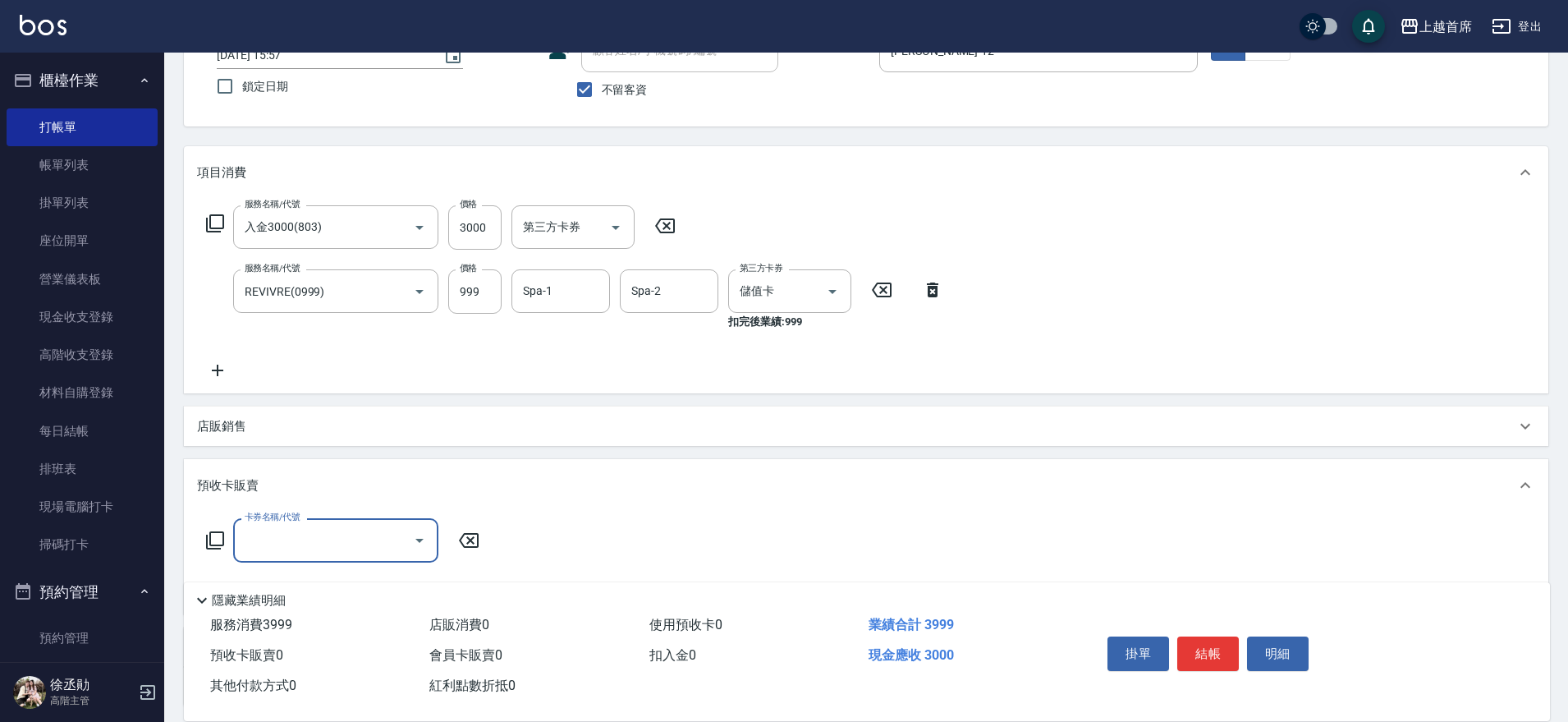
scroll to position [0, 0]
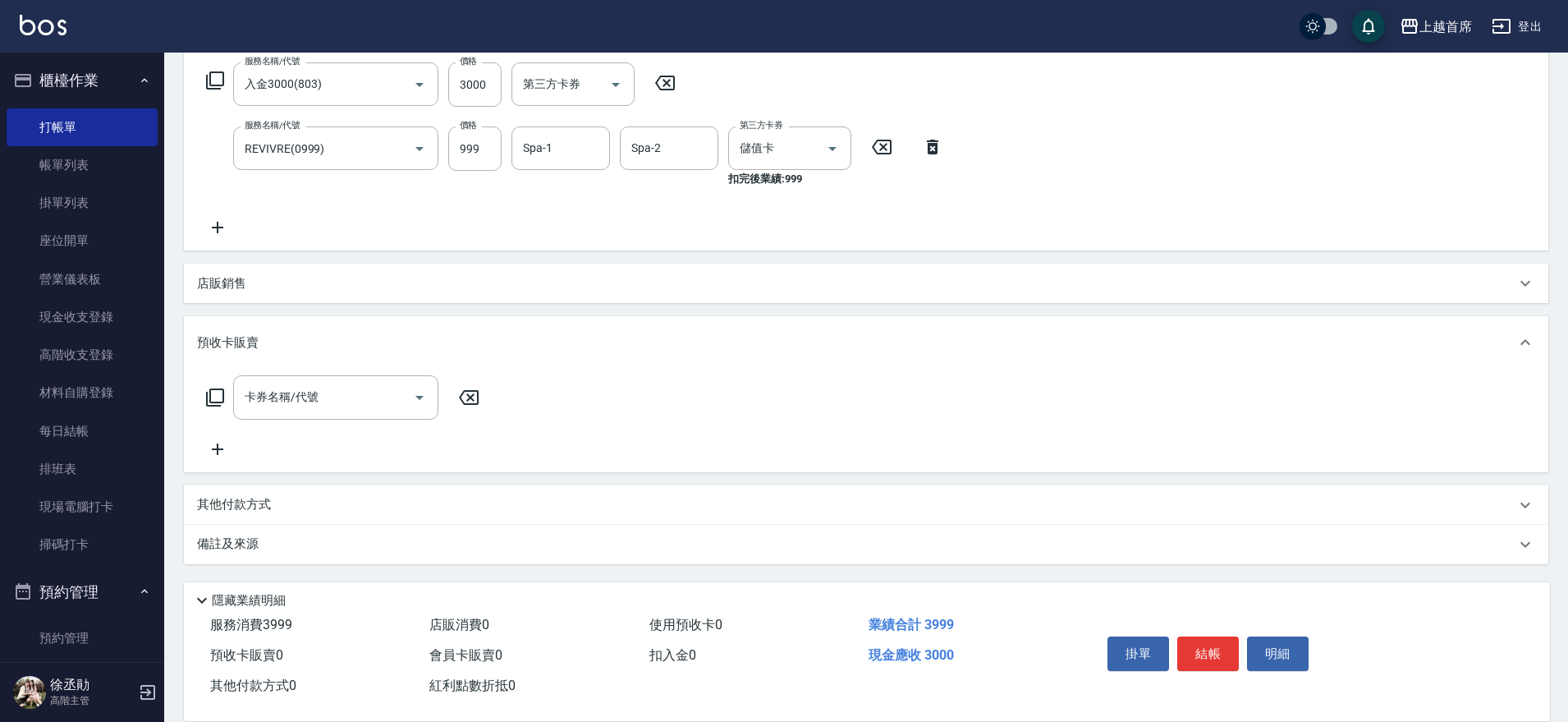
click at [244, 351] on p "預收卡販賣" at bounding box center [228, 342] width 61 height 17
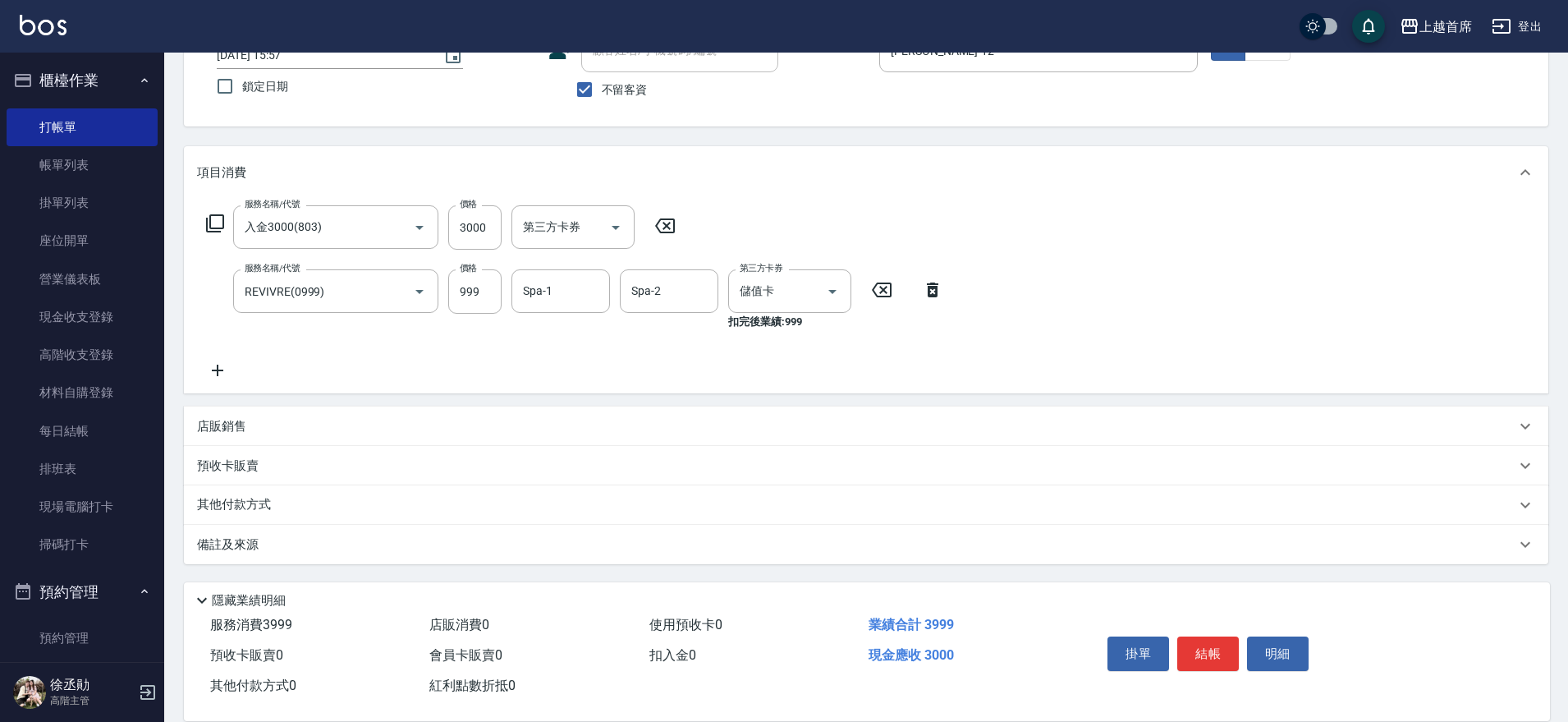
scroll to position [123, 0]
click at [266, 499] on p "其他付款方式" at bounding box center [238, 505] width 82 height 18
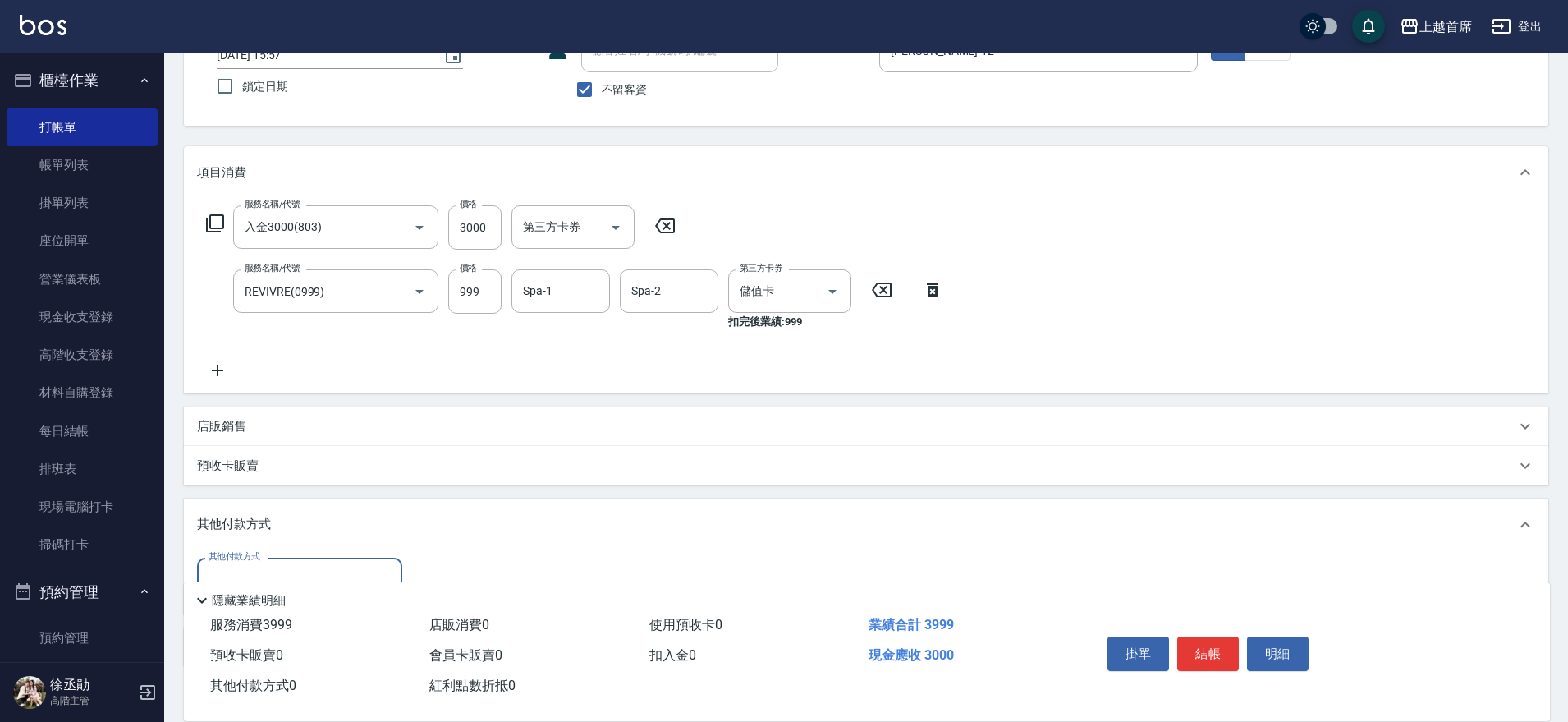
scroll to position [0, 0]
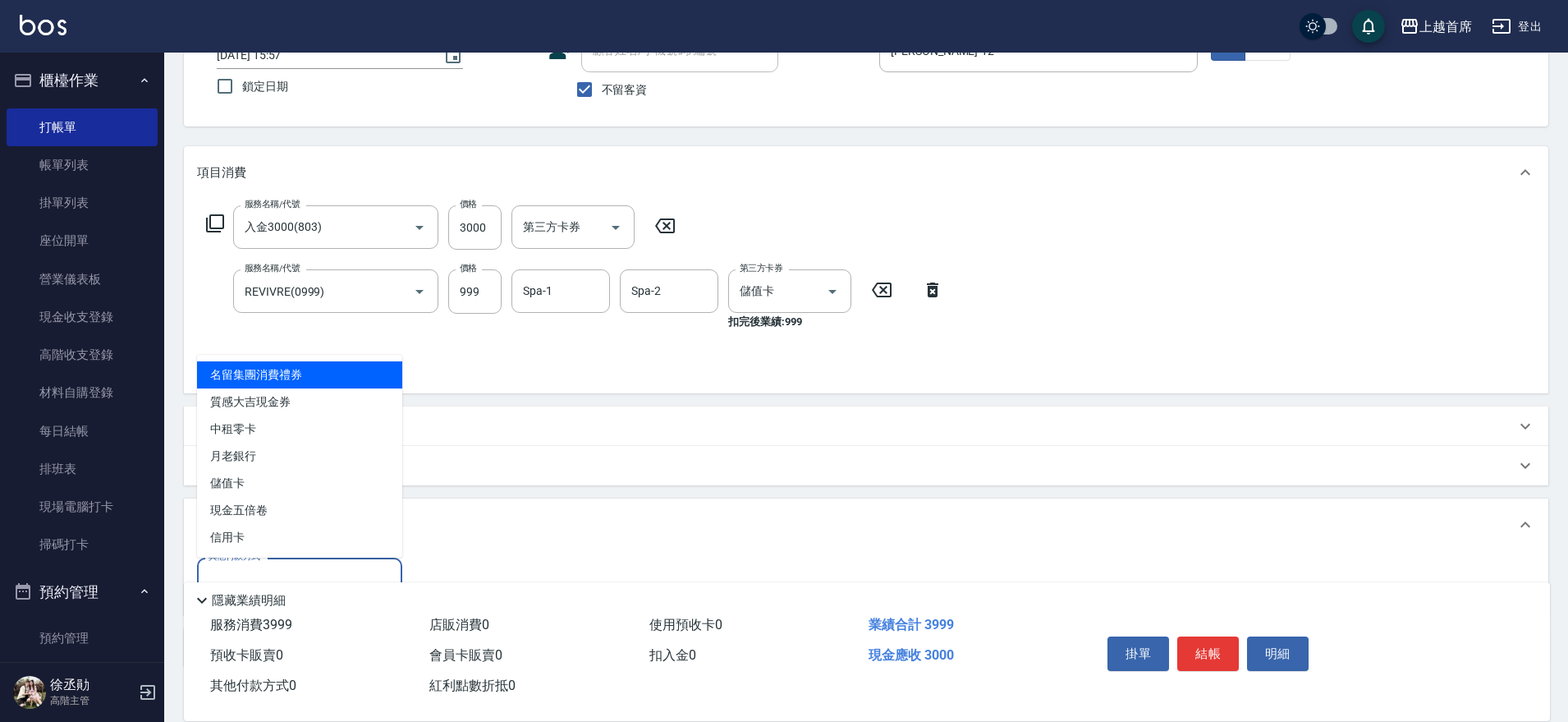
drag, startPoint x: 302, startPoint y: 564, endPoint x: 312, endPoint y: 534, distance: 31.6
click at [304, 565] on input "其他付款方式" at bounding box center [299, 579] width 190 height 29
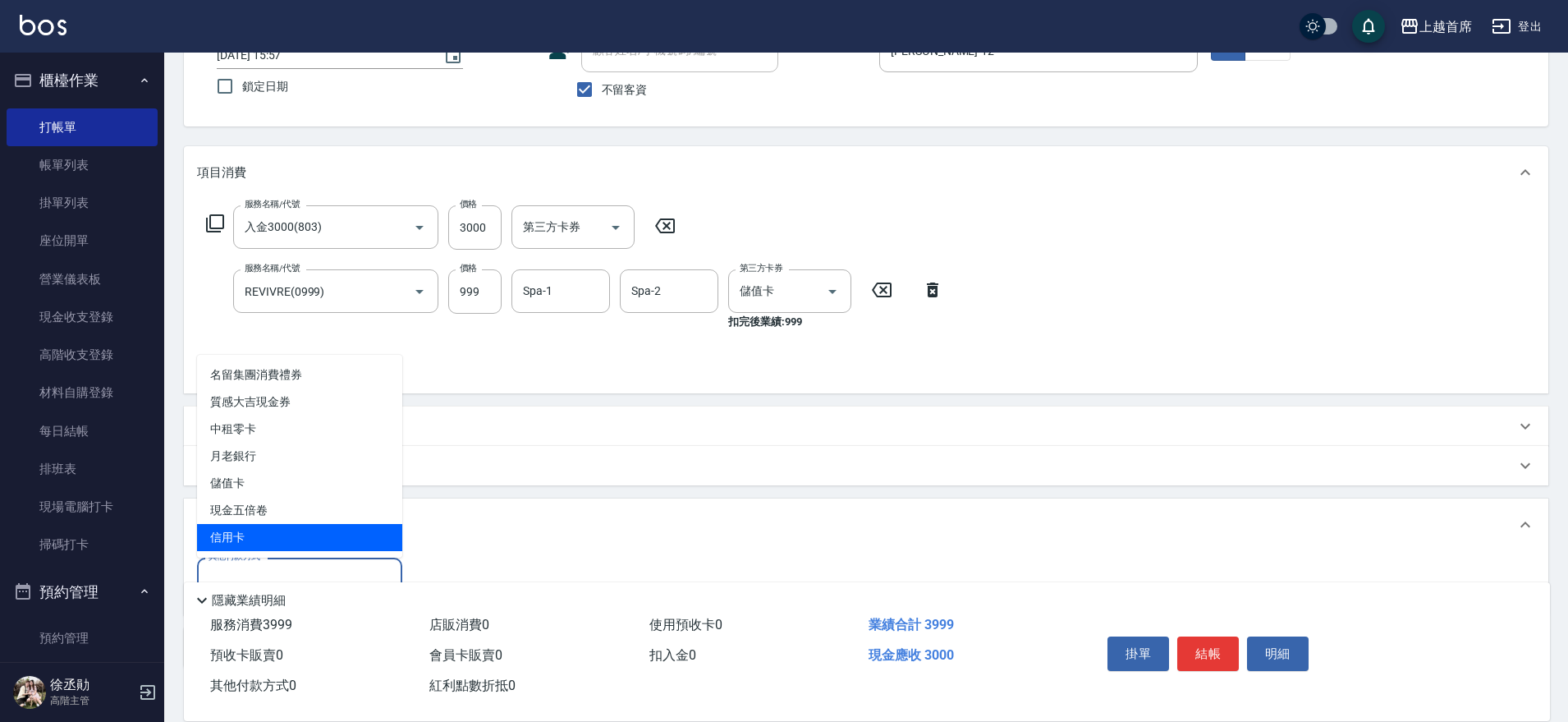
click at [296, 538] on span "信用卡" at bounding box center [299, 538] width 205 height 27
type input "信用卡"
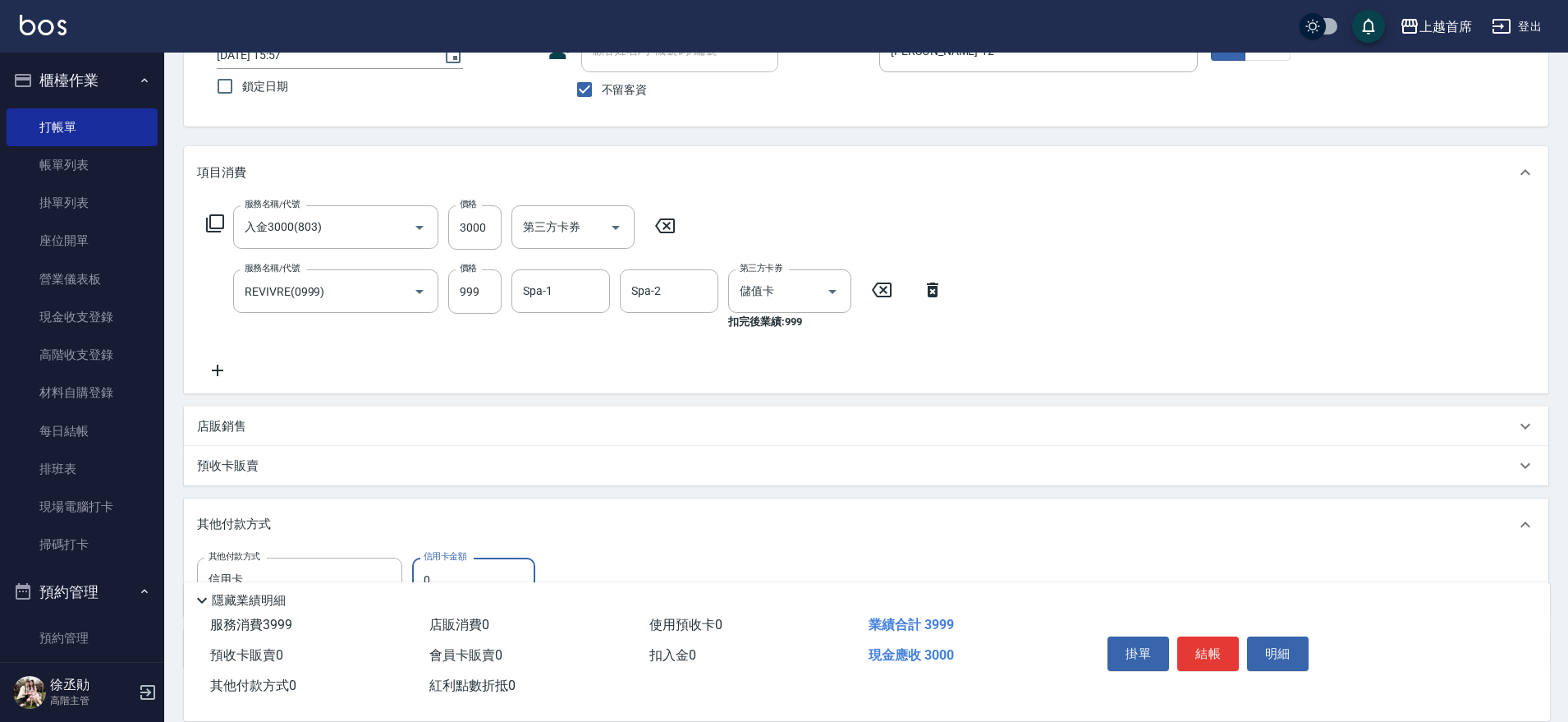
scroll to position [227, 0]
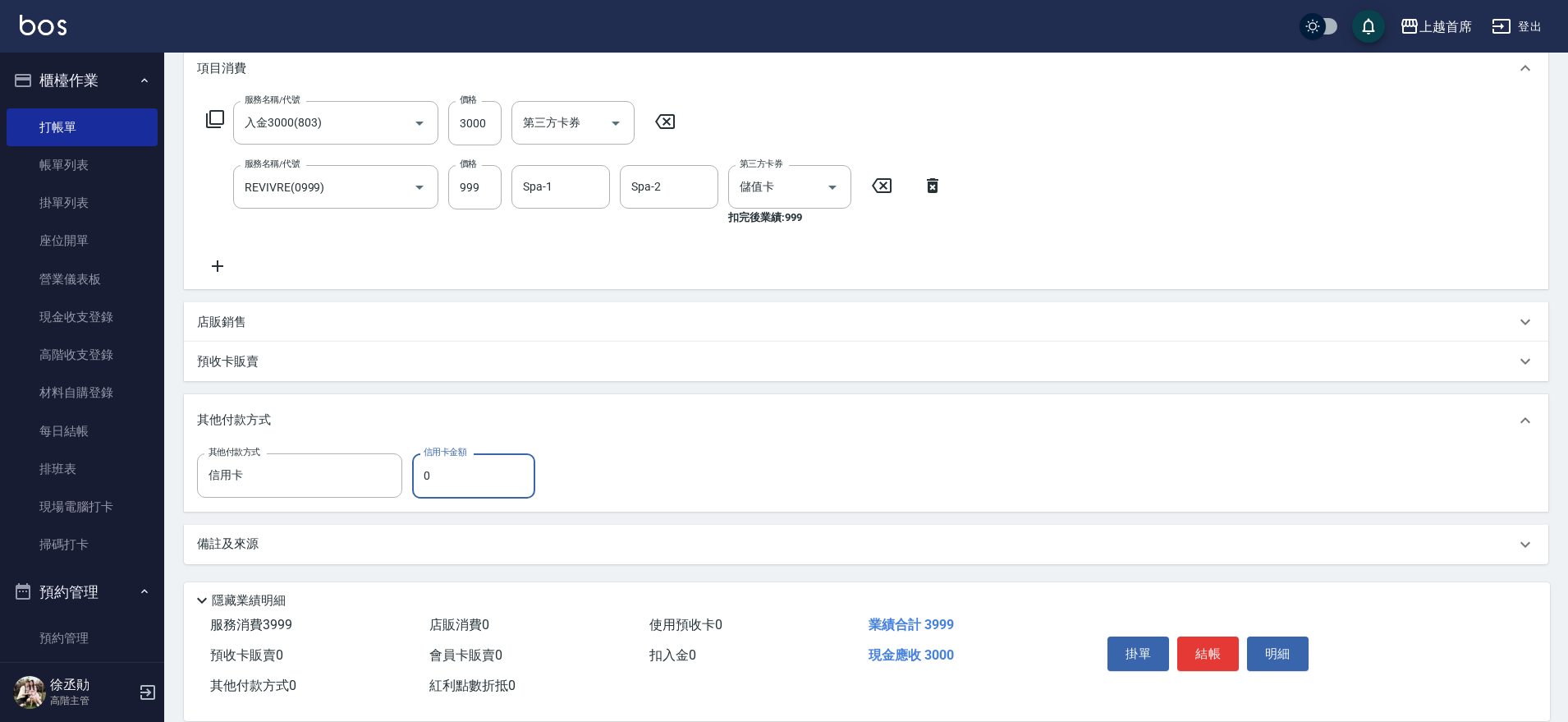
click at [447, 475] on input "0" at bounding box center [474, 475] width 123 height 45
type input "3000"
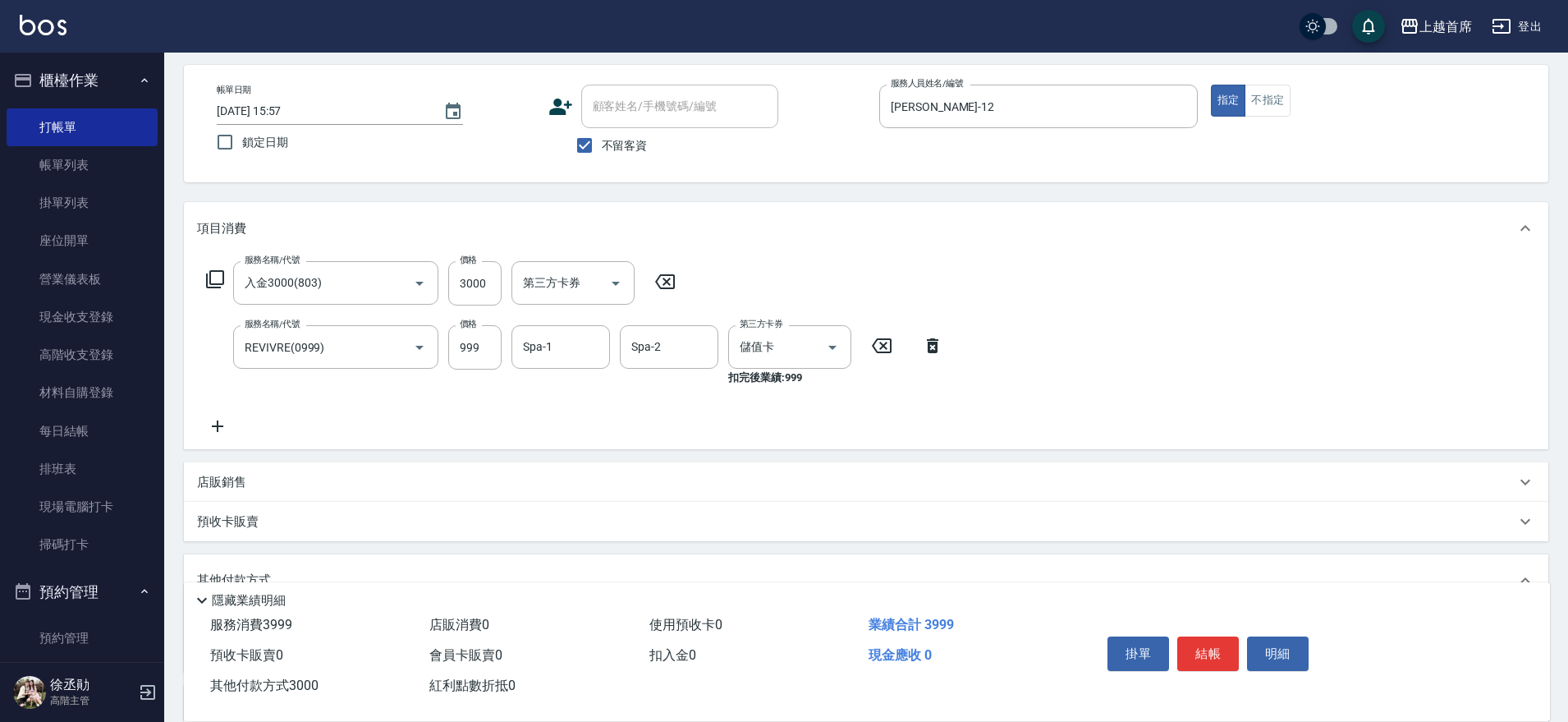
drag, startPoint x: 672, startPoint y: 463, endPoint x: 659, endPoint y: 362, distance: 101.8
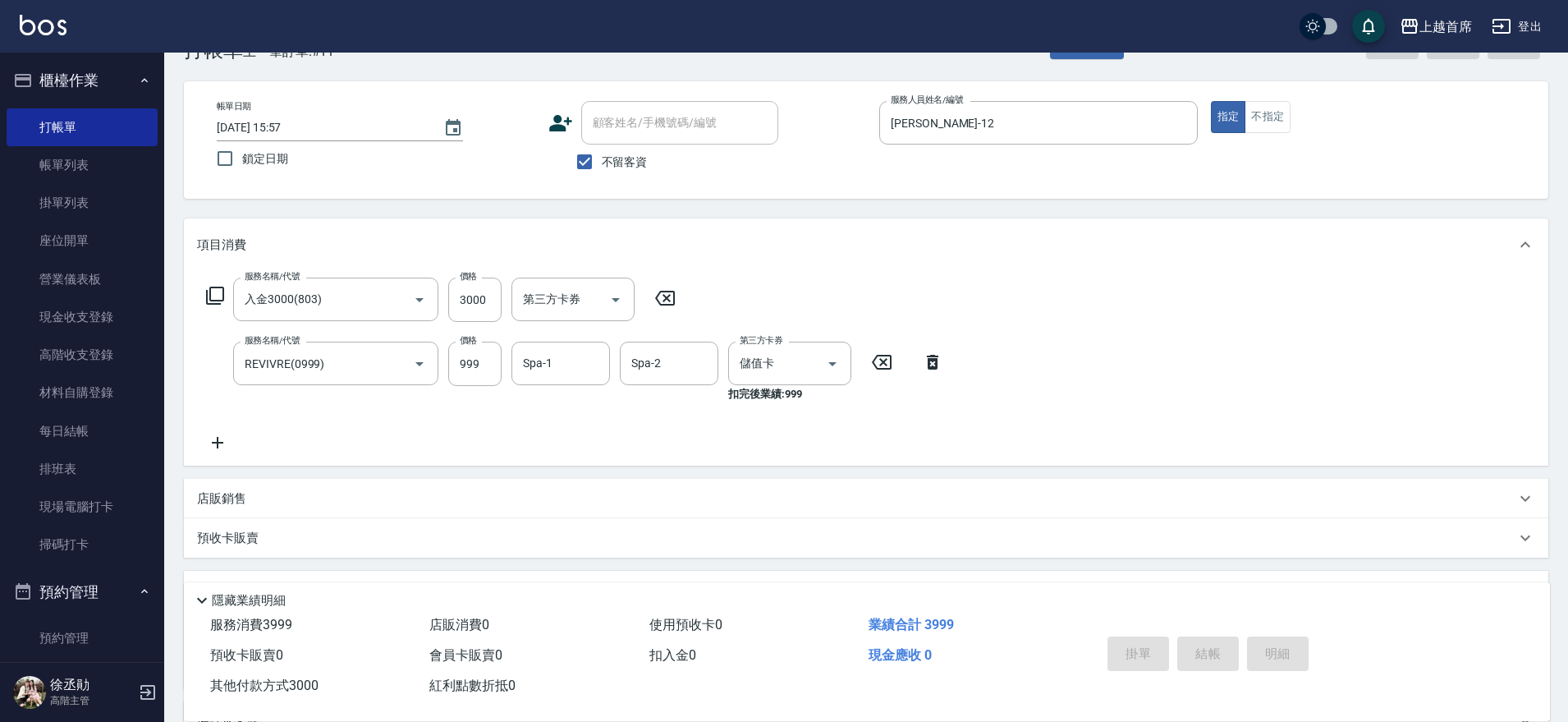
type input "[DATE] 15:59"
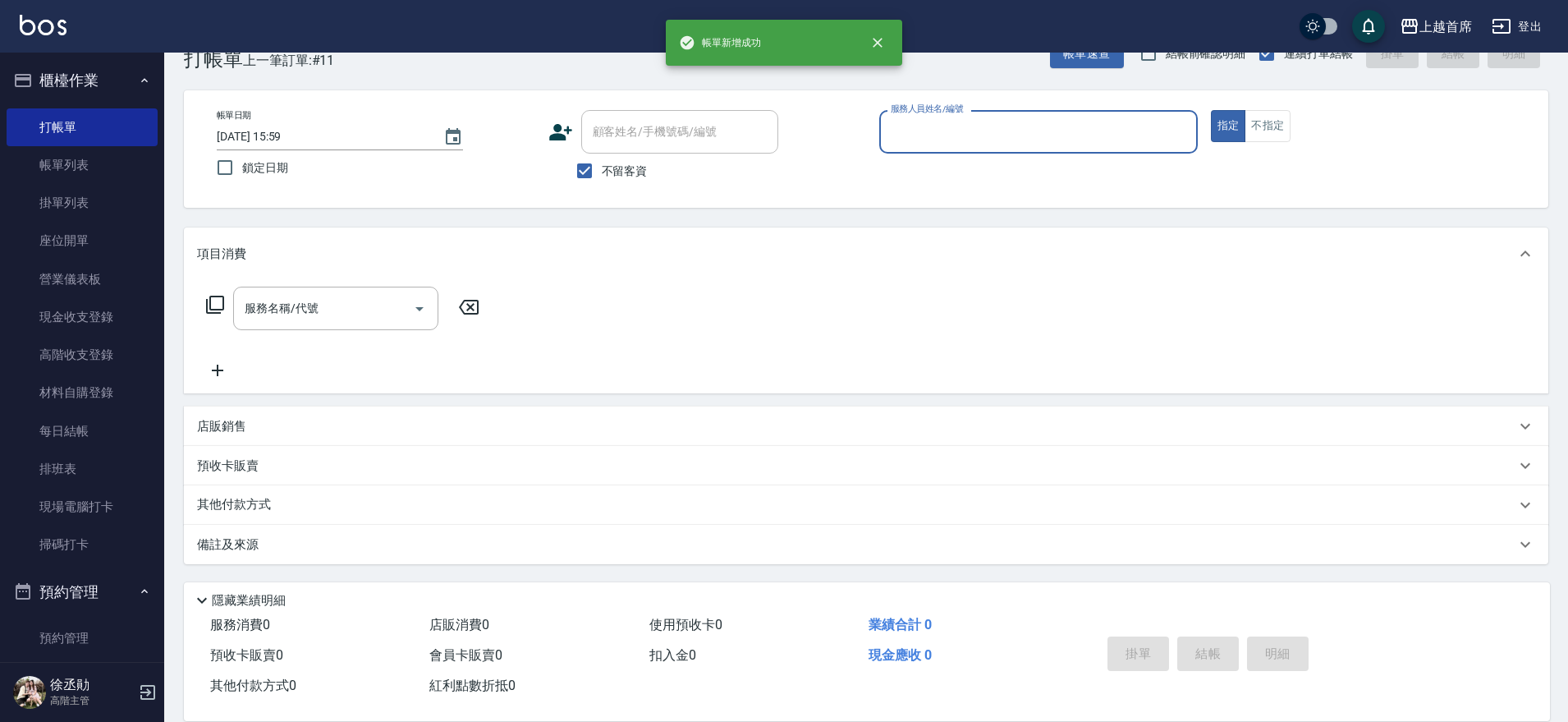
scroll to position [42, 0]
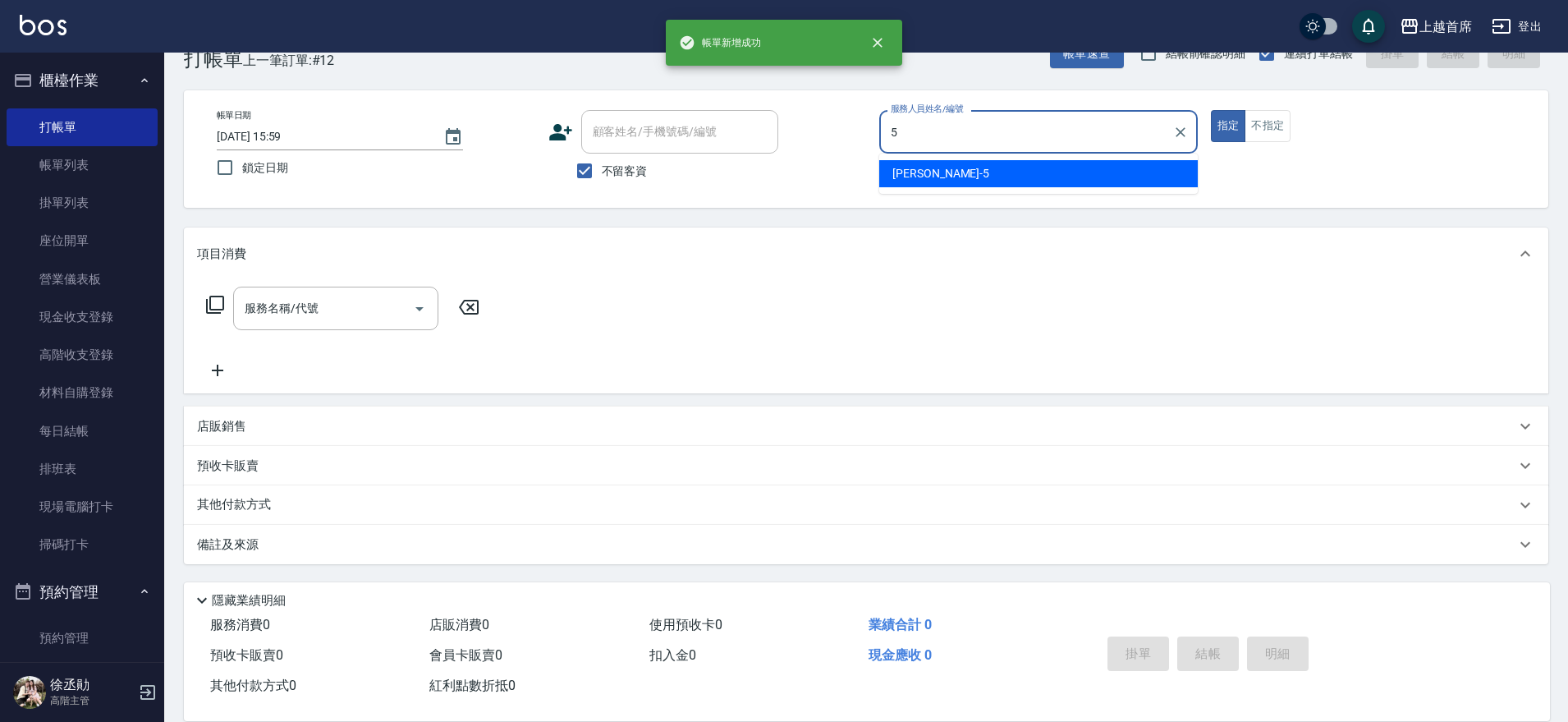
type input "[PERSON_NAME]-5"
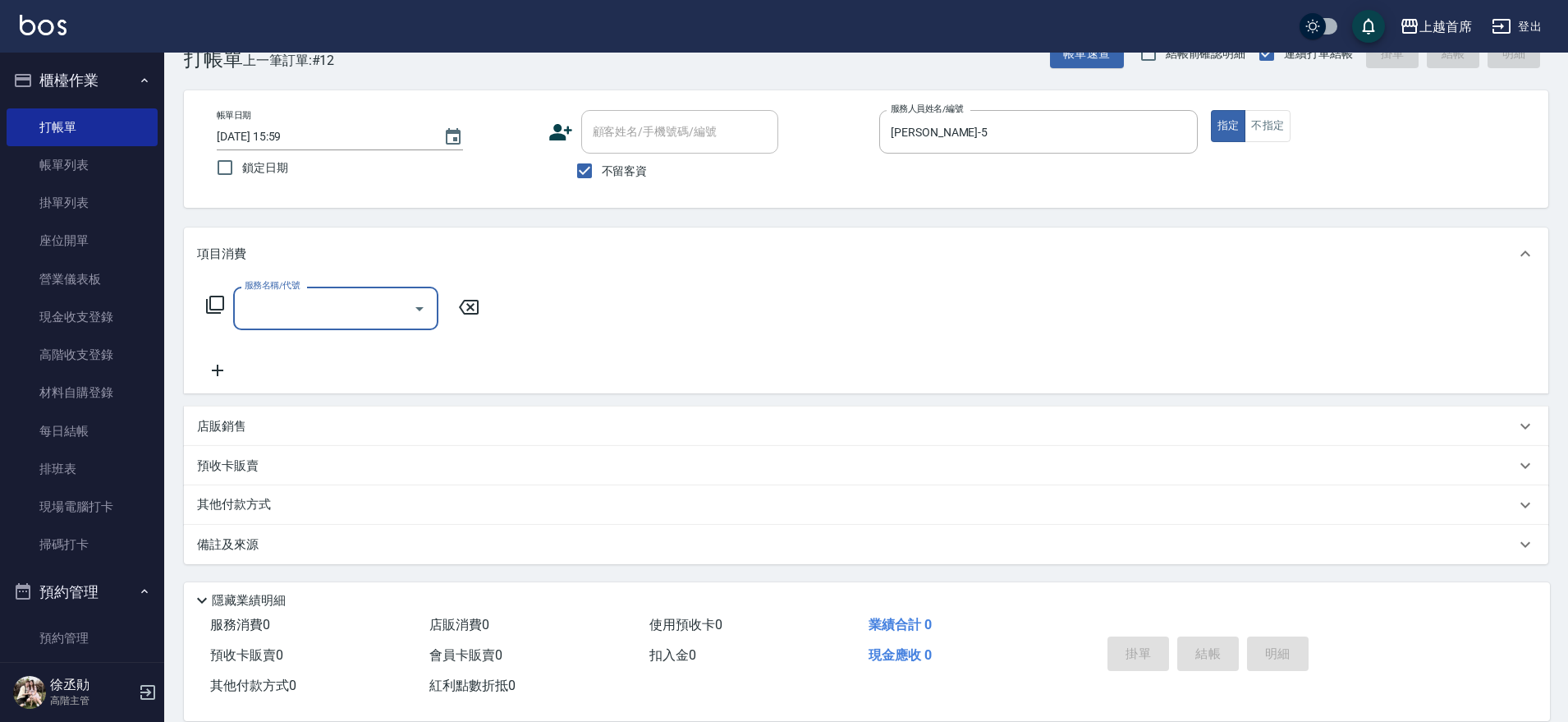
click at [697, 438] on div "店販銷售" at bounding box center [866, 426] width 1365 height 40
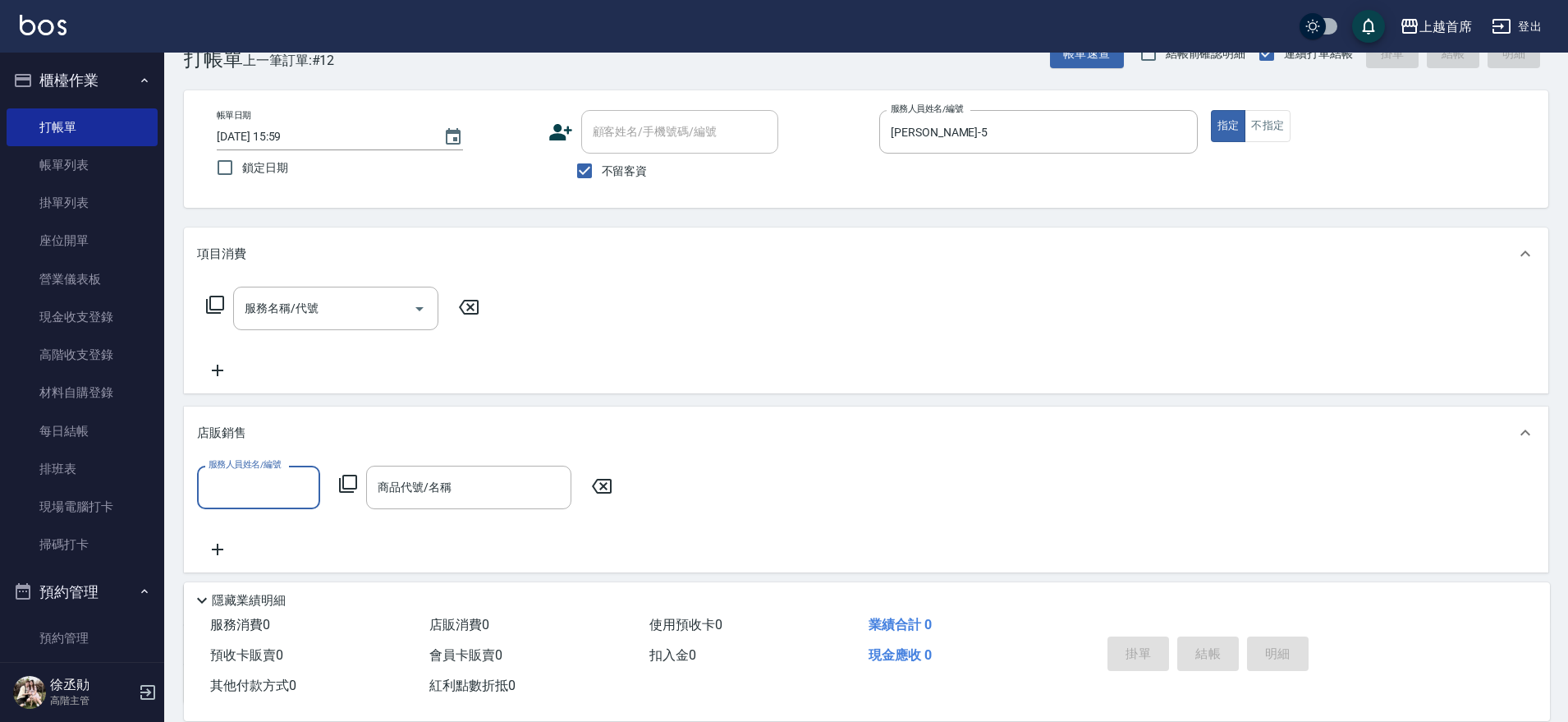
scroll to position [0, 0]
type input "[PERSON_NAME]-5"
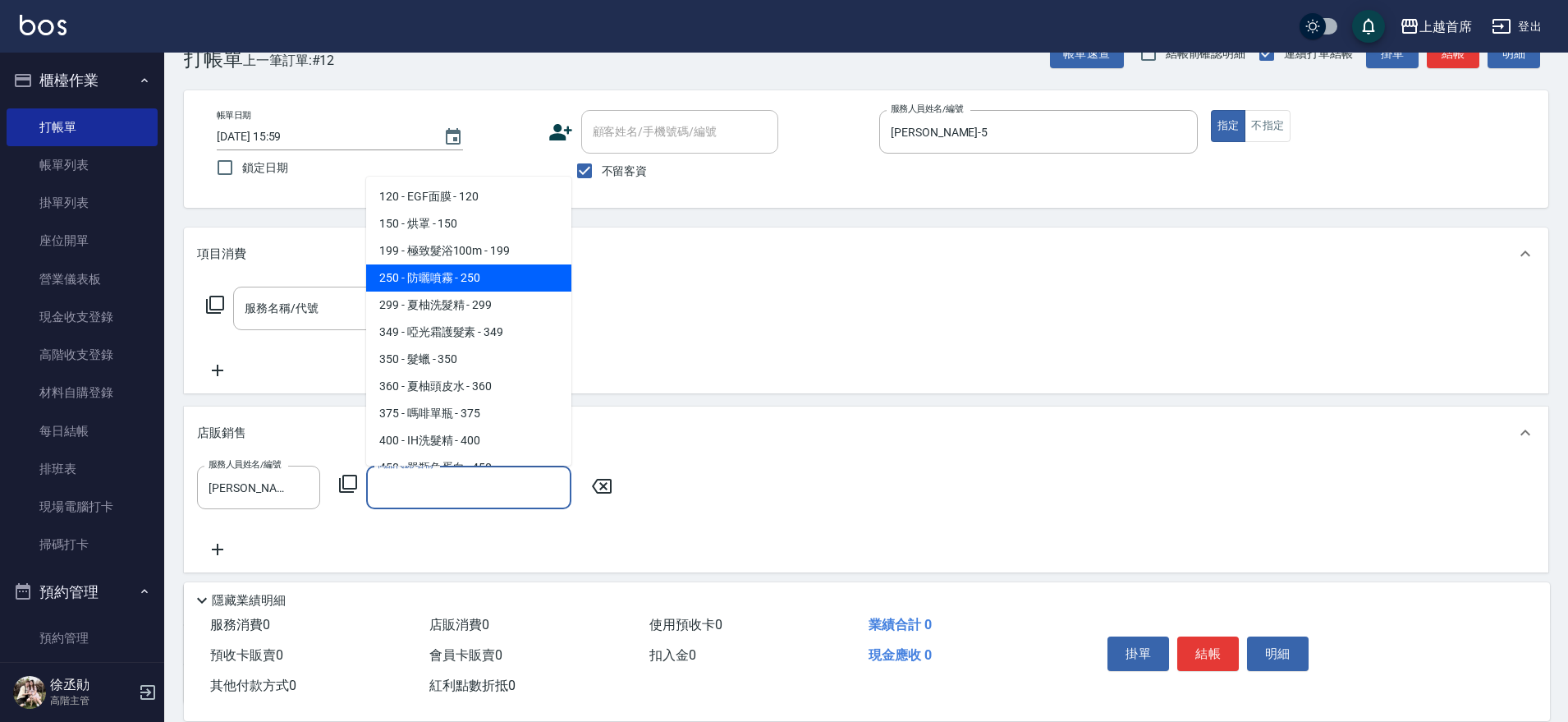
type input "防曬噴霧"
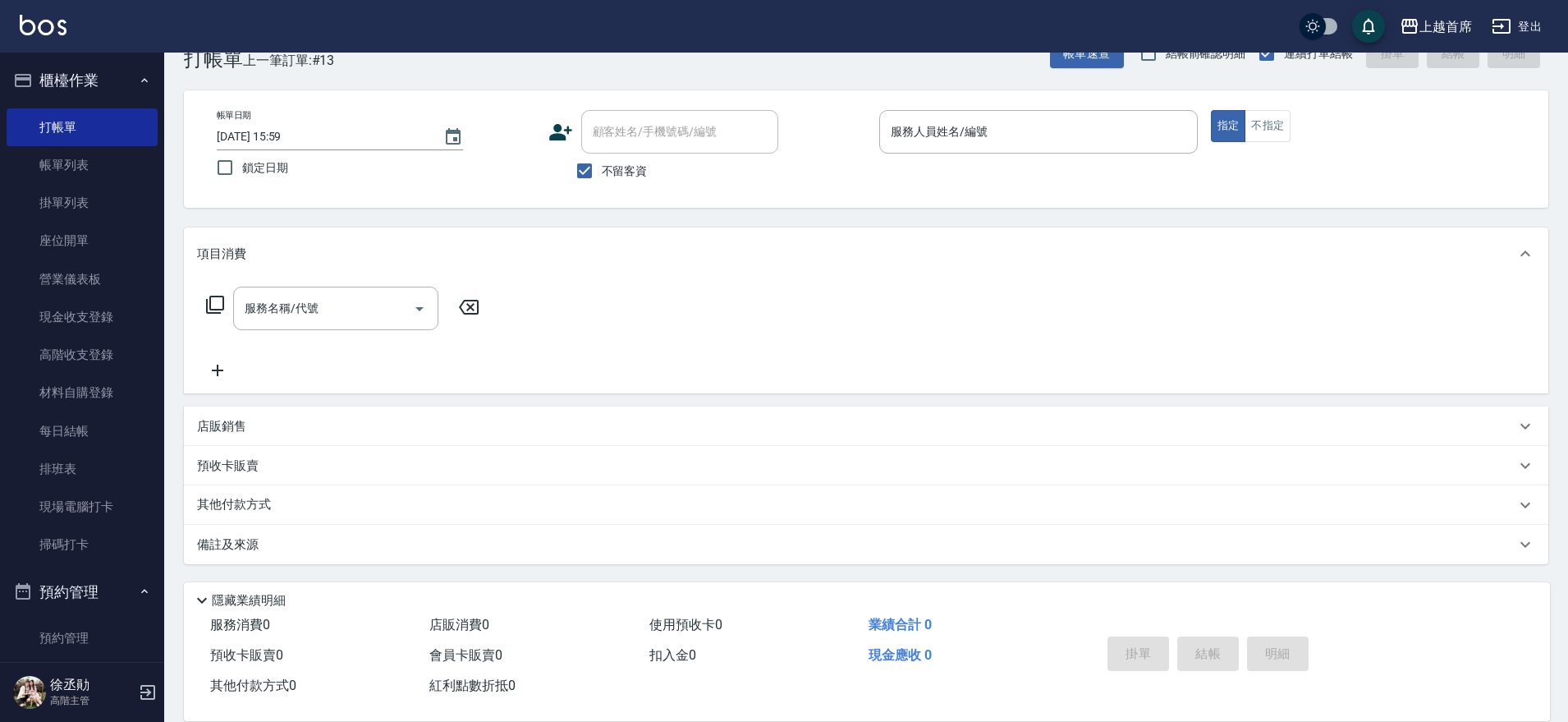
click at [87, 76] on button "櫃檯作業" at bounding box center [82, 80] width 151 height 43
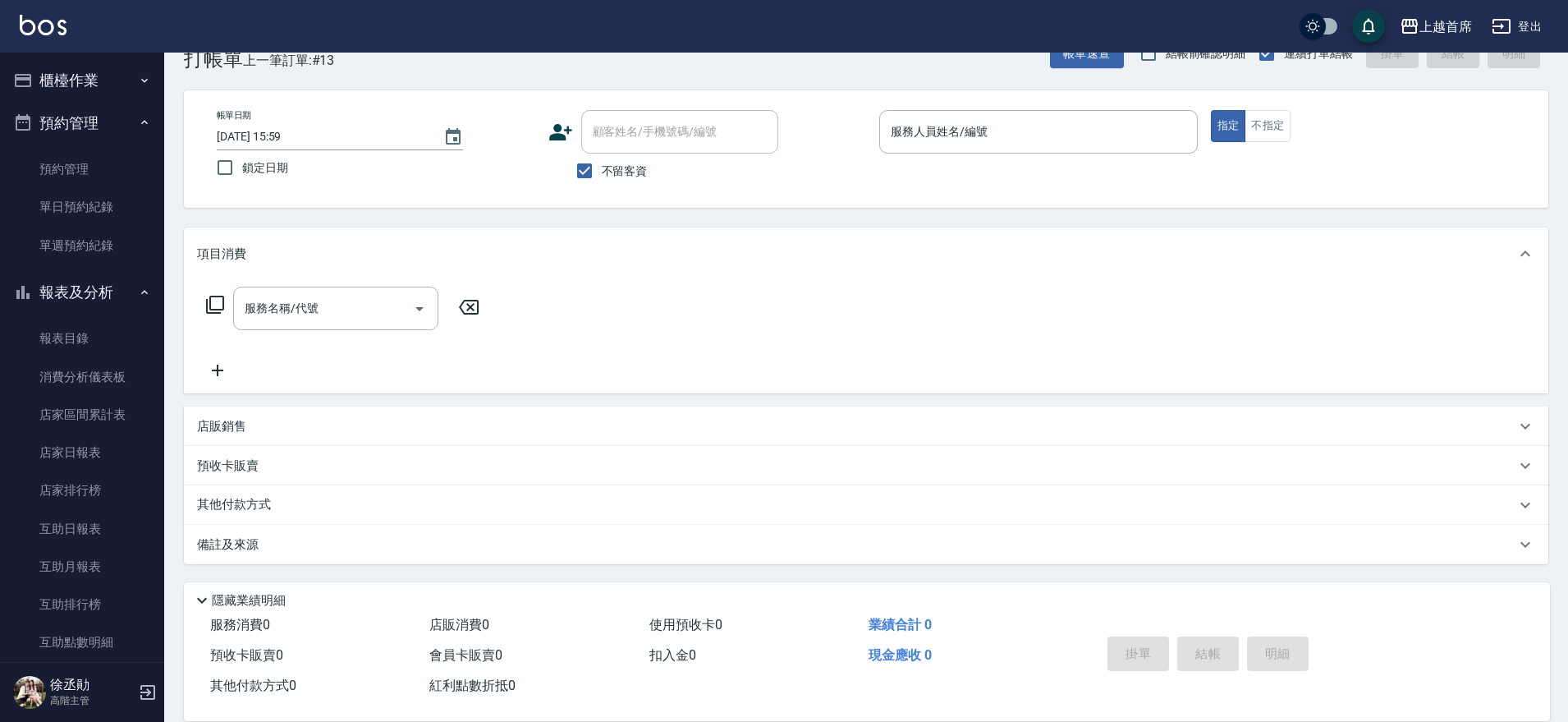
click at [65, 113] on button "預約管理" at bounding box center [82, 123] width 151 height 43
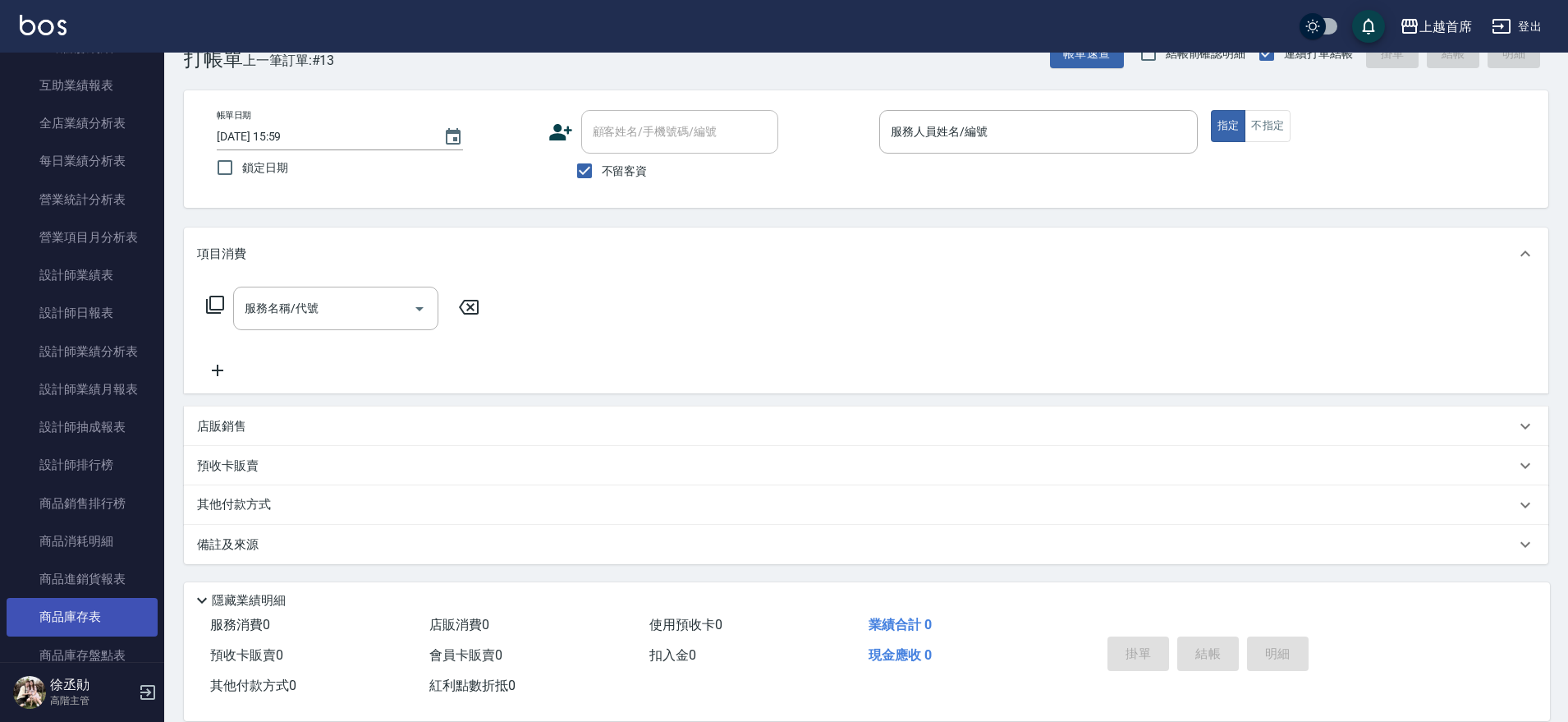
scroll to position [514, 0]
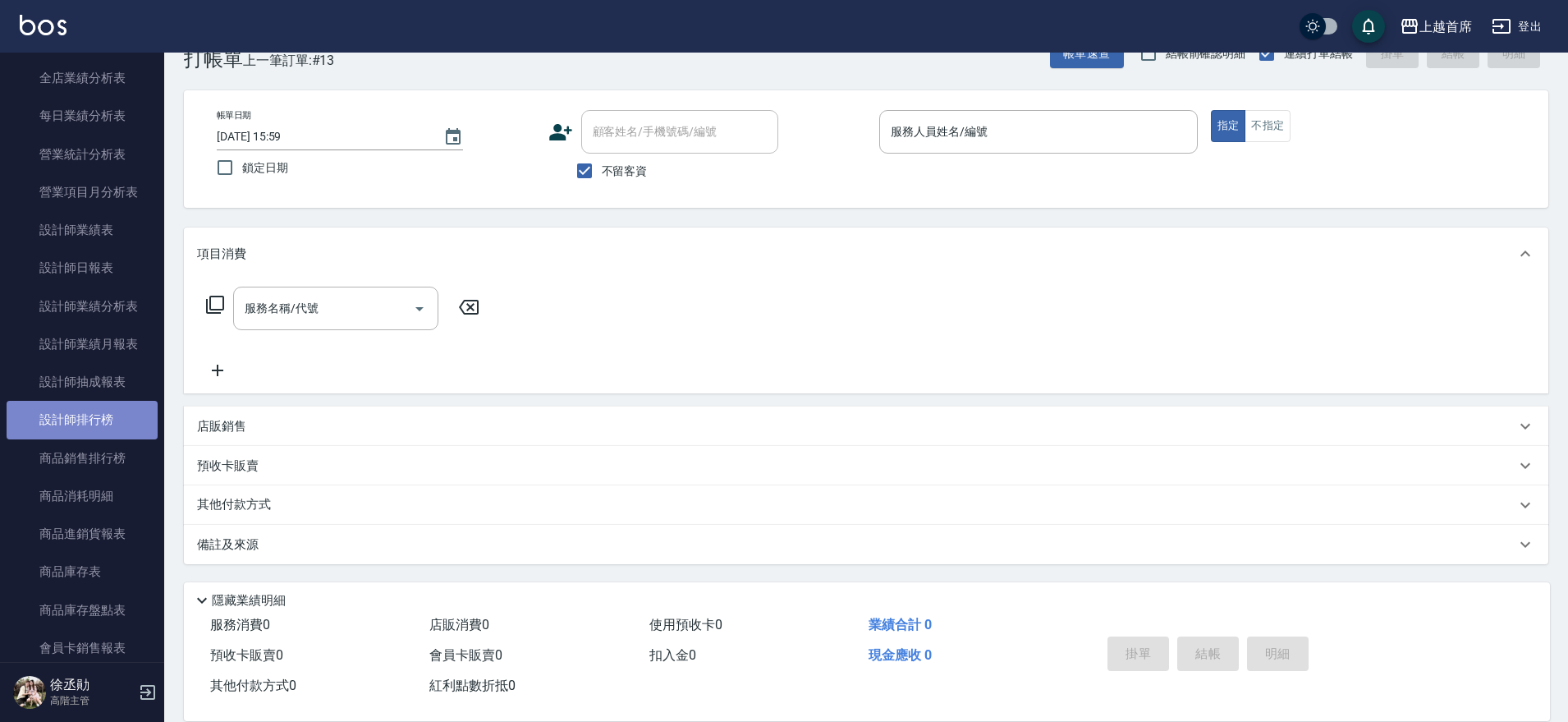
click at [110, 423] on link "設計師排行榜" at bounding box center [82, 420] width 151 height 38
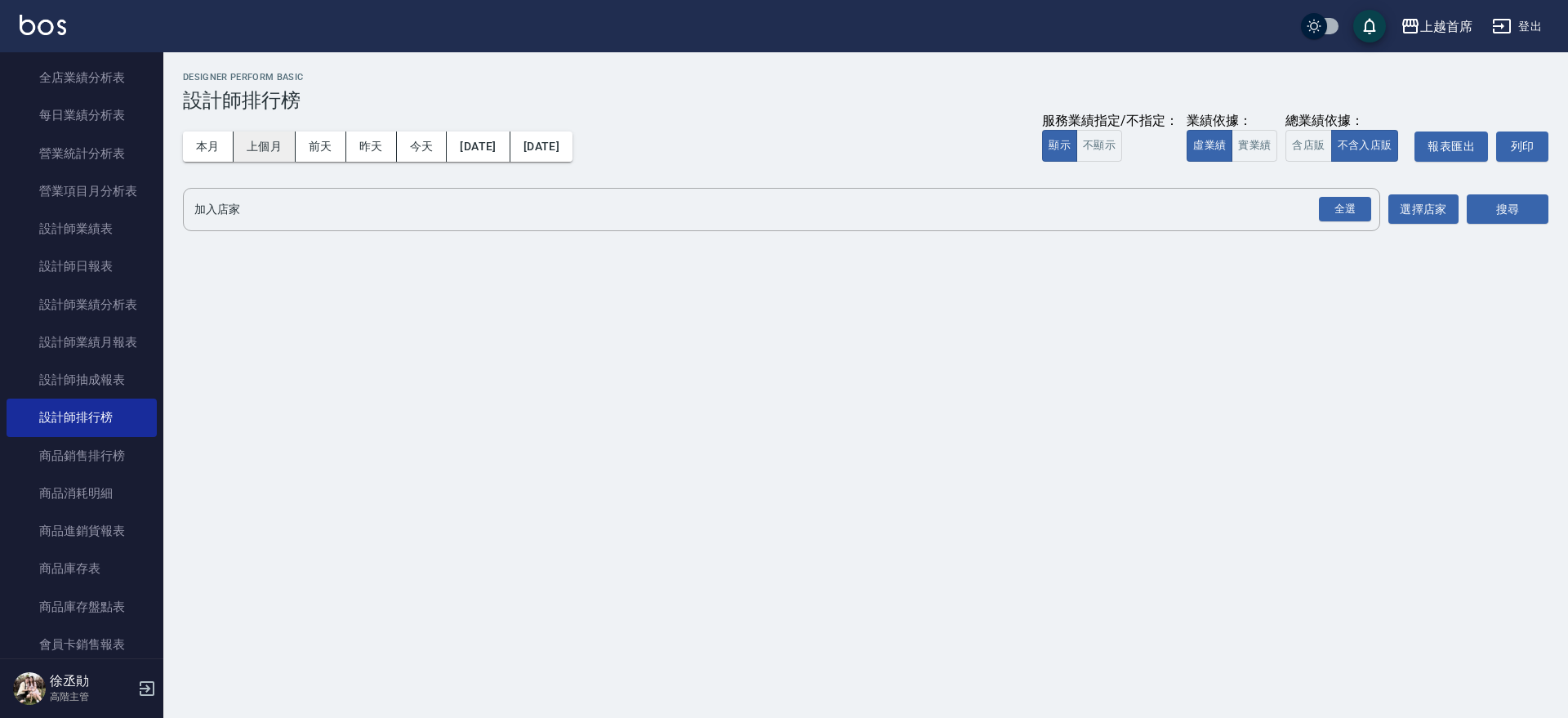
click at [234, 145] on button "上個月" at bounding box center [264, 146] width 62 height 31
click at [213, 147] on button "本月" at bounding box center [208, 146] width 50 height 31
click at [1247, 147] on button "實業績" at bounding box center [1254, 146] width 45 height 32
click at [1335, 202] on div "全選" at bounding box center [1345, 210] width 52 height 26
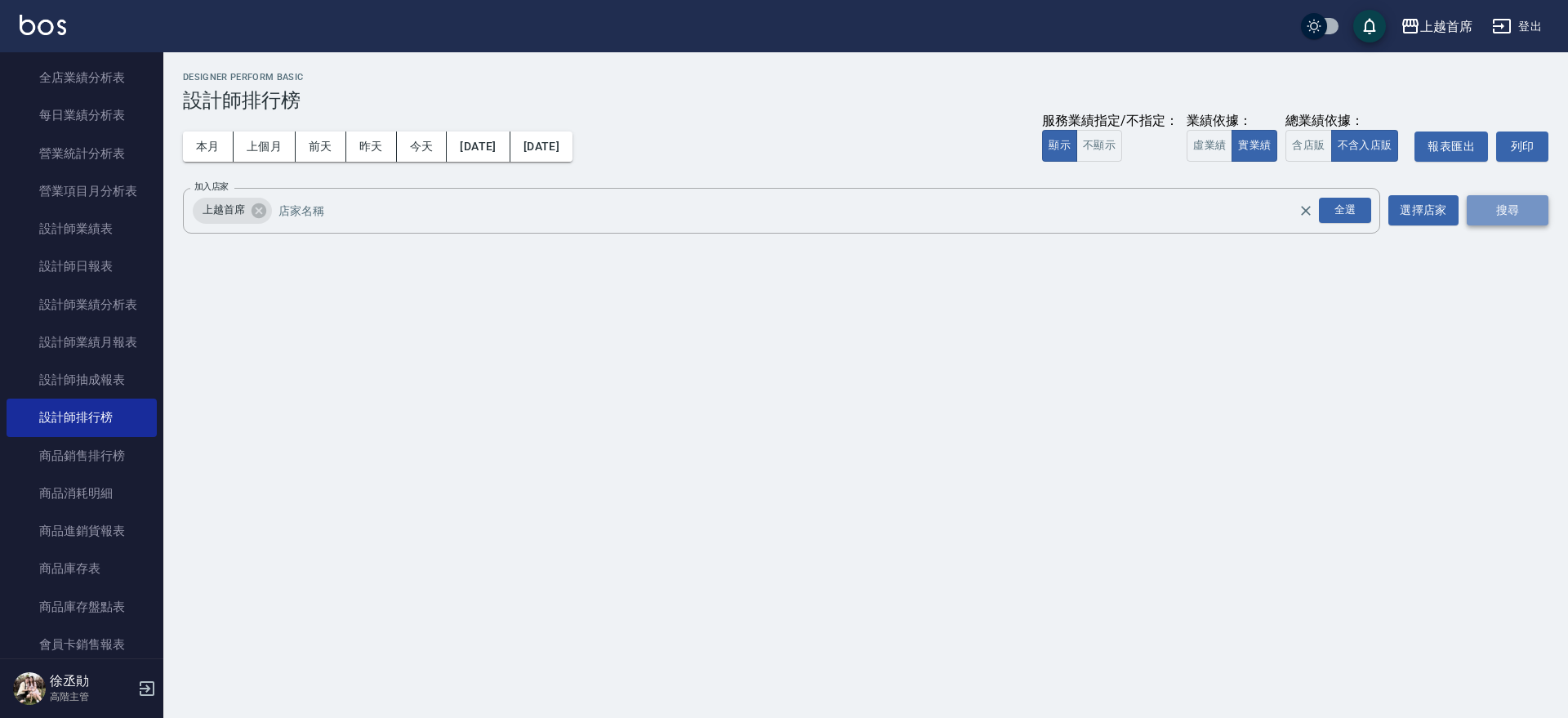
click at [1483, 207] on button "搜尋" at bounding box center [1508, 210] width 82 height 31
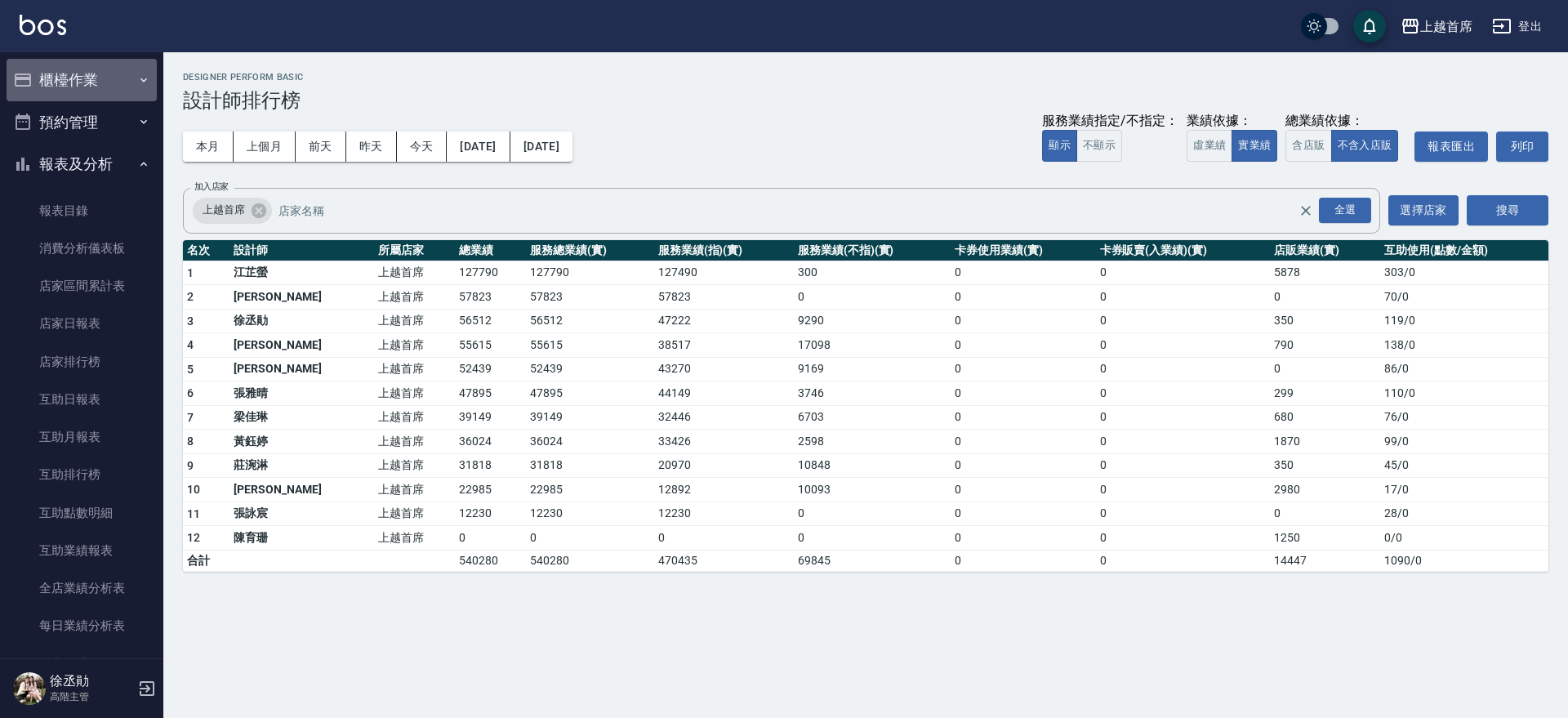
click at [98, 84] on button "櫃檯作業" at bounding box center [82, 80] width 150 height 42
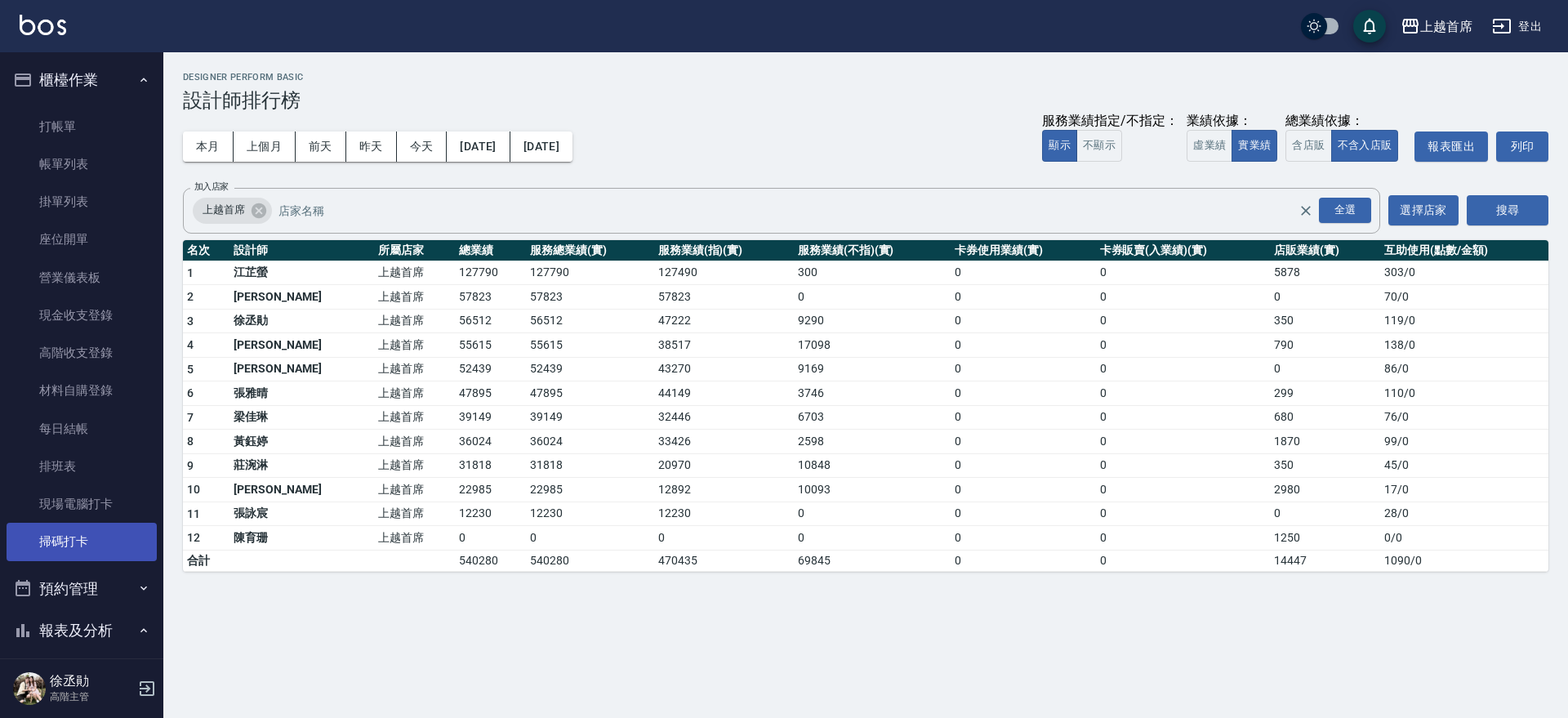
click at [86, 525] on link "掃碼打卡" at bounding box center [82, 541] width 150 height 37
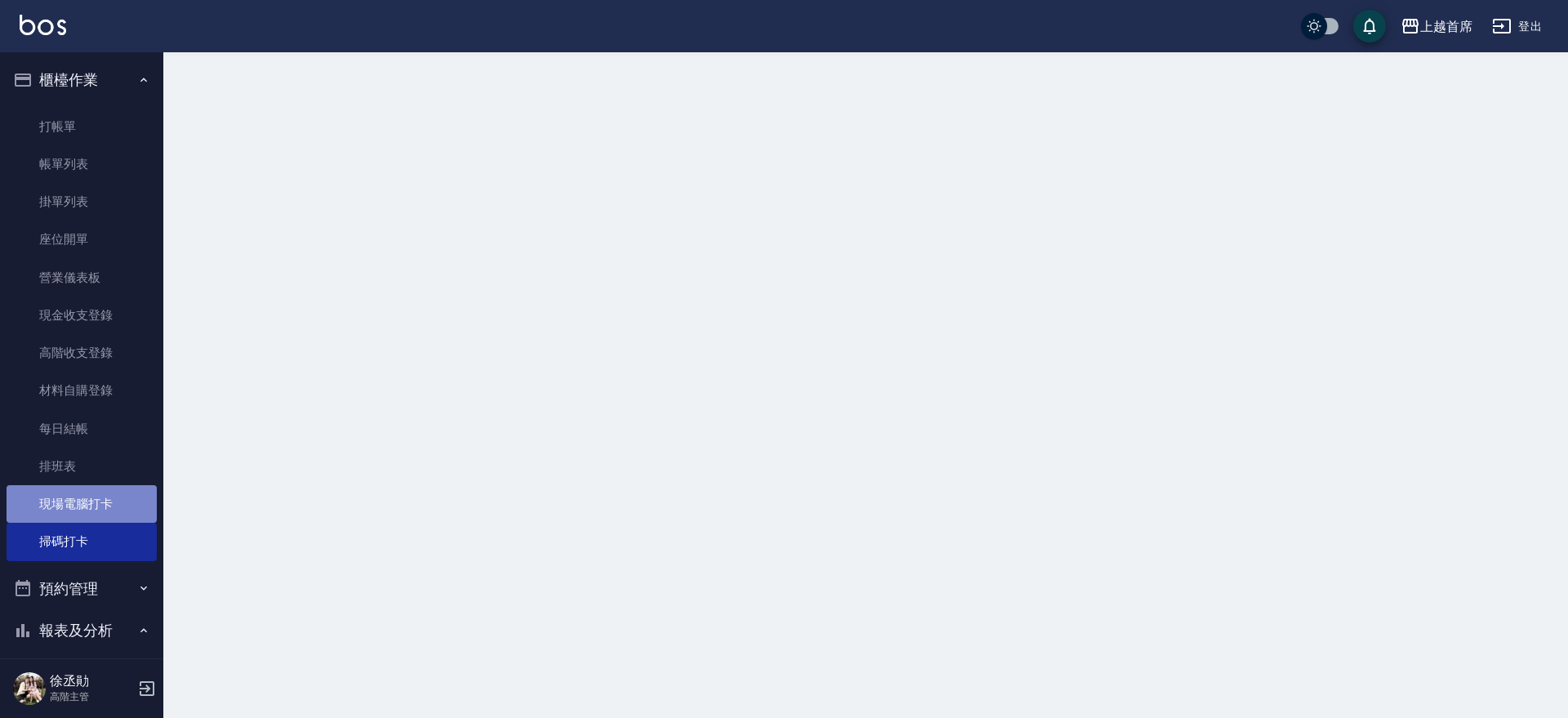
click at [91, 505] on link "現場電腦打卡" at bounding box center [82, 504] width 150 height 37
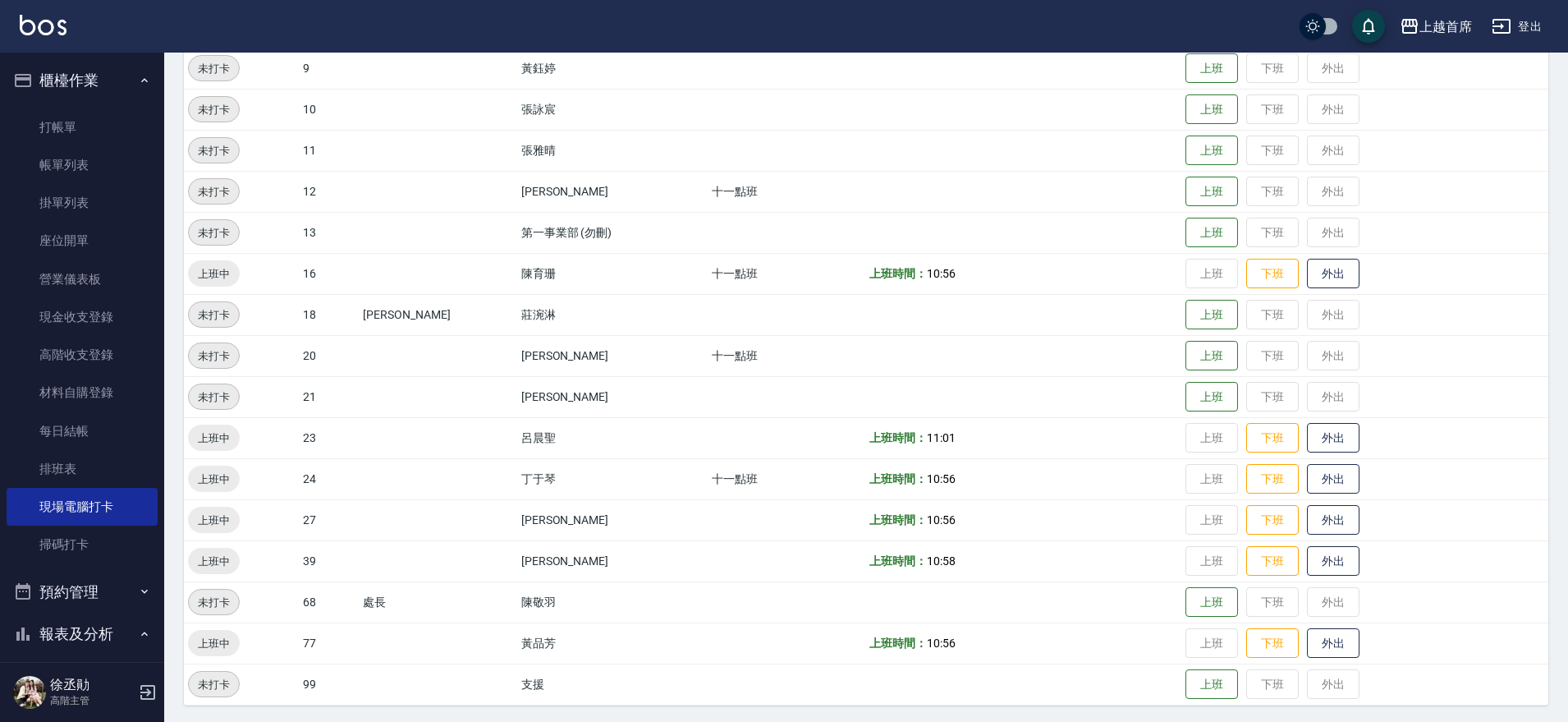
scroll to position [509, 0]
click at [1254, 476] on button "下班" at bounding box center [1272, 476] width 53 height 29
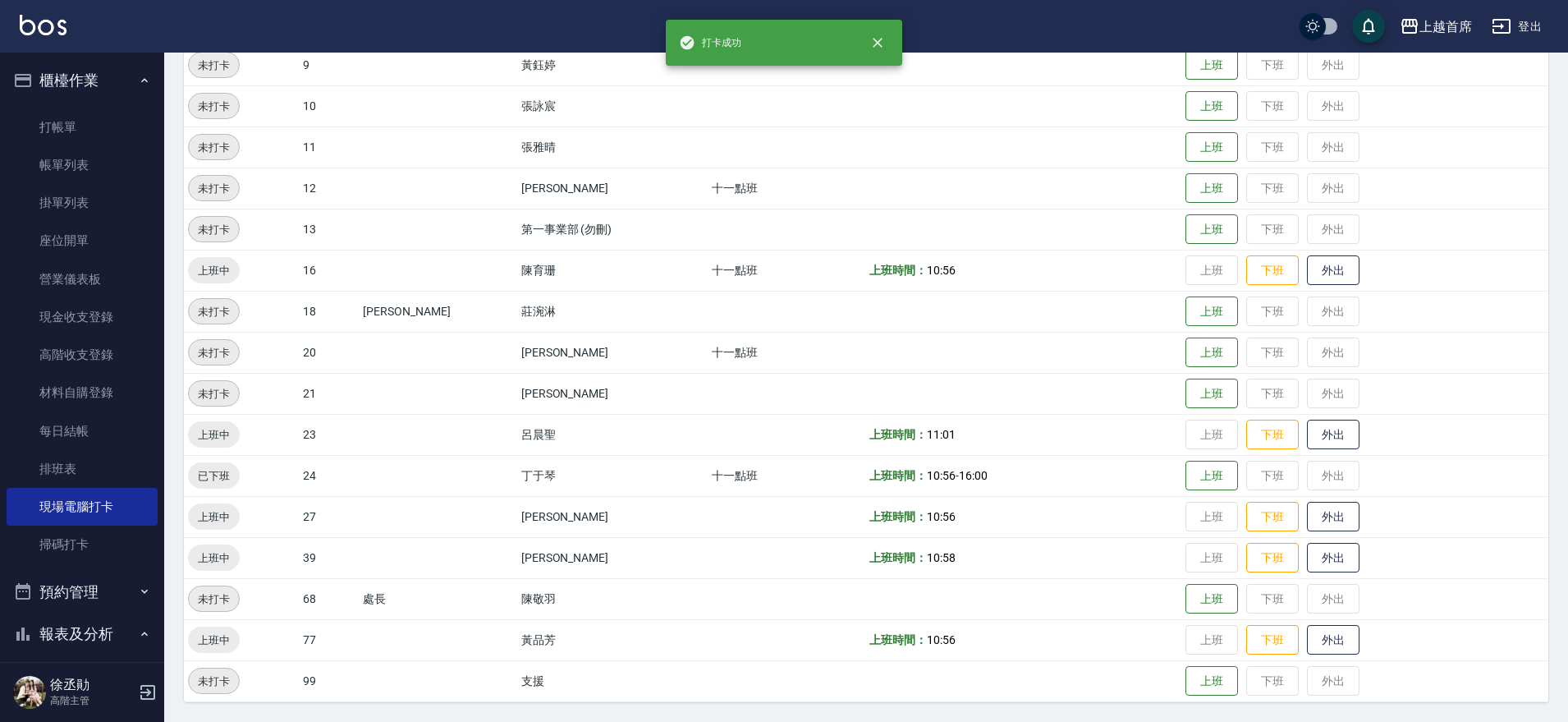
scroll to position [0, 0]
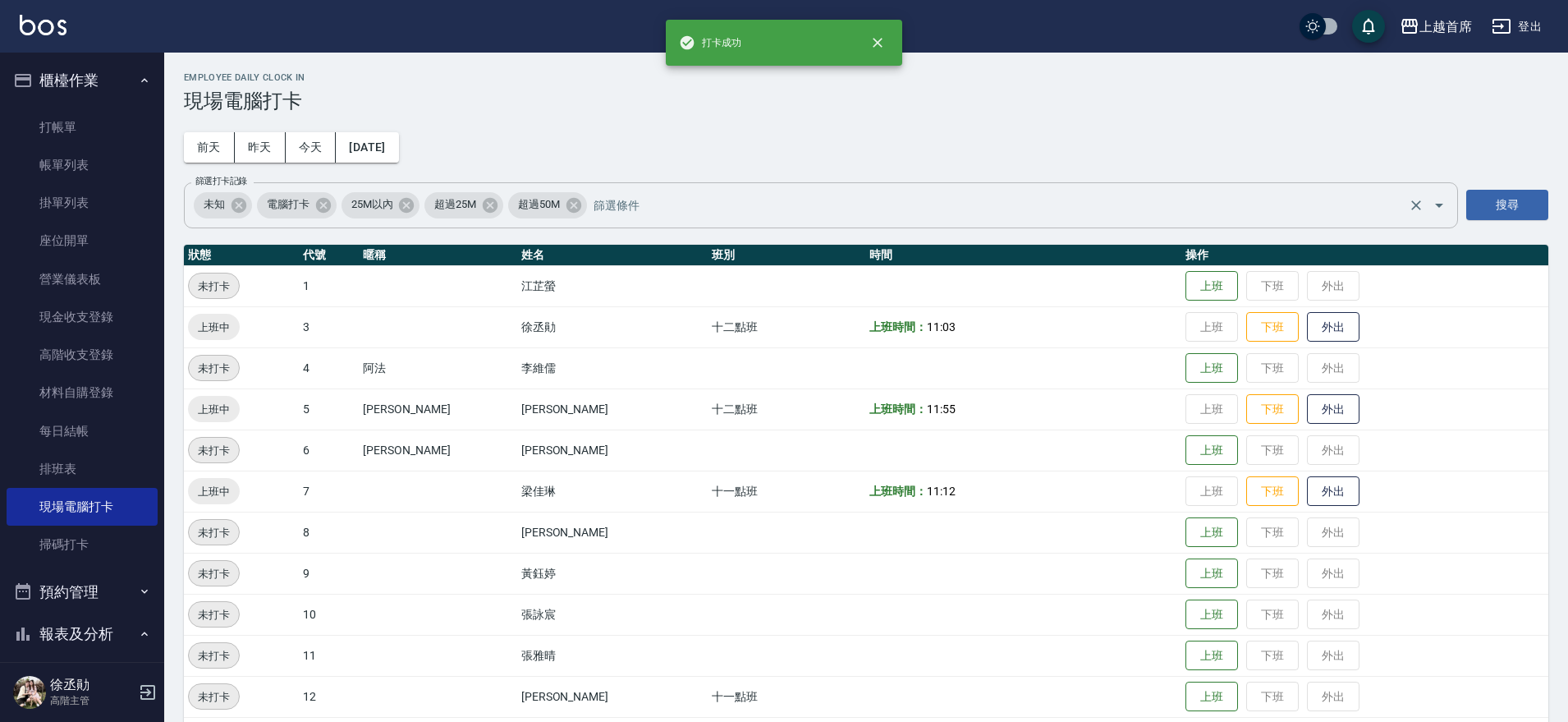
drag, startPoint x: 1130, startPoint y: 508, endPoint x: 991, endPoint y: 186, distance: 350.7
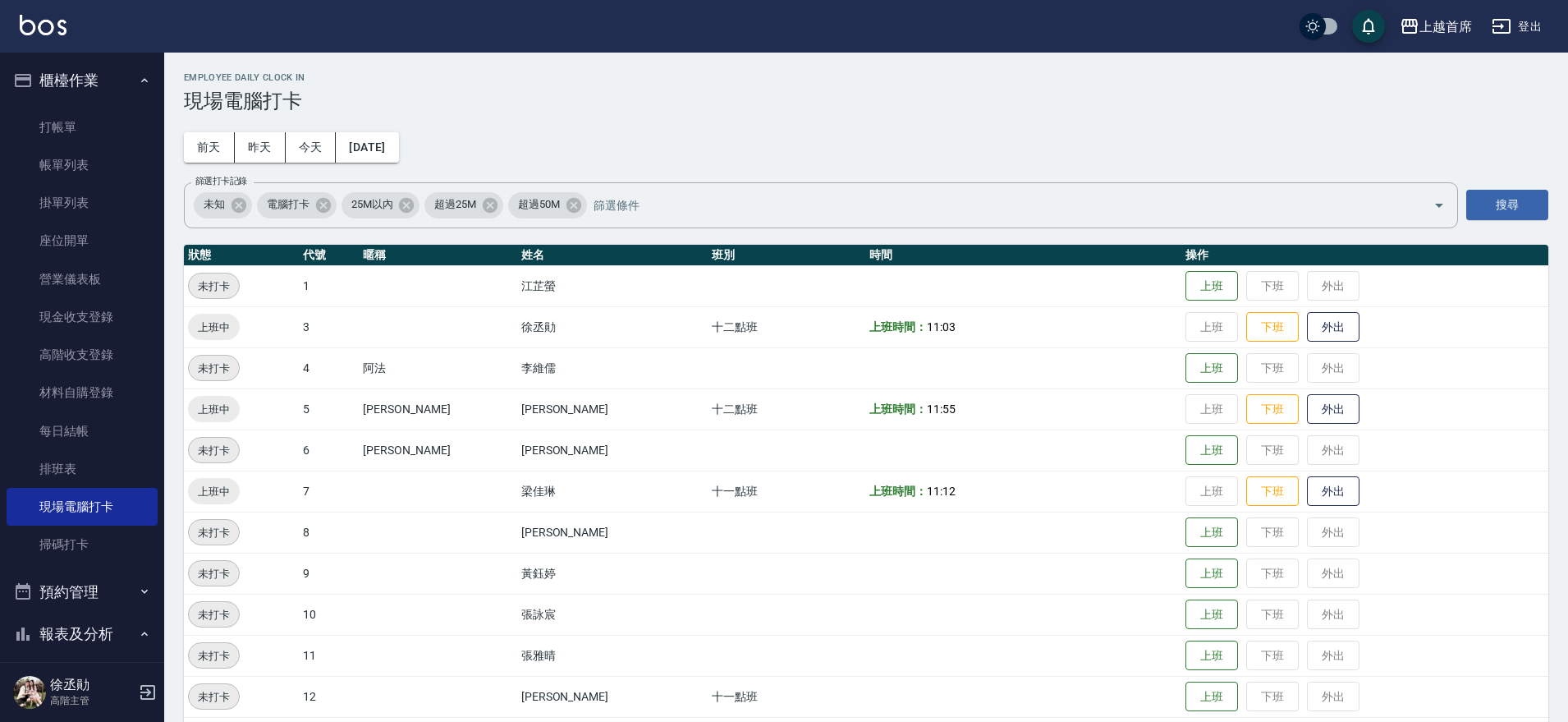
click at [56, 88] on button "櫃檯作業" at bounding box center [82, 80] width 151 height 43
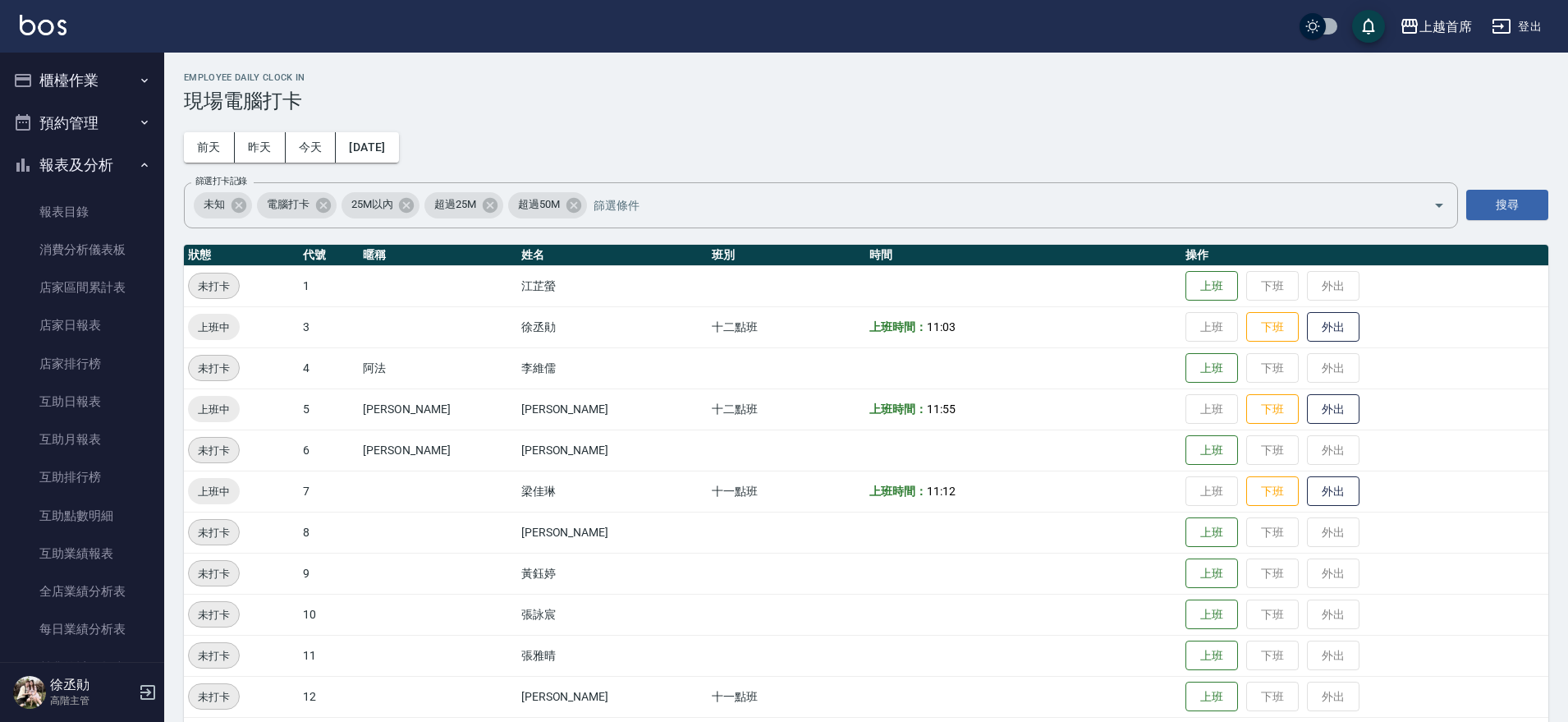
click at [127, 160] on button "報表及分析" at bounding box center [82, 165] width 151 height 43
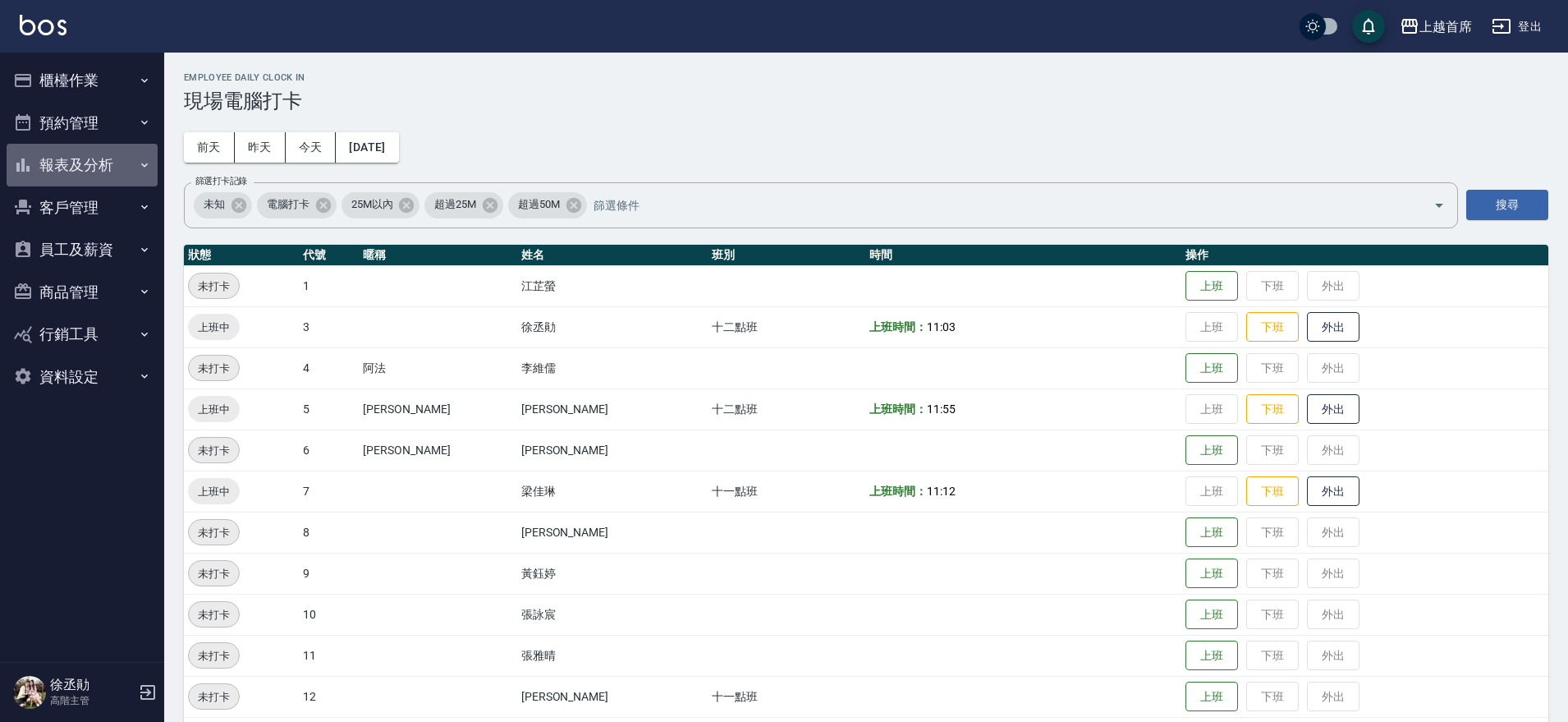
click at [131, 161] on button "報表及分析" at bounding box center [82, 165] width 151 height 43
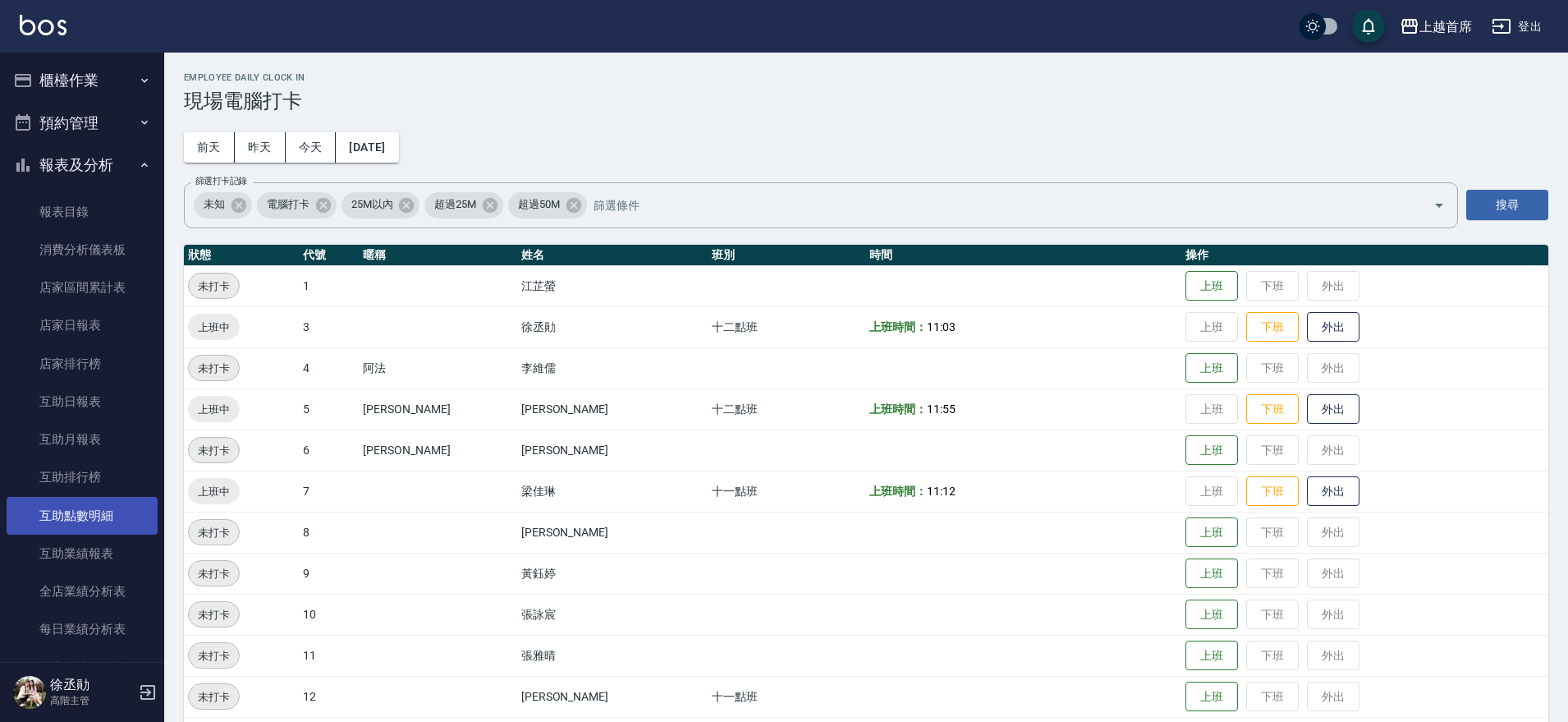
drag, startPoint x: 73, startPoint y: 461, endPoint x: 93, endPoint y: 518, distance: 60.4
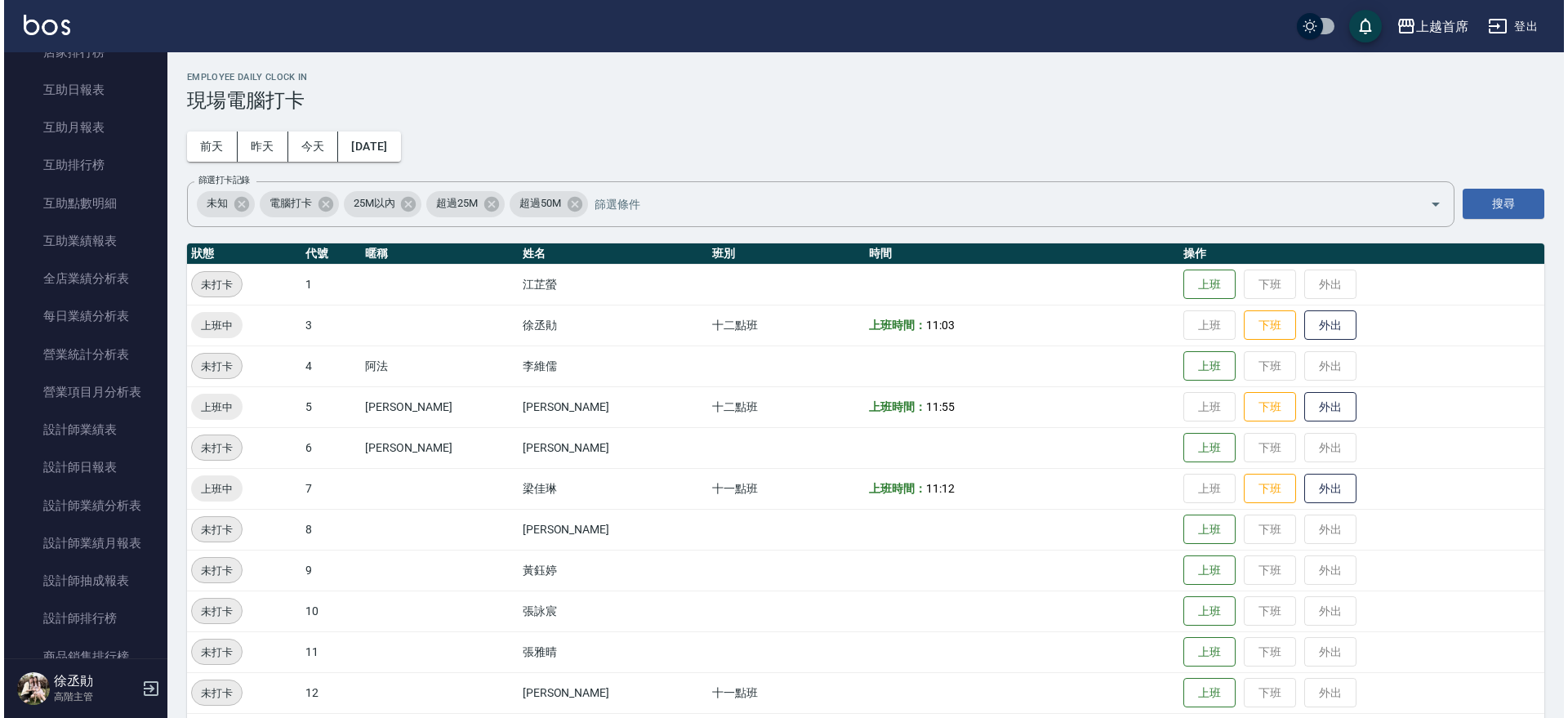
scroll to position [359, 0]
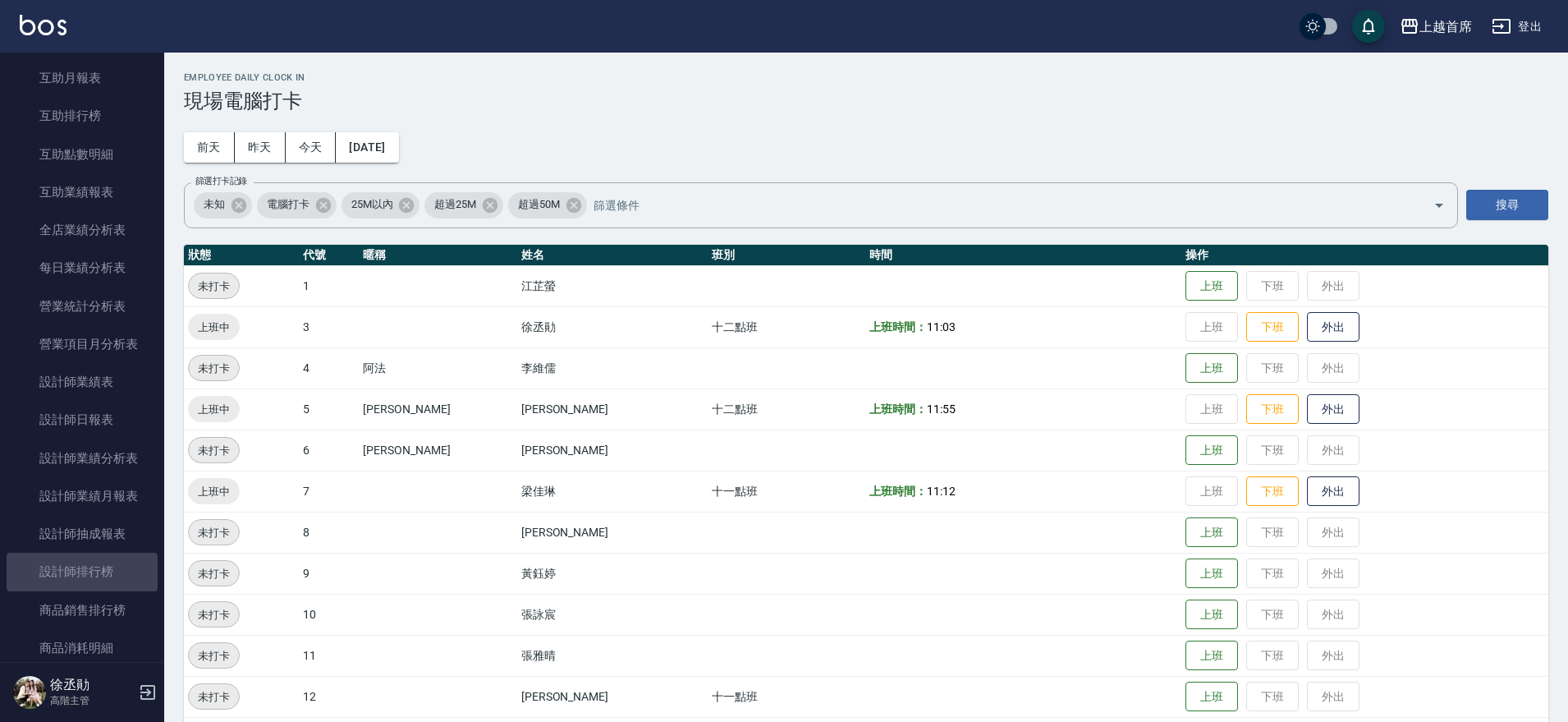
drag, startPoint x: 99, startPoint y: 573, endPoint x: 207, endPoint y: 376, distance: 224.7
click at [100, 573] on link "設計師排行榜" at bounding box center [82, 571] width 151 height 38
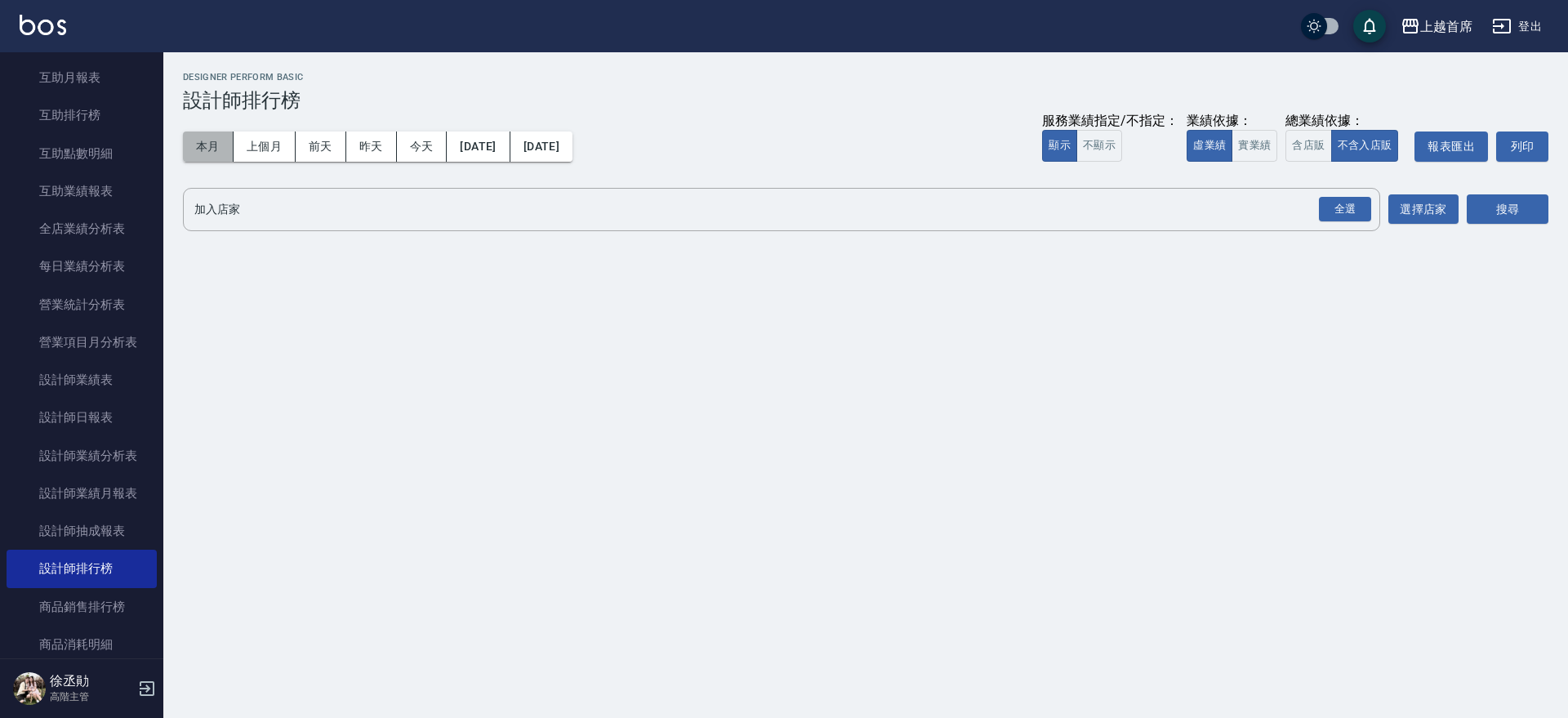
click at [221, 156] on button "本月" at bounding box center [208, 146] width 50 height 31
drag, startPoint x: 1271, startPoint y: 155, endPoint x: 1315, endPoint y: 180, distance: 50.6
click at [1273, 155] on button "實業績" at bounding box center [1254, 146] width 45 height 32
click at [1338, 199] on div "全選" at bounding box center [1345, 210] width 52 height 26
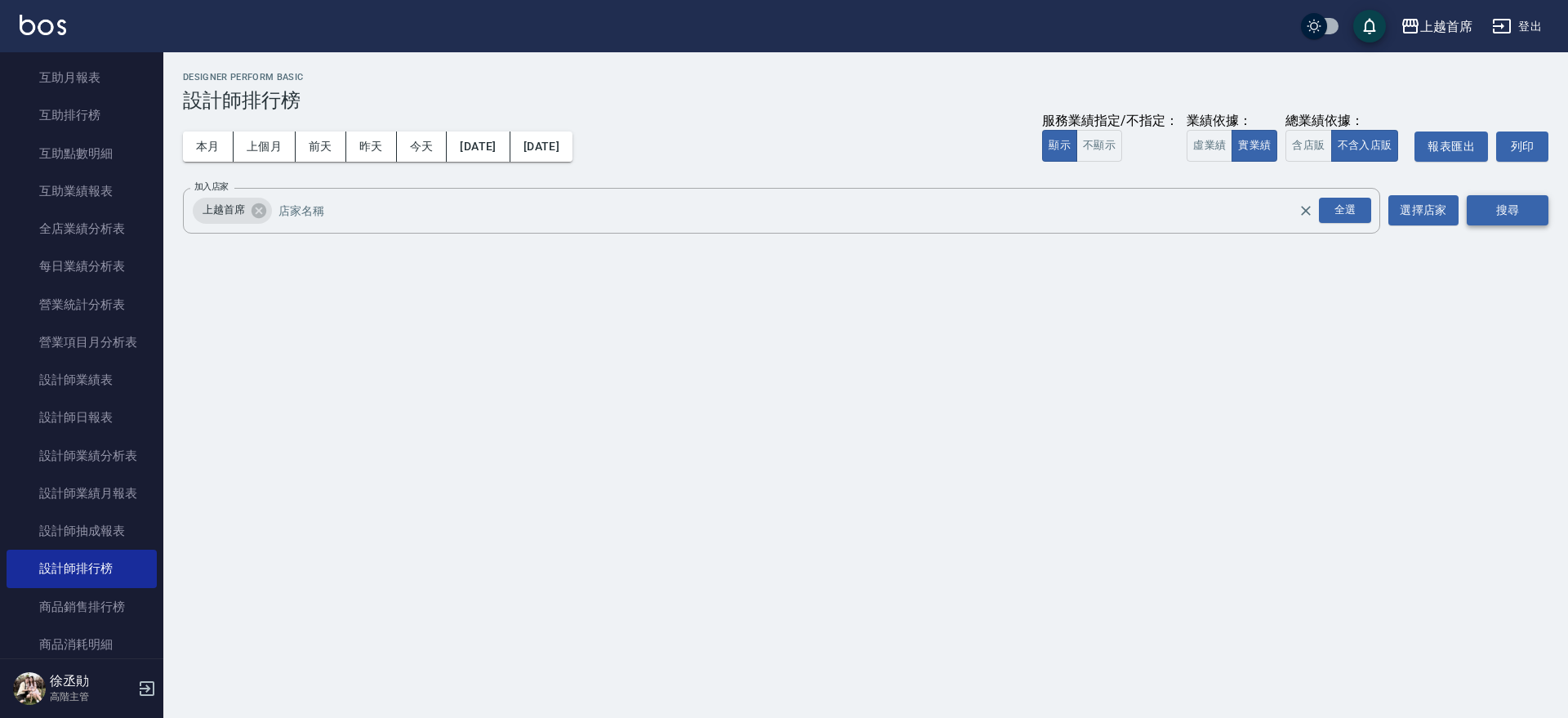
click at [1502, 201] on button "搜尋" at bounding box center [1508, 210] width 82 height 31
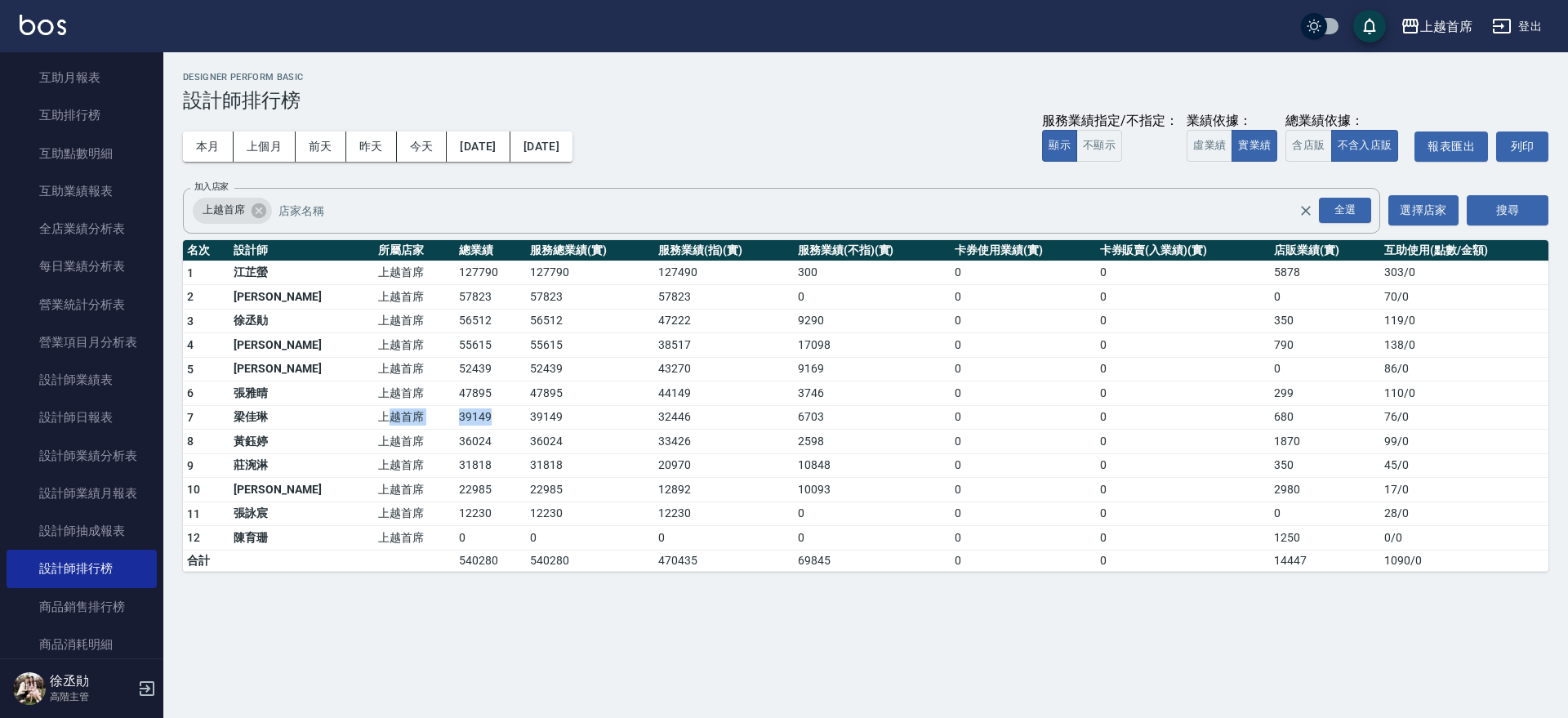
drag, startPoint x: 363, startPoint y: 417, endPoint x: 467, endPoint y: 416, distance: 104.0
click at [467, 416] on tr "7 [PERSON_NAME]首席 39149 39149 32446 6703 0 0 680 76 / 0" at bounding box center [866, 417] width 1366 height 25
click at [467, 416] on td "39149" at bounding box center [490, 417] width 71 height 25
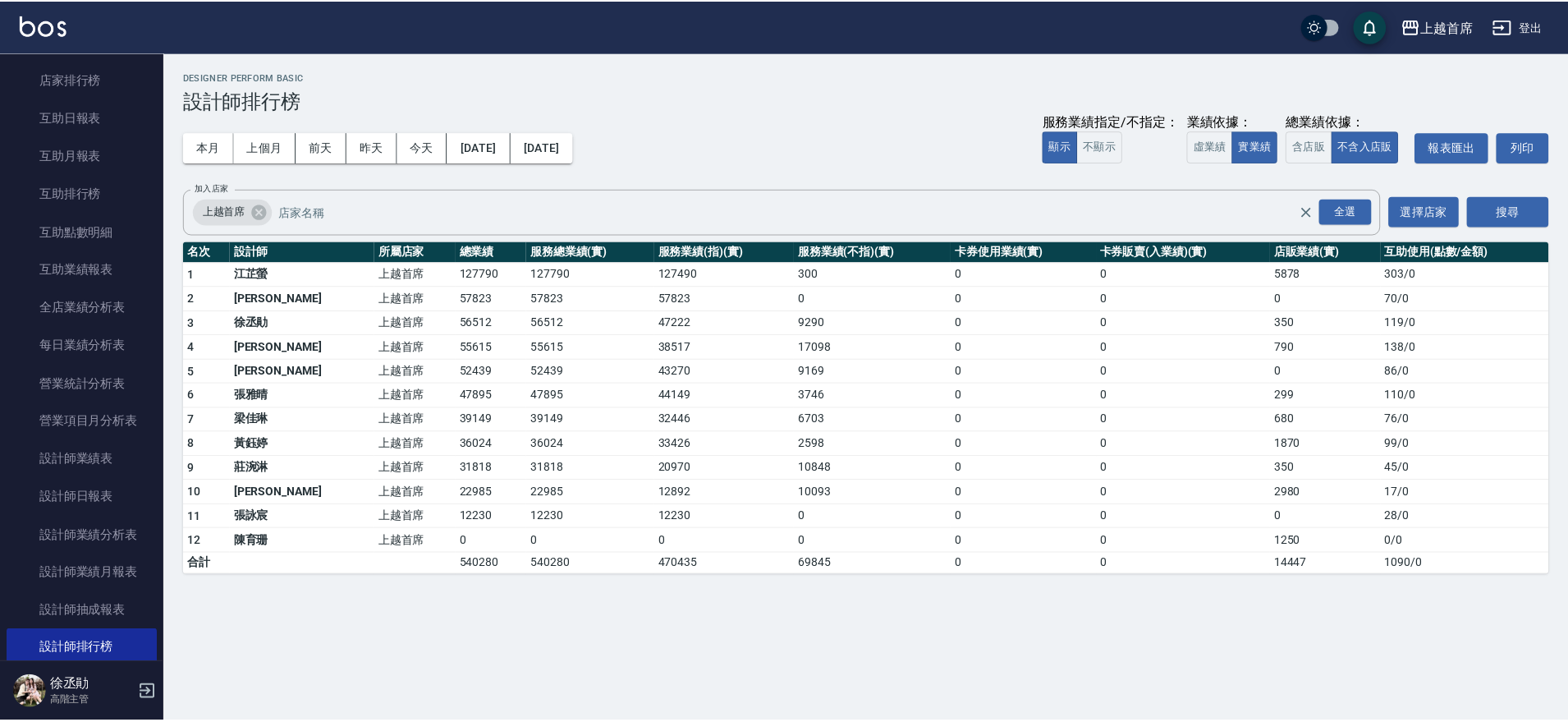
scroll to position [280, 0]
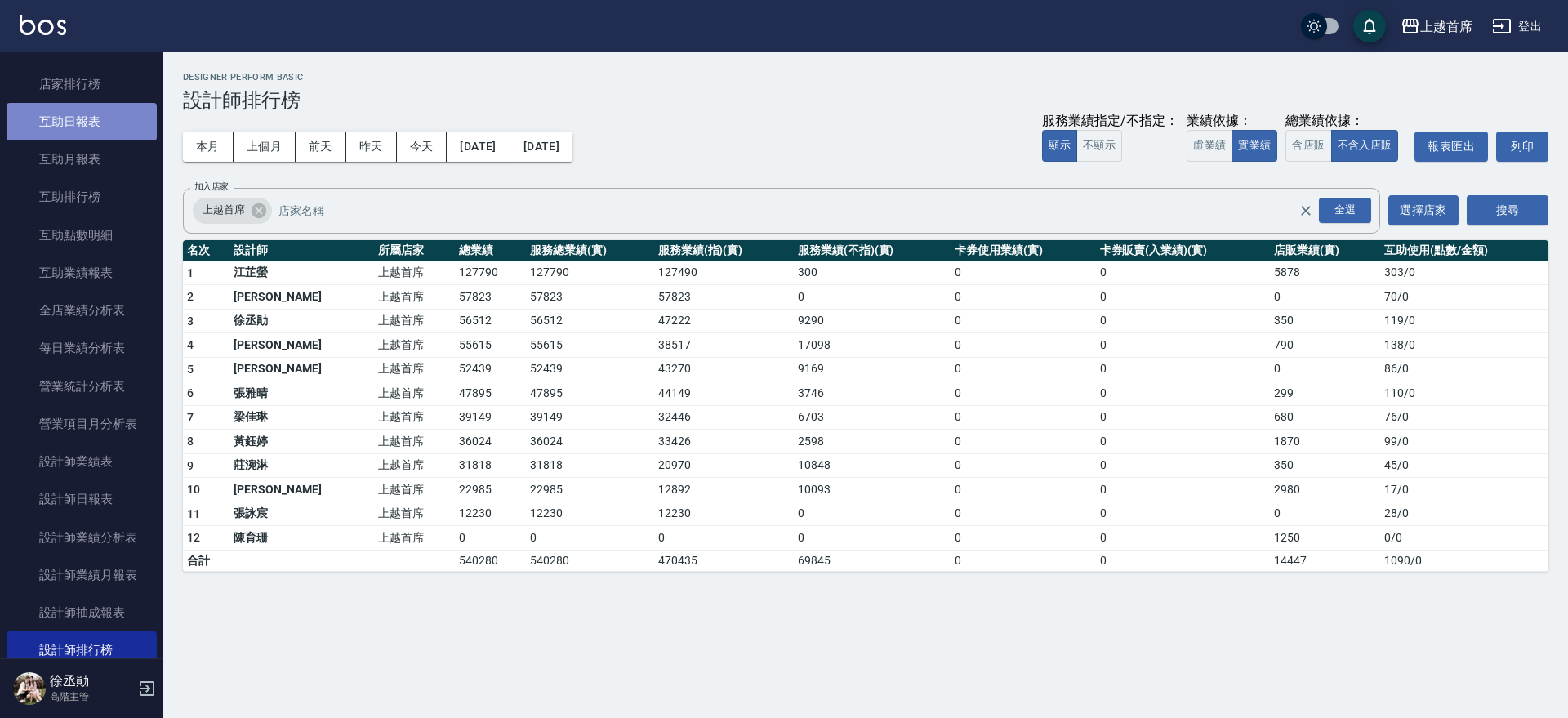
click at [112, 109] on link "互助日報表" at bounding box center [82, 121] width 150 height 37
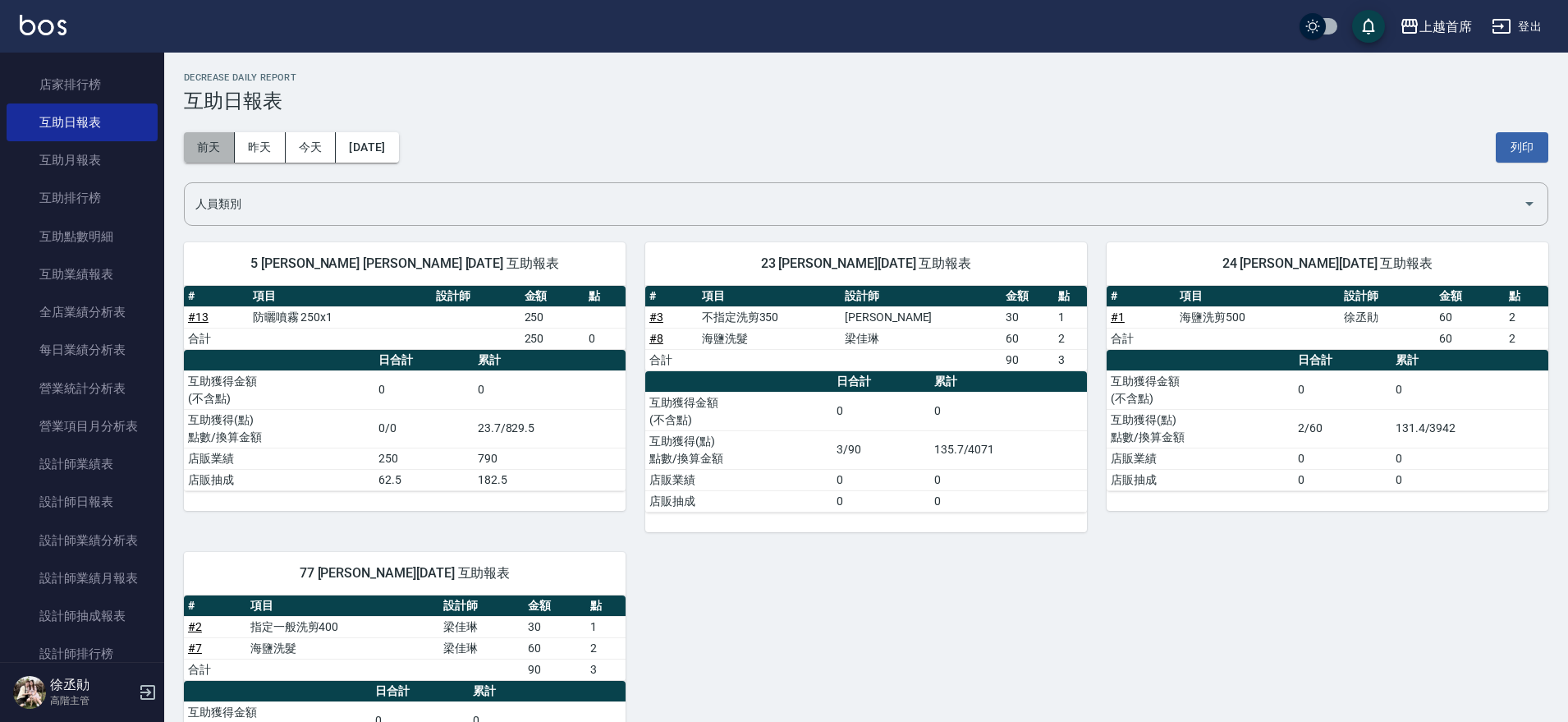
click at [223, 142] on button "前天" at bounding box center [209, 147] width 51 height 31
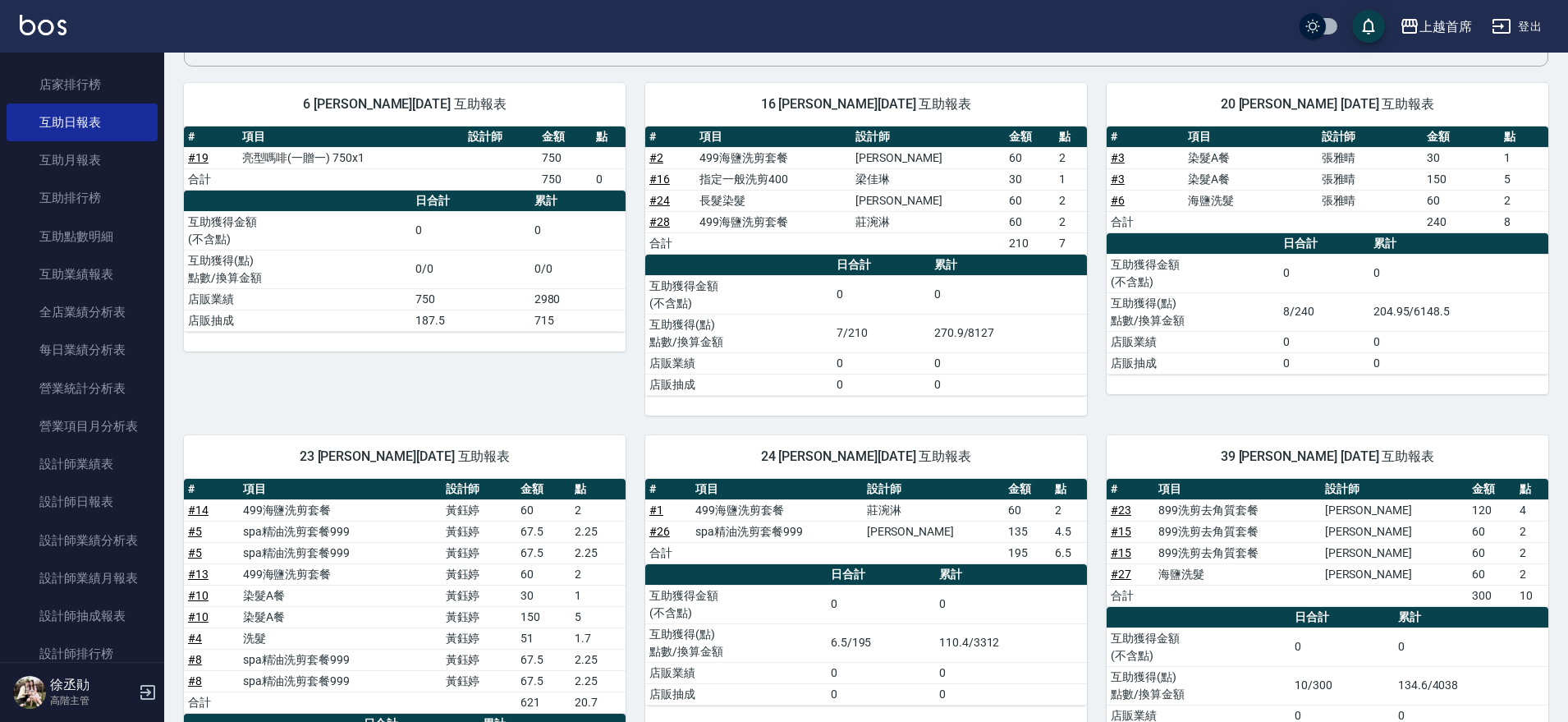
scroll to position [66, 0]
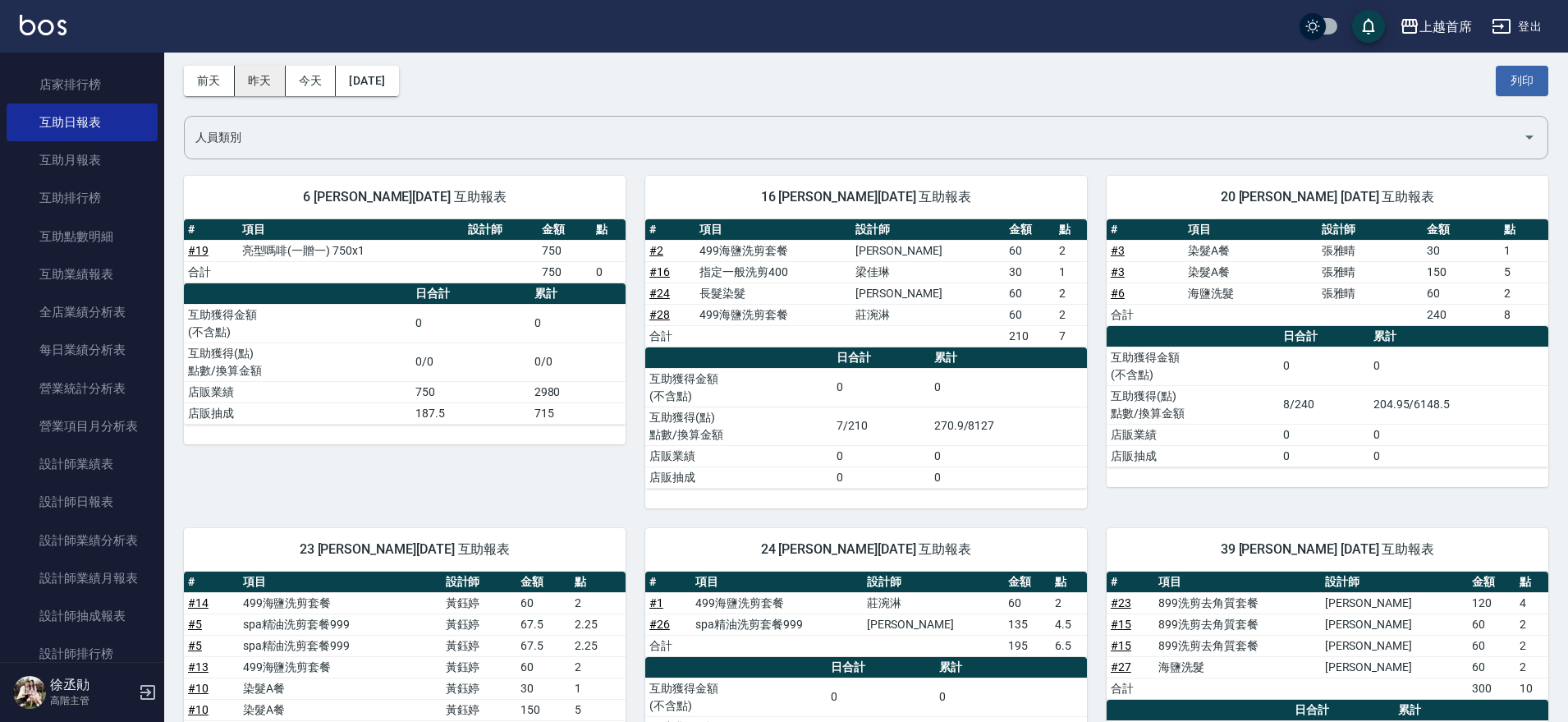
click at [259, 79] on button "昨天" at bounding box center [260, 80] width 51 height 31
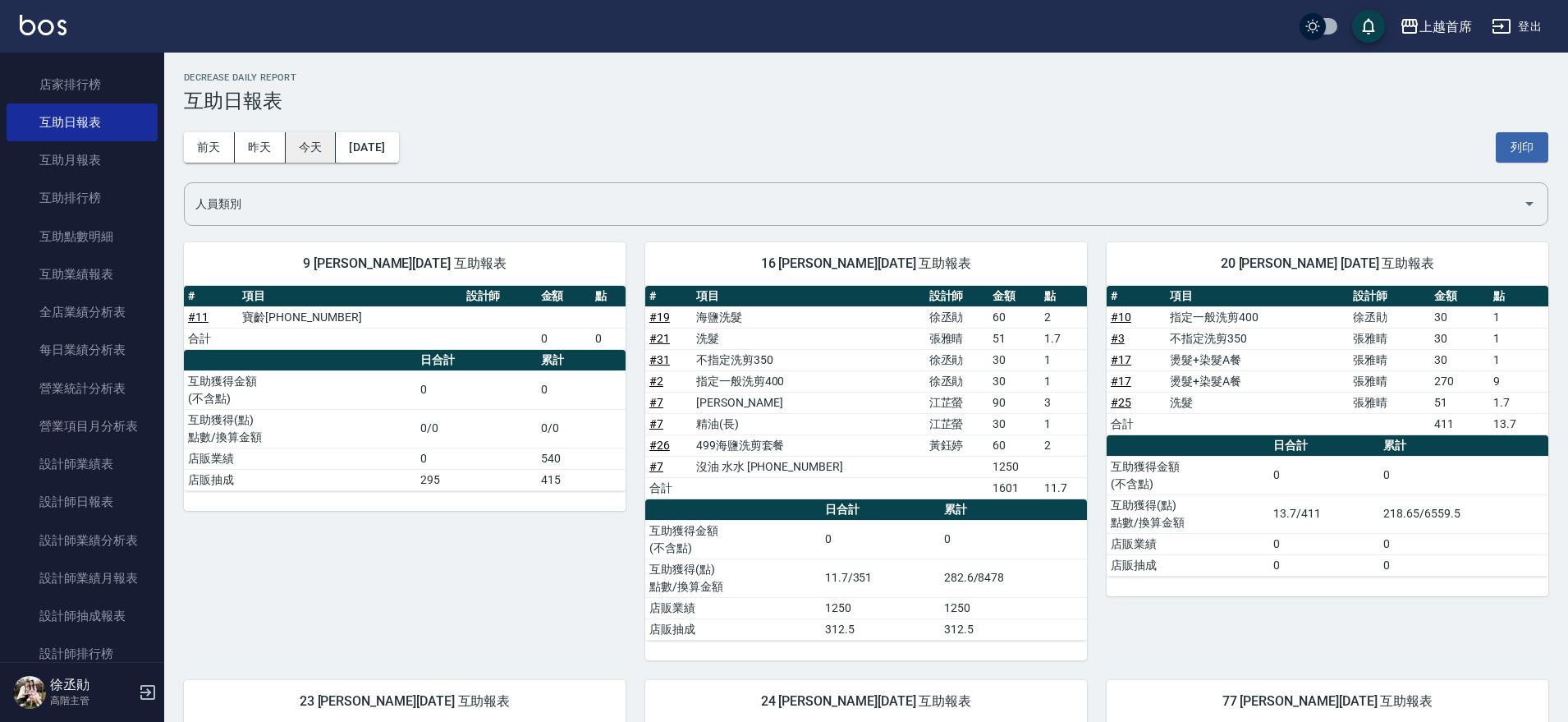
click at [313, 158] on button "今天" at bounding box center [310, 147] width 51 height 31
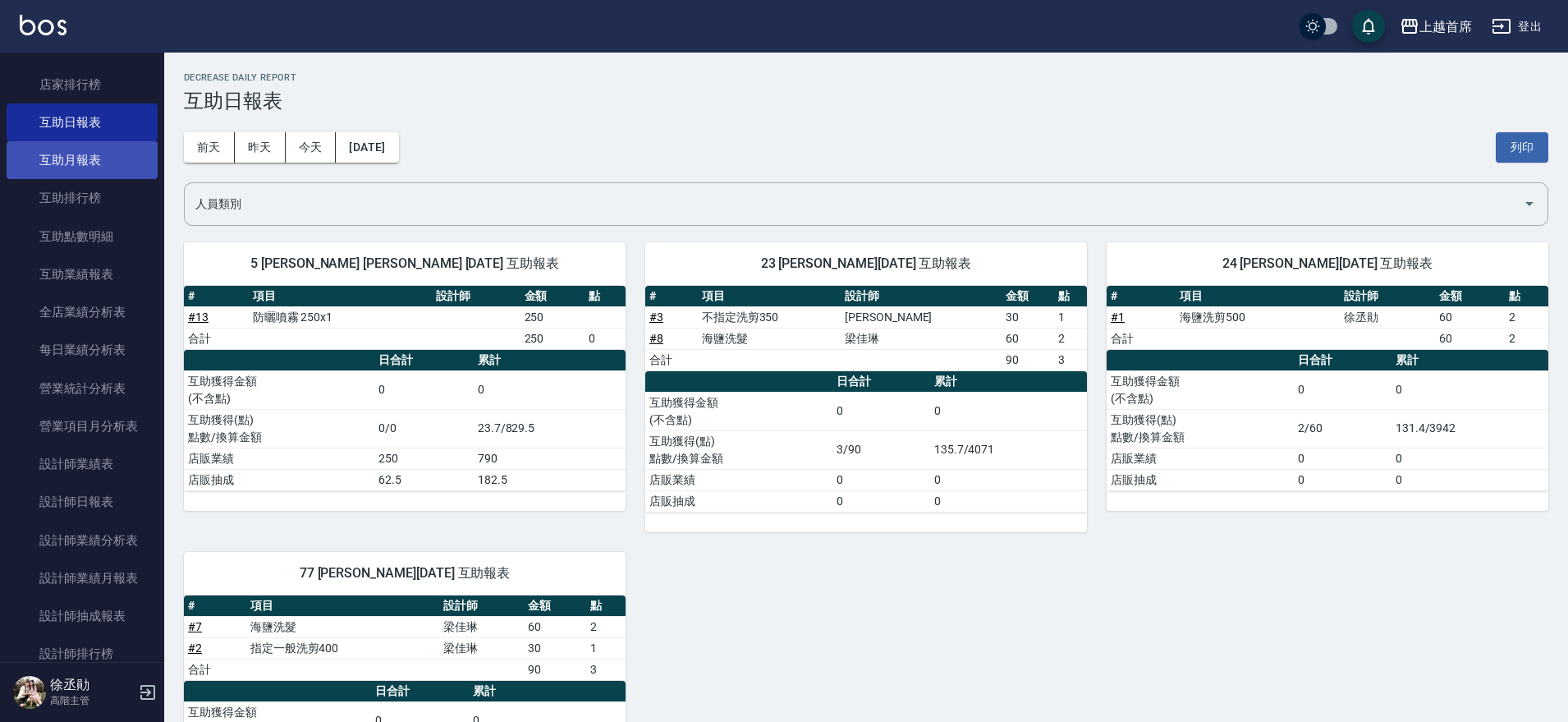
click at [77, 169] on link "互助月報表" at bounding box center [82, 160] width 151 height 38
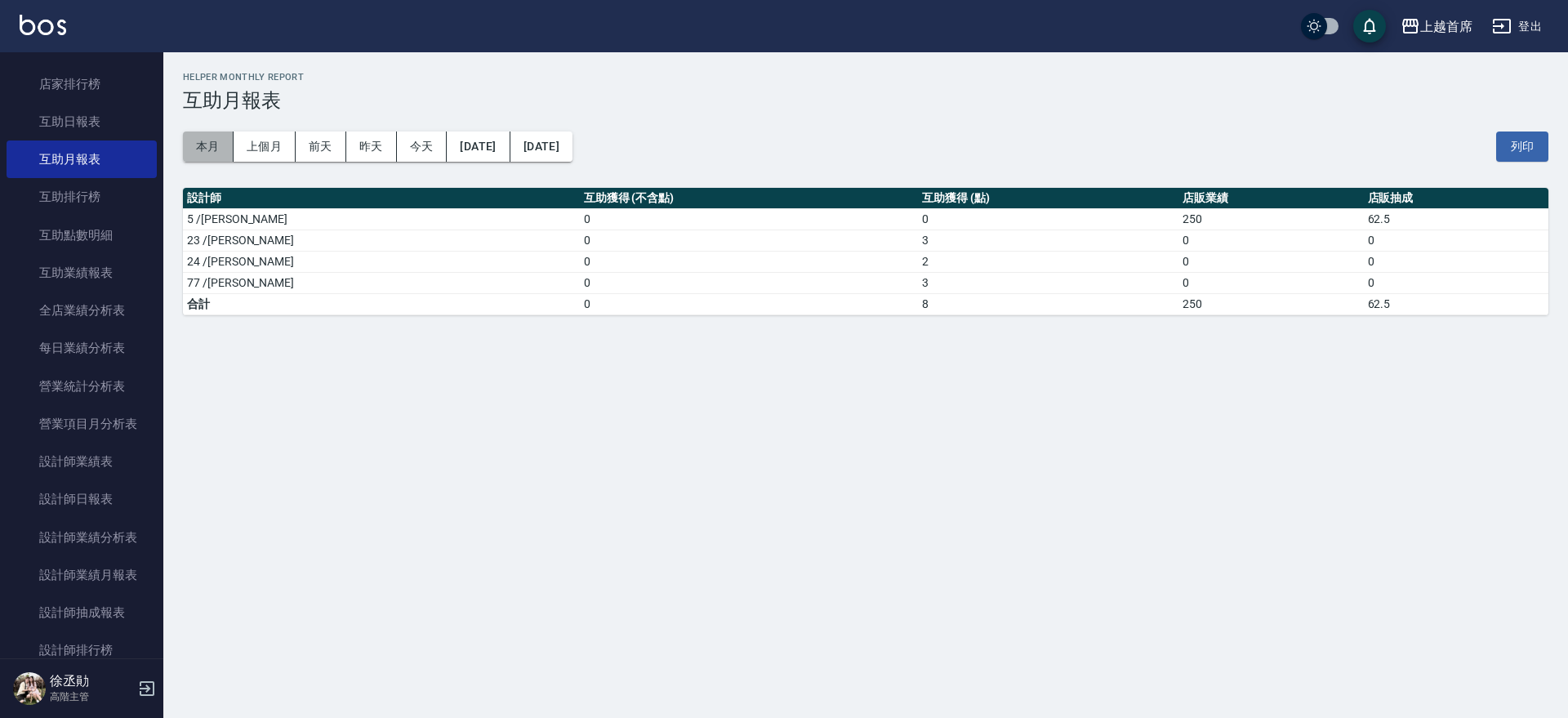
click at [214, 146] on button "本月" at bounding box center [208, 146] width 50 height 31
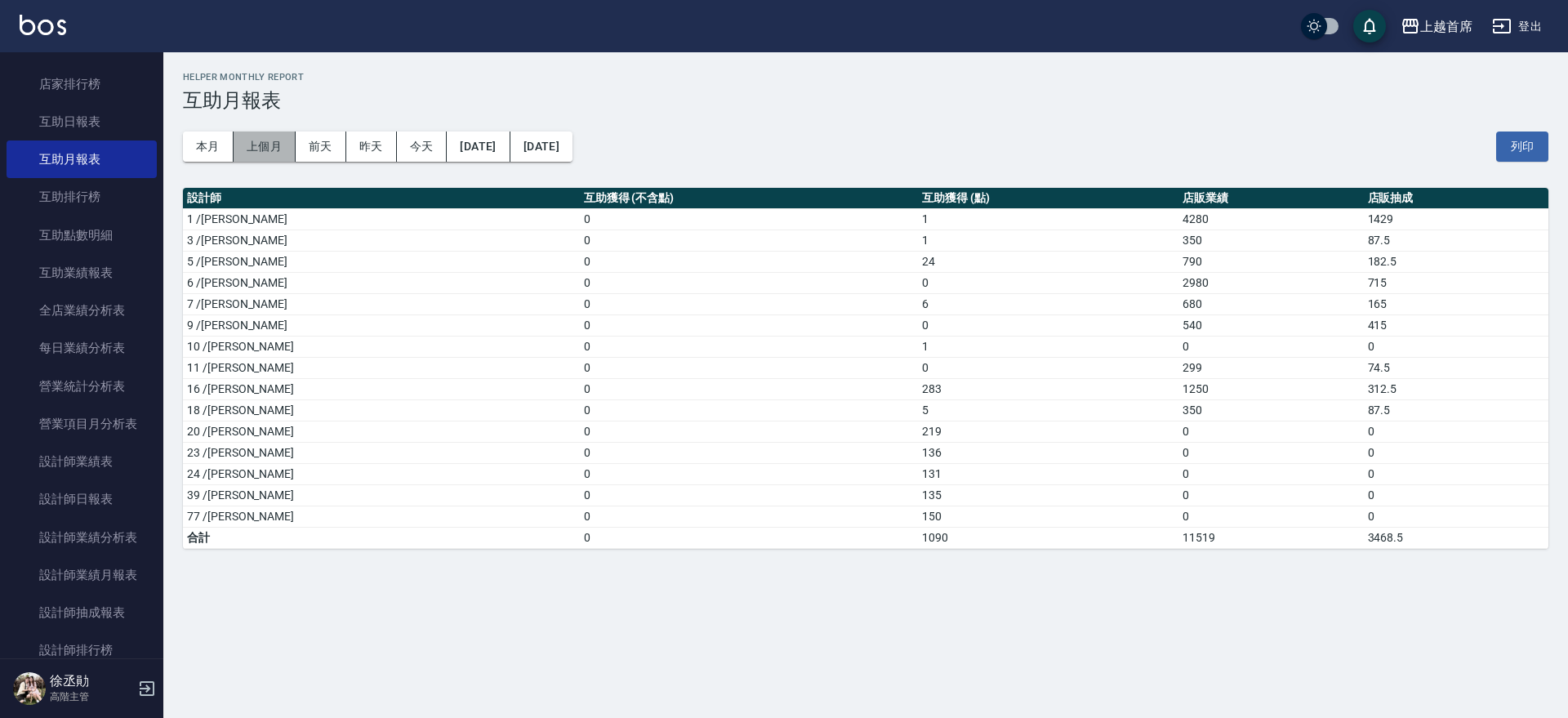
click at [249, 144] on button "上個月" at bounding box center [264, 146] width 62 height 31
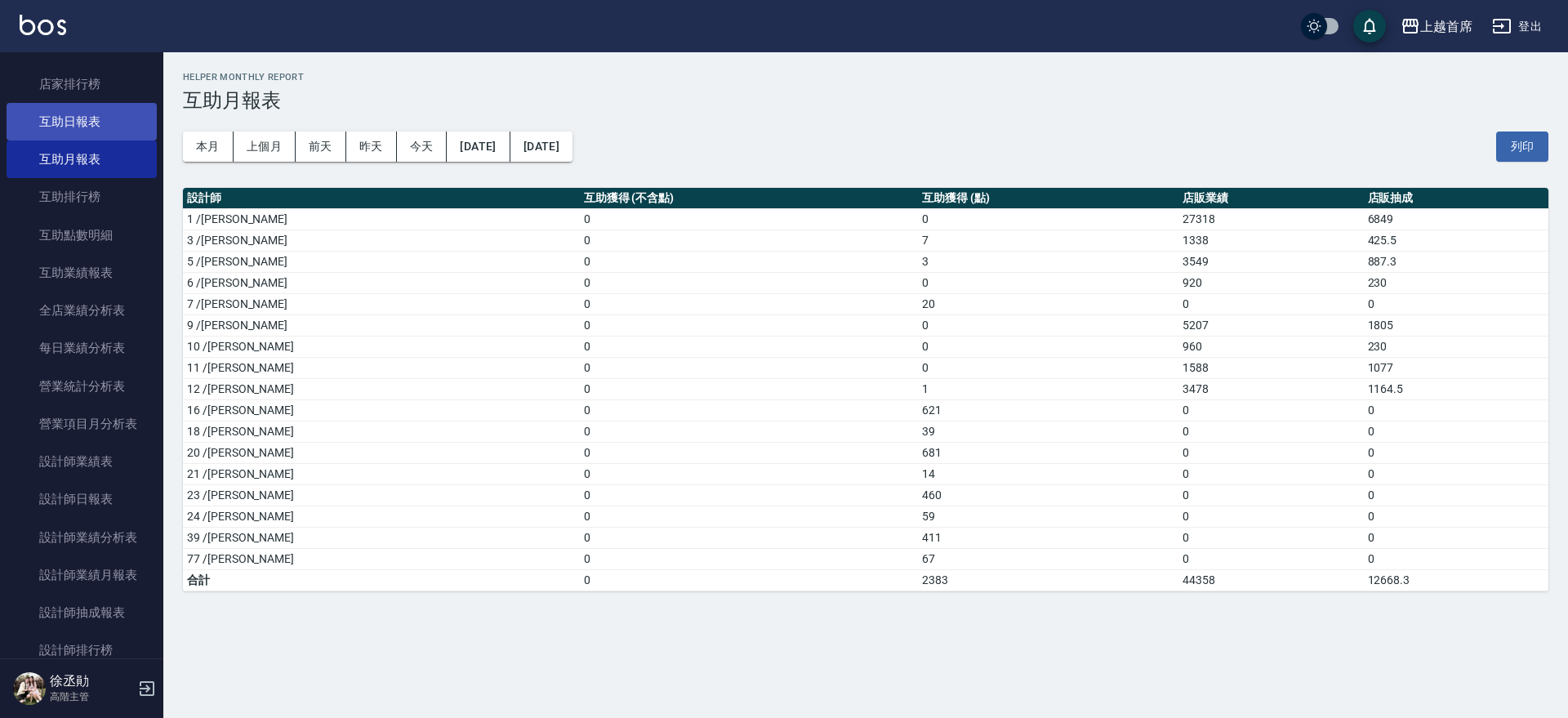
click at [117, 123] on link "互助日報表" at bounding box center [82, 121] width 150 height 37
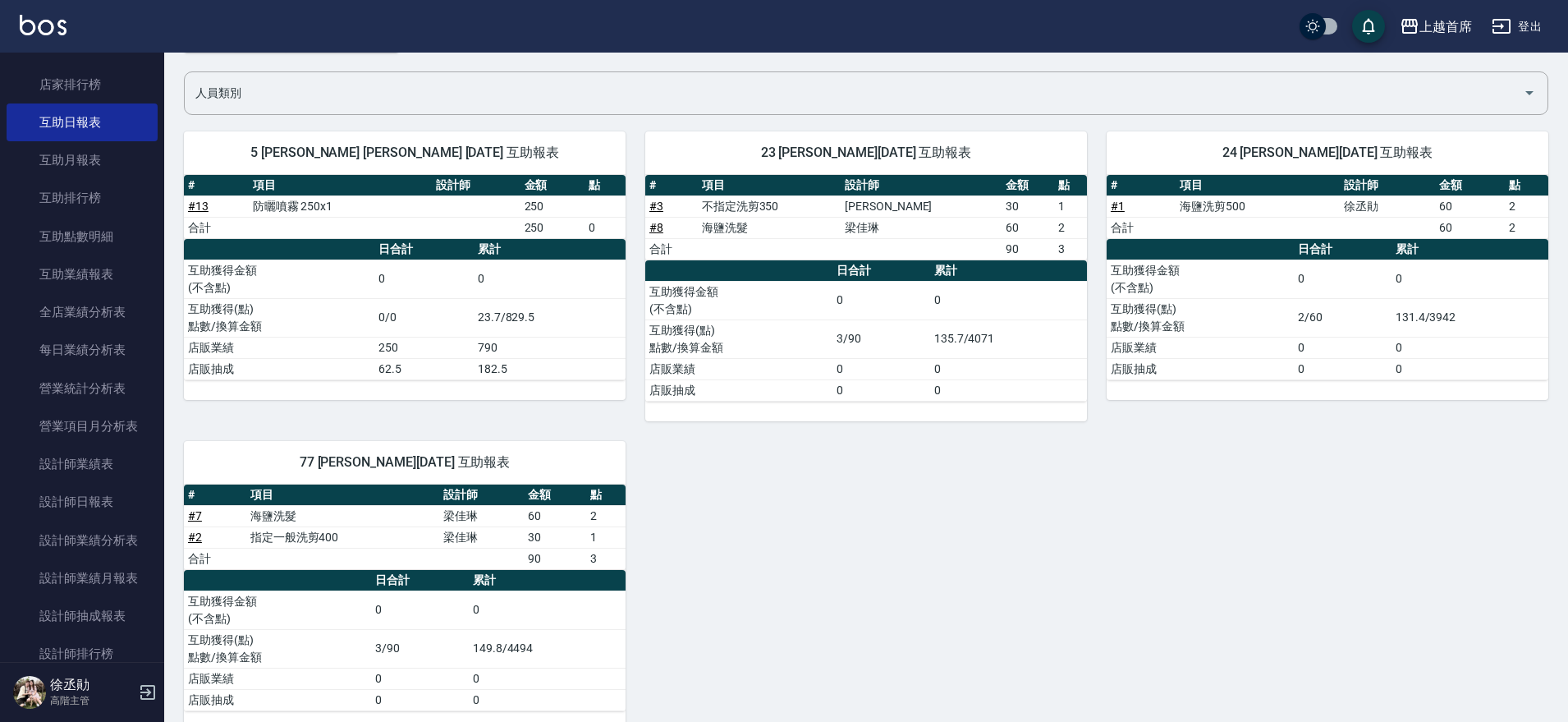
scroll to position [140, 0]
